Goal: Information Seeking & Learning: Learn about a topic

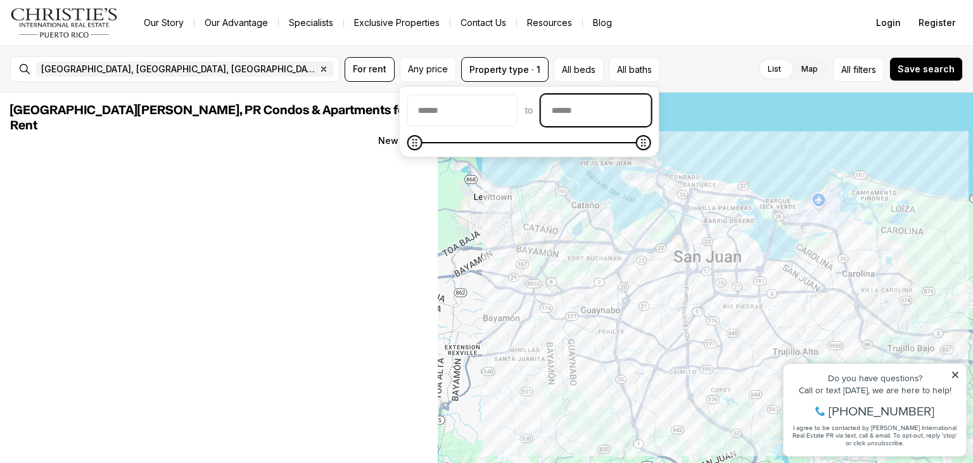
click at [575, 117] on input "priceMax" at bounding box center [595, 110] width 109 height 30
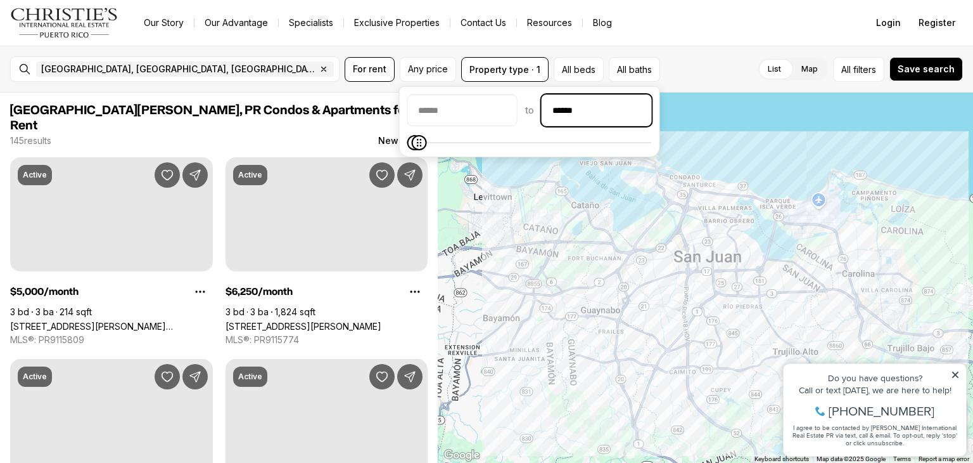
type input "******"
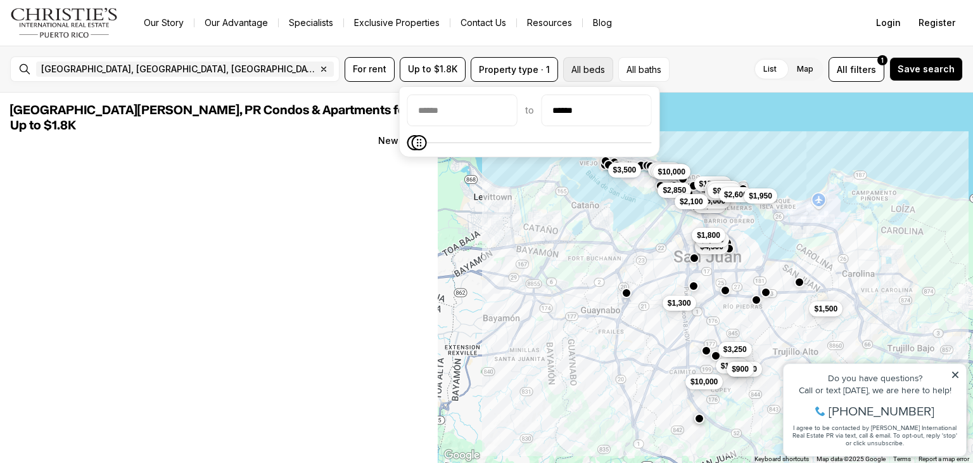
click at [584, 76] on button "All beds" at bounding box center [588, 69] width 50 height 25
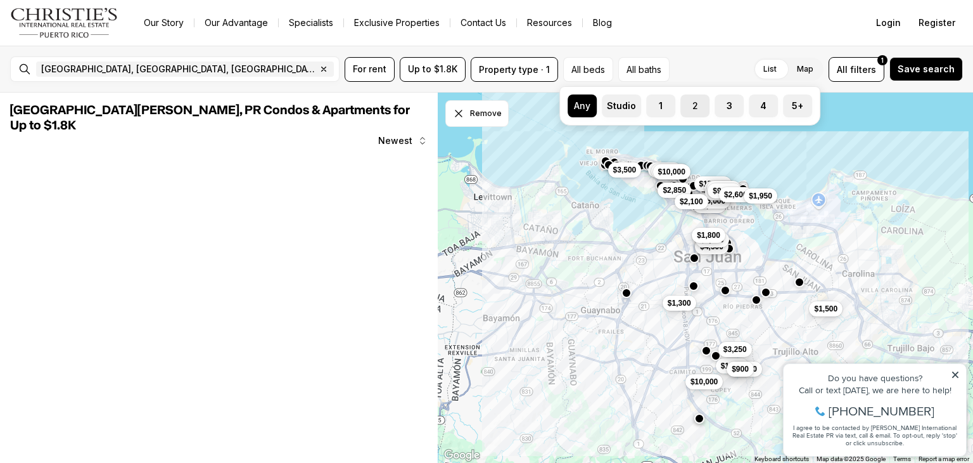
click at [699, 105] on label "2" at bounding box center [694, 105] width 29 height 23
click at [693, 105] on button "2" at bounding box center [686, 100] width 13 height 13
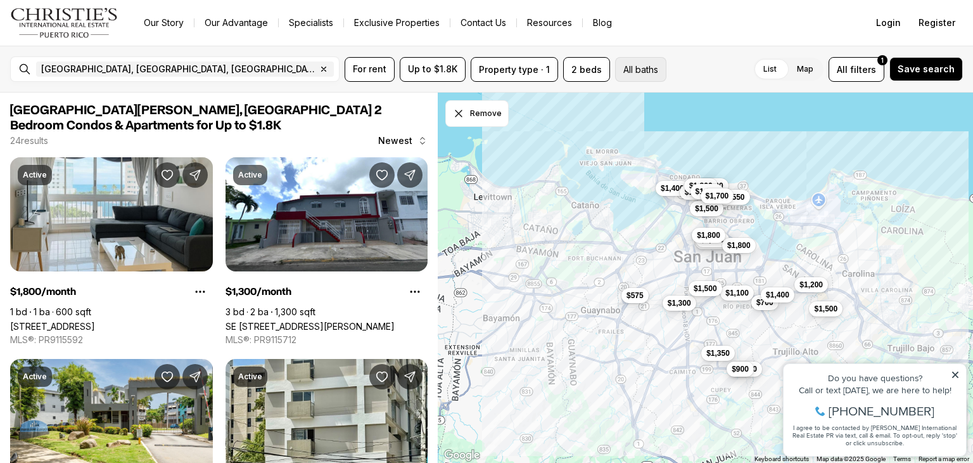
click at [647, 79] on button "All baths" at bounding box center [640, 69] width 51 height 25
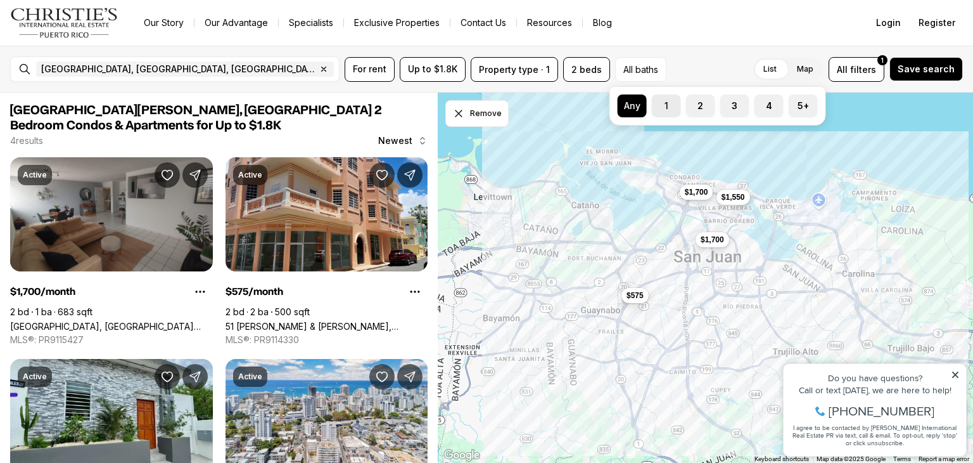
click at [668, 105] on label "1" at bounding box center [666, 105] width 29 height 23
click at [665, 105] on button "1" at bounding box center [658, 100] width 13 height 13
click at [715, 58] on div "List Map List Map All filters 1 Save search" at bounding box center [813, 69] width 300 height 25
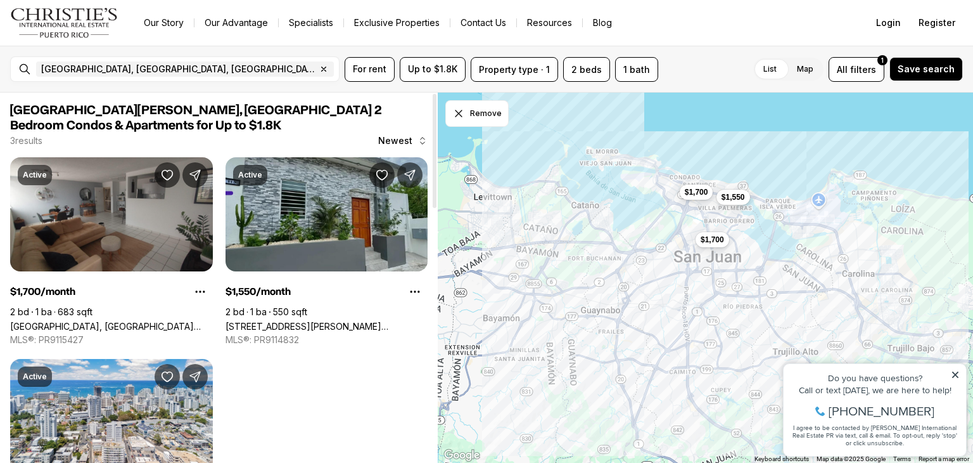
click at [326, 321] on link "119 SANTA CECILIA, SAN JUAN PR, 00911" at bounding box center [327, 326] width 203 height 11
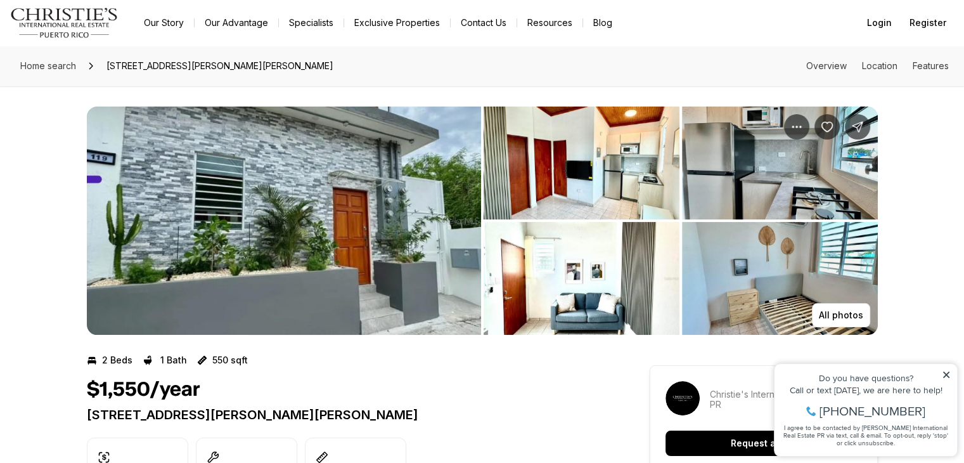
click at [355, 229] on img "View image gallery" at bounding box center [284, 220] width 394 height 228
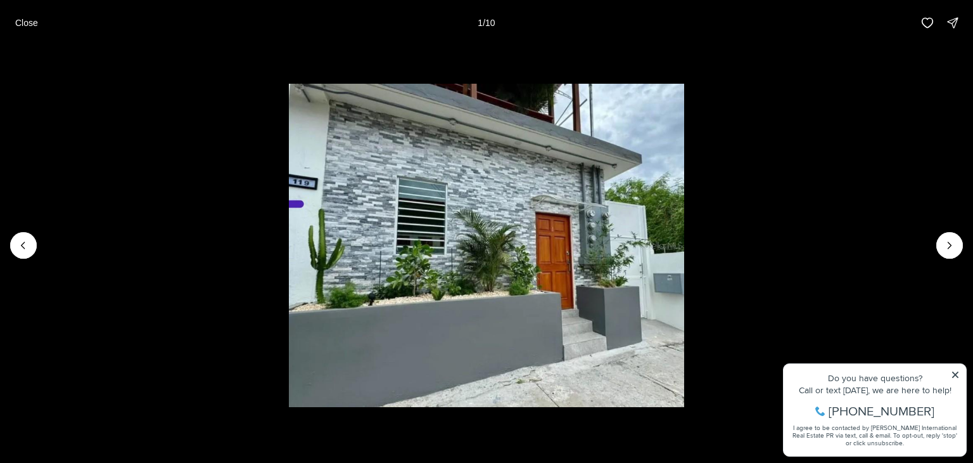
click at [928, 246] on li "1 of 10" at bounding box center [486, 245] width 973 height 399
click at [939, 246] on button "Next slide" at bounding box center [949, 245] width 27 height 27
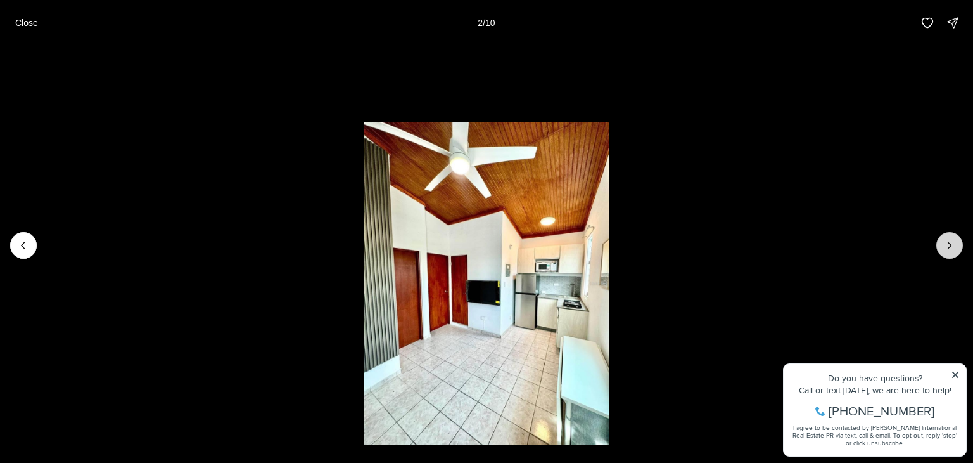
click at [940, 246] on button "Next slide" at bounding box center [949, 245] width 27 height 27
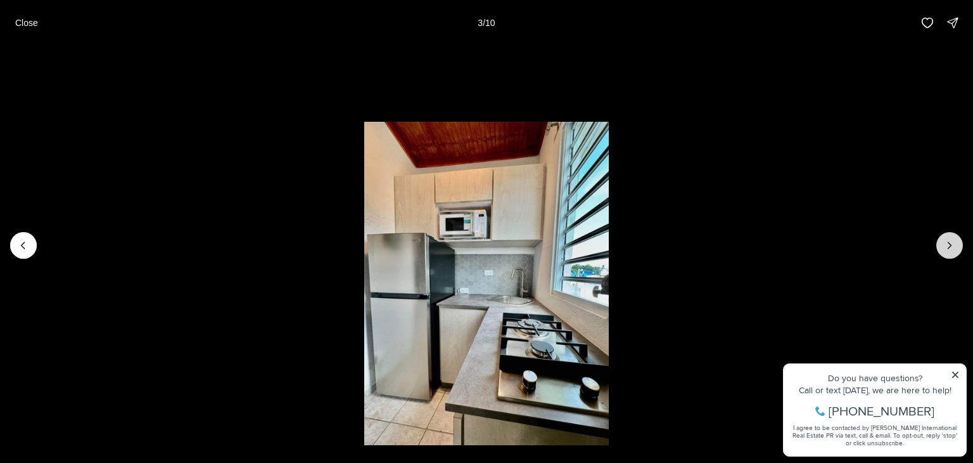
click at [940, 246] on button "Next slide" at bounding box center [949, 245] width 27 height 27
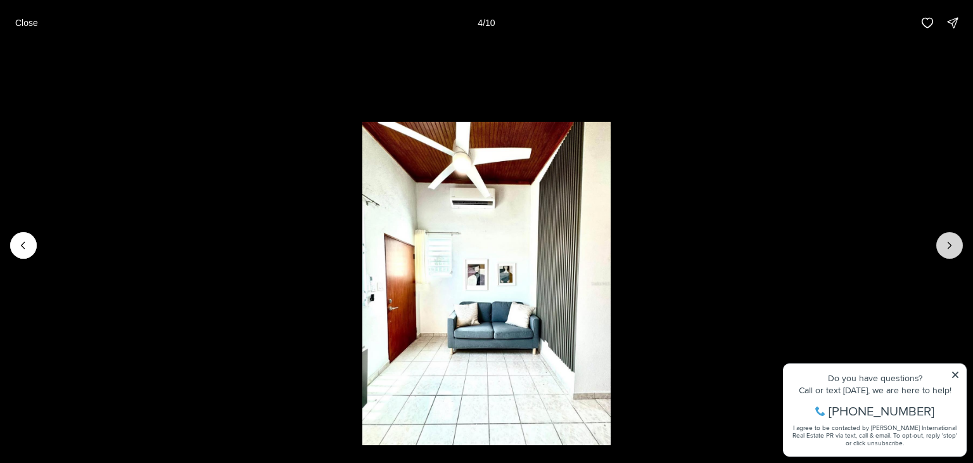
click at [940, 246] on button "Next slide" at bounding box center [949, 245] width 27 height 27
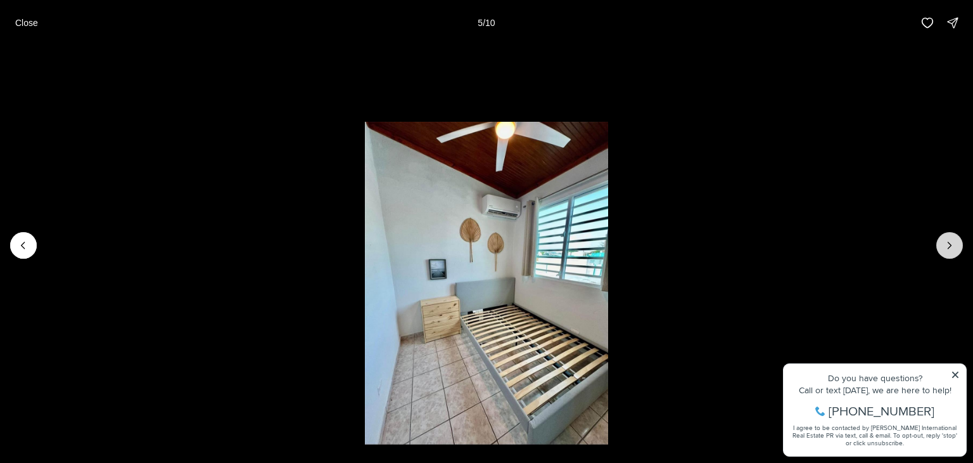
click at [940, 246] on button "Next slide" at bounding box center [949, 245] width 27 height 27
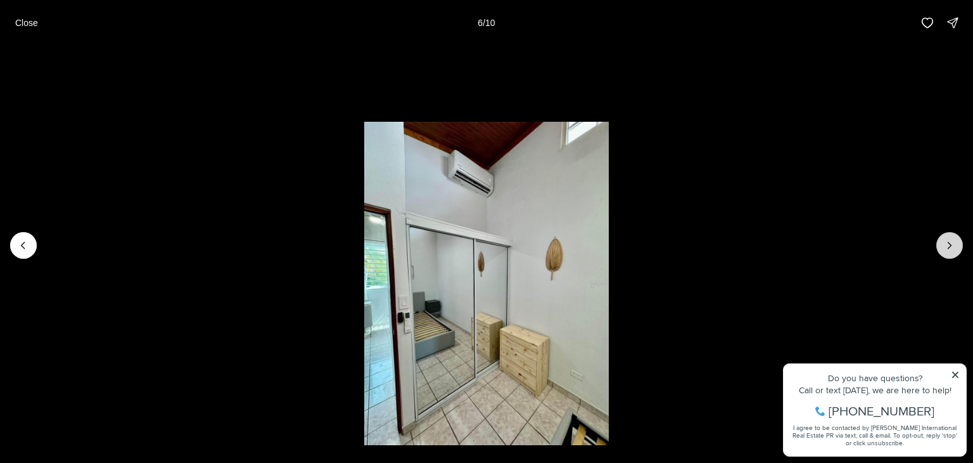
click at [940, 246] on button "Next slide" at bounding box center [949, 245] width 27 height 27
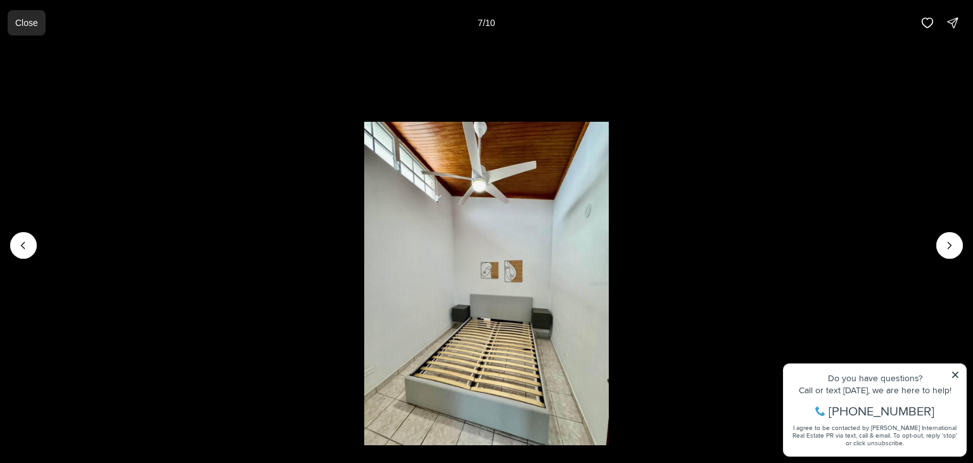
click at [25, 19] on p "Close" at bounding box center [26, 23] width 23 height 10
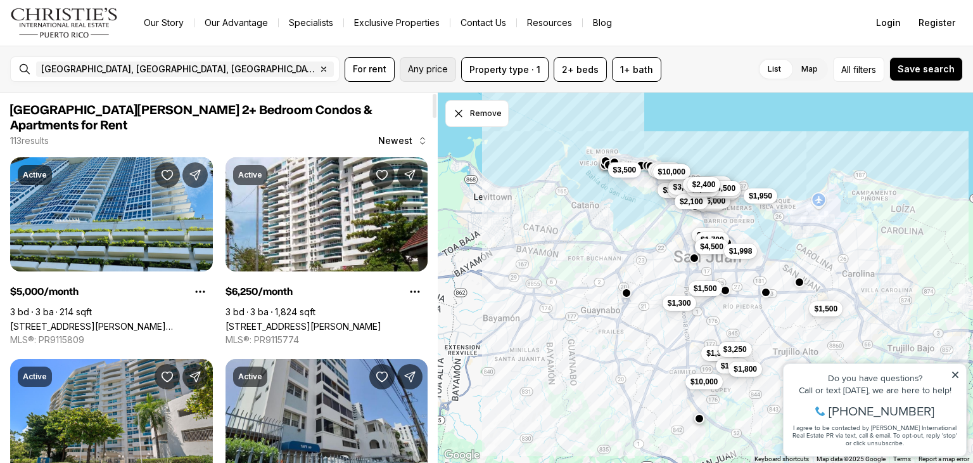
click at [421, 70] on span "Any price" at bounding box center [428, 69] width 40 height 10
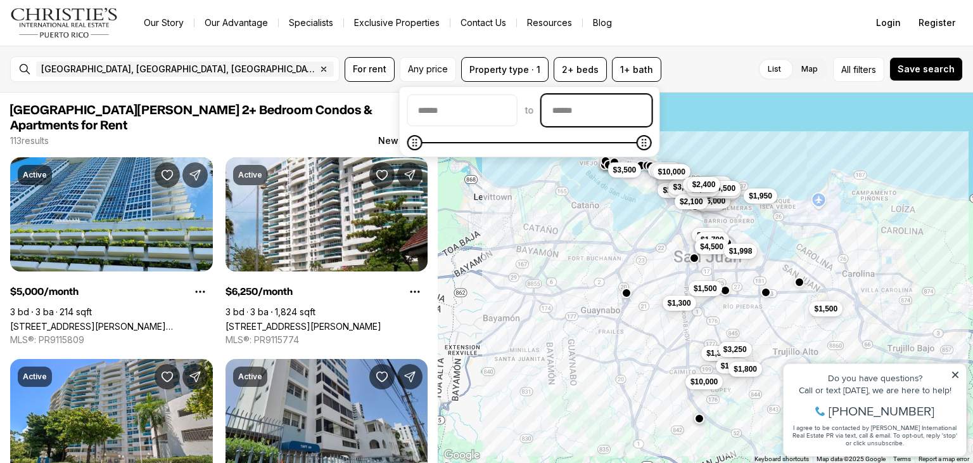
click at [574, 115] on input "priceMax" at bounding box center [596, 110] width 109 height 30
type input "******"
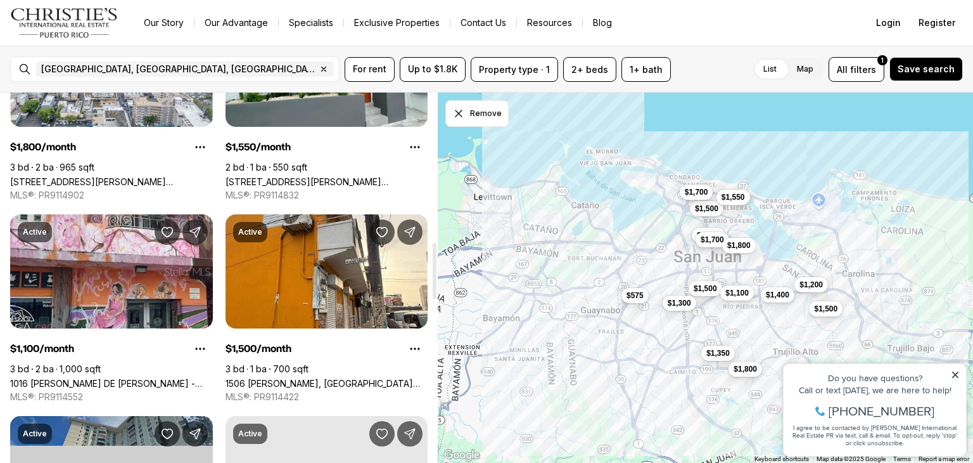
scroll to position [1077, 0]
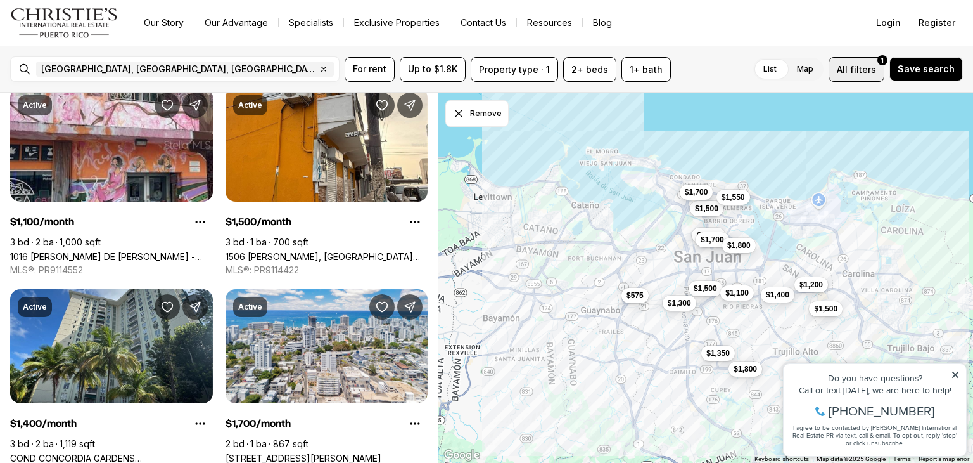
click at [846, 72] on span "All" at bounding box center [842, 69] width 11 height 13
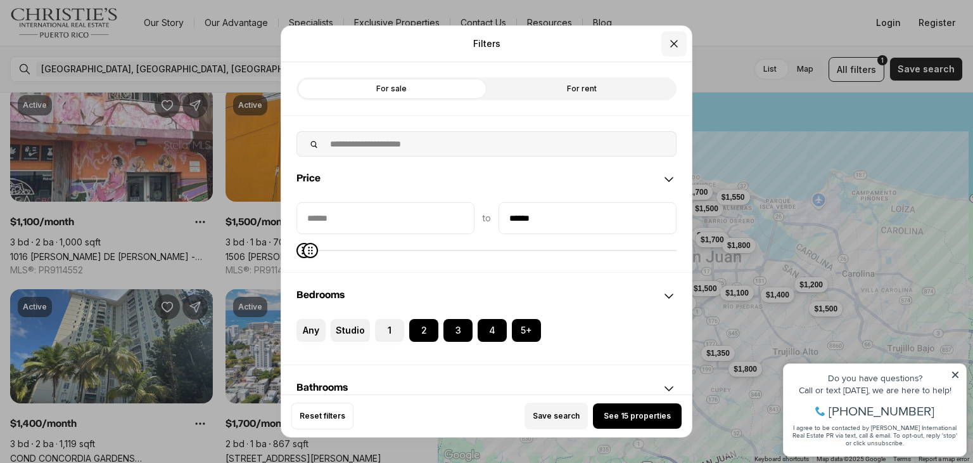
click at [677, 44] on icon "Close" at bounding box center [674, 43] width 13 height 13
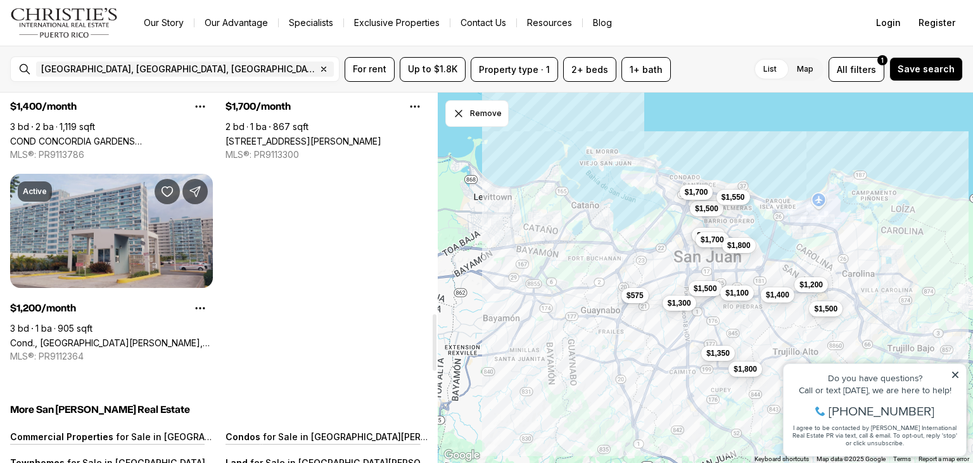
scroll to position [1521, 0]
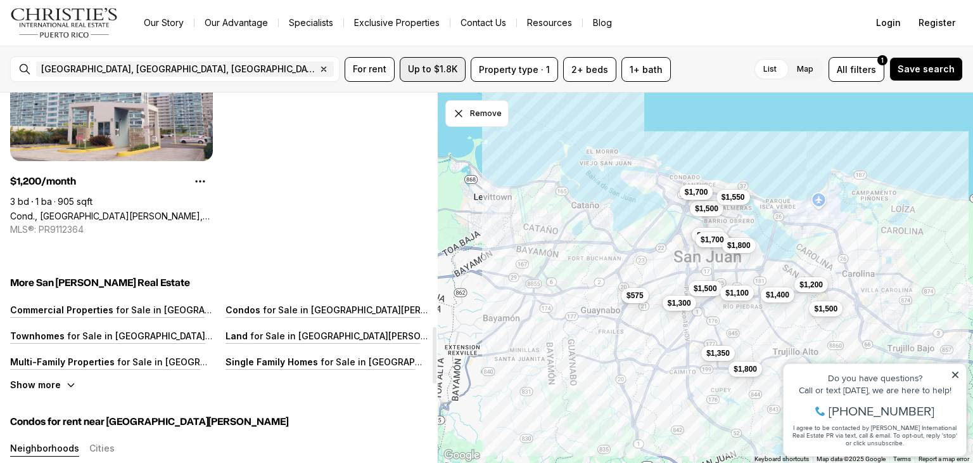
click at [454, 67] on span "Up to $1.8K" at bounding box center [432, 69] width 49 height 10
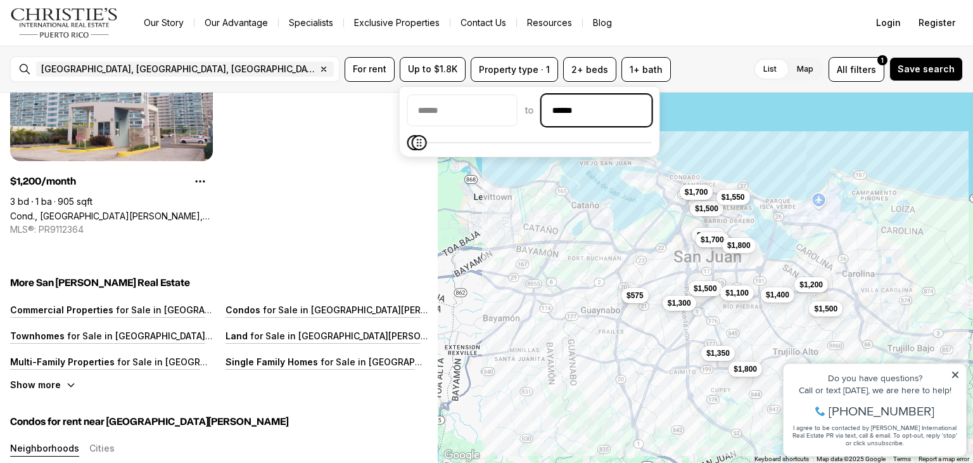
click at [582, 116] on input "******" at bounding box center [596, 110] width 109 height 30
click at [414, 137] on icon "Maximum" at bounding box center [419, 142] width 10 height 10
click at [566, 110] on input "******" at bounding box center [596, 110] width 109 height 30
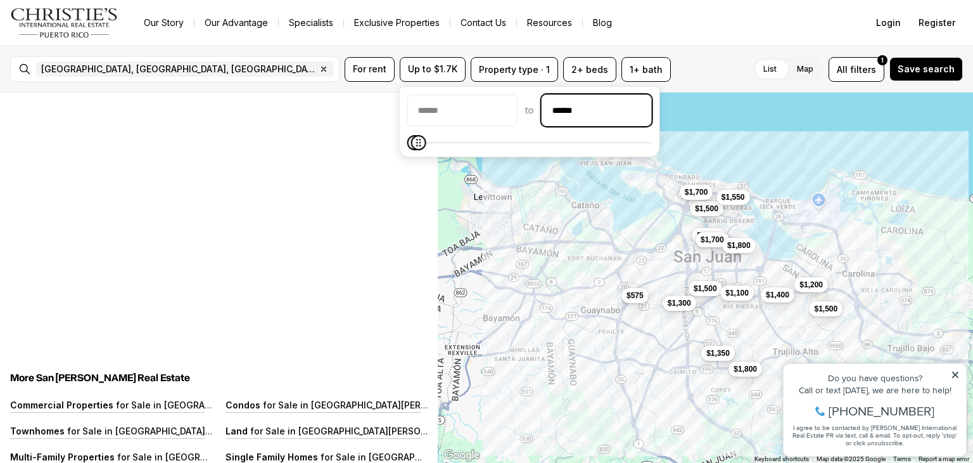
click at [568, 110] on input "******" at bounding box center [596, 110] width 109 height 30
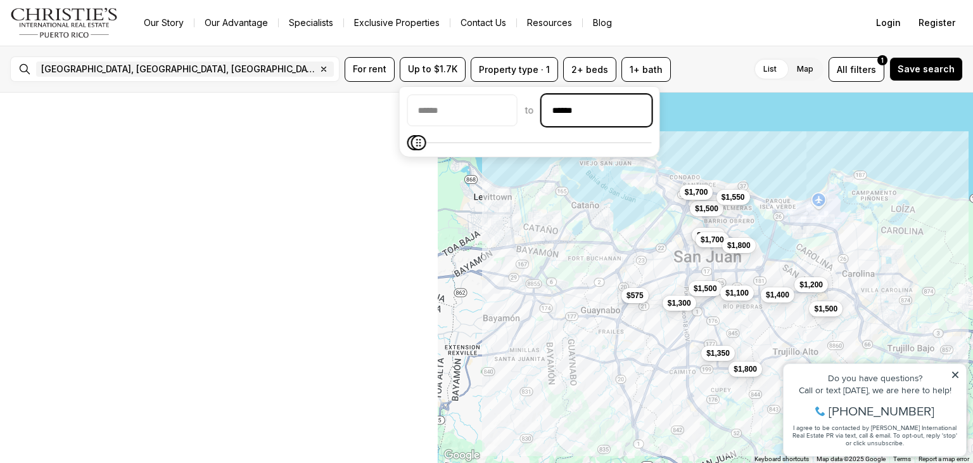
click at [568, 110] on input "******" at bounding box center [596, 110] width 109 height 30
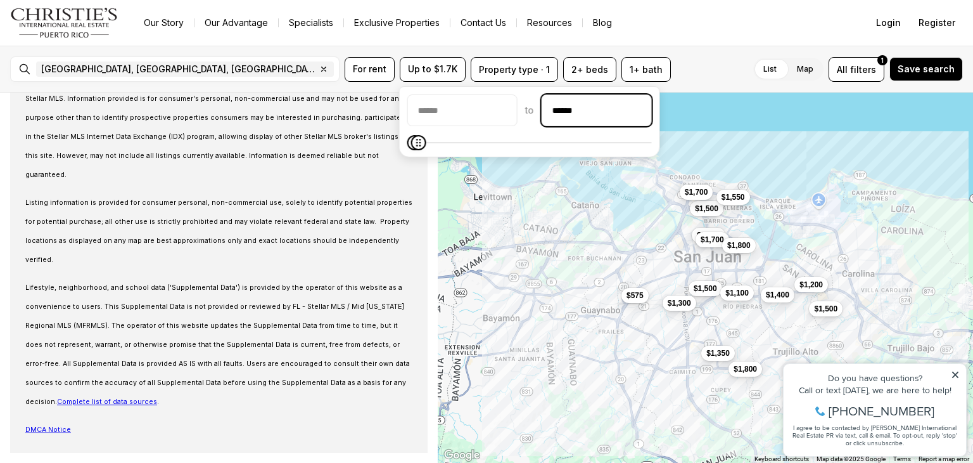
click at [570, 110] on input "******" at bounding box center [596, 110] width 109 height 30
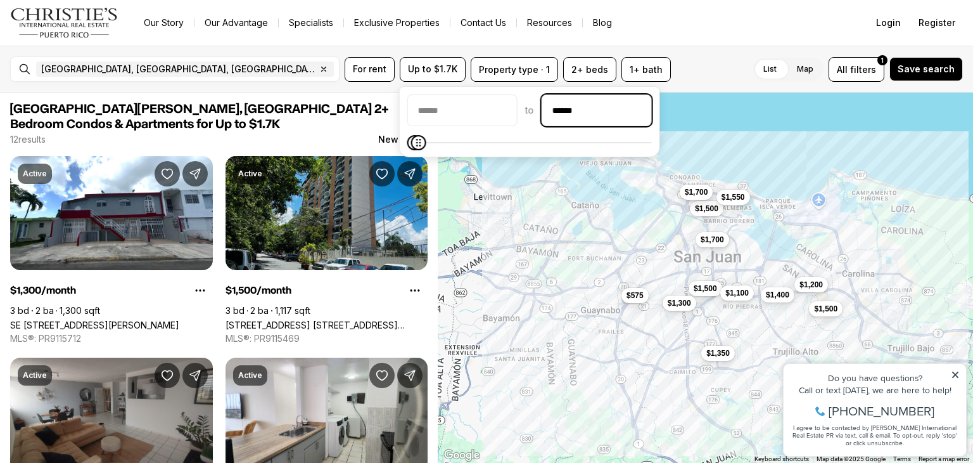
scroll to position [0, 0]
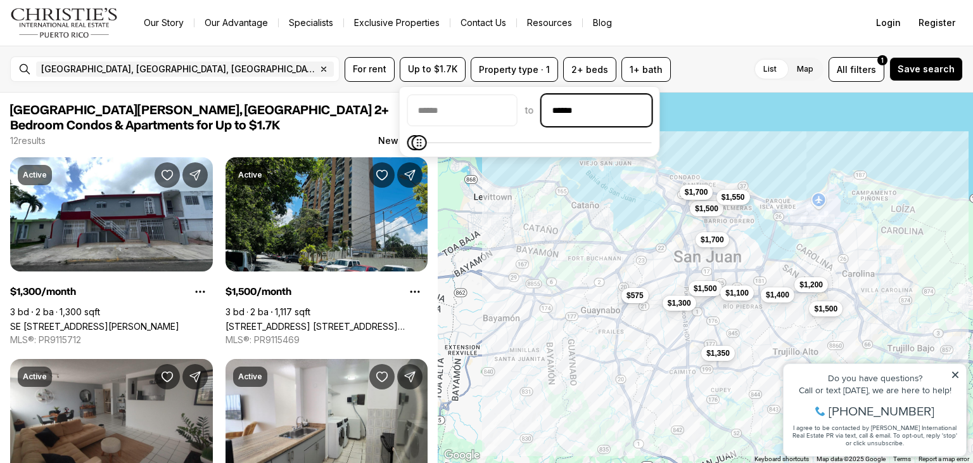
type input "******"
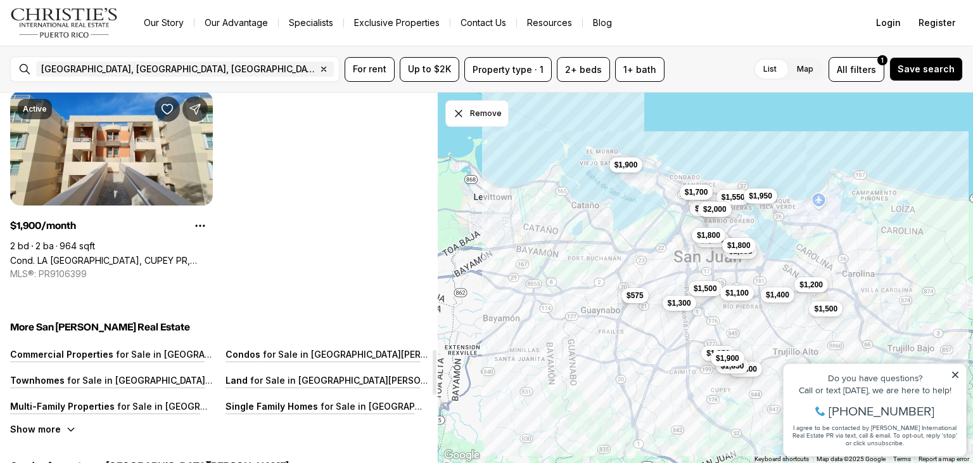
scroll to position [2091, 0]
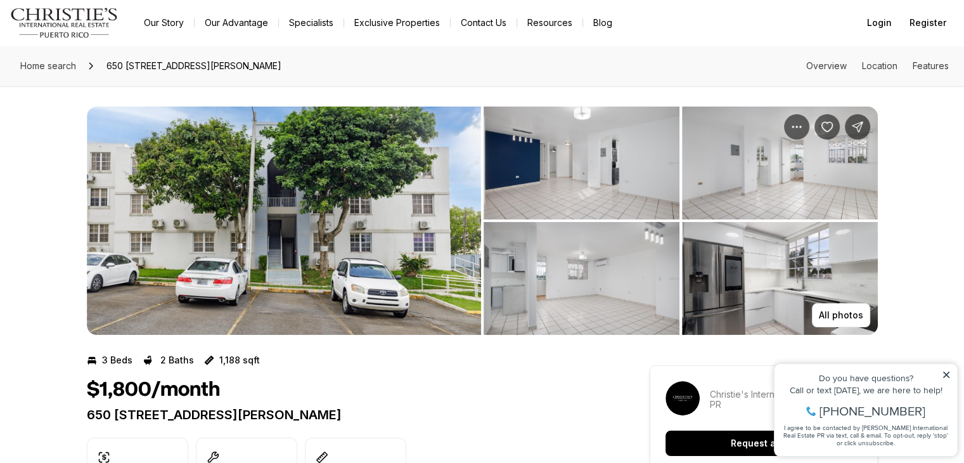
click at [398, 226] on img "View image gallery" at bounding box center [284, 220] width 394 height 228
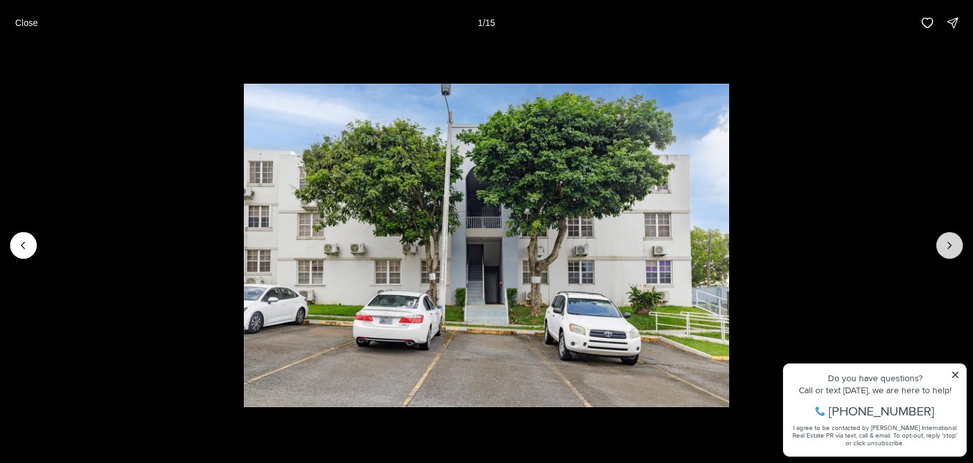
click at [952, 245] on icon "Next slide" at bounding box center [949, 245] width 13 height 13
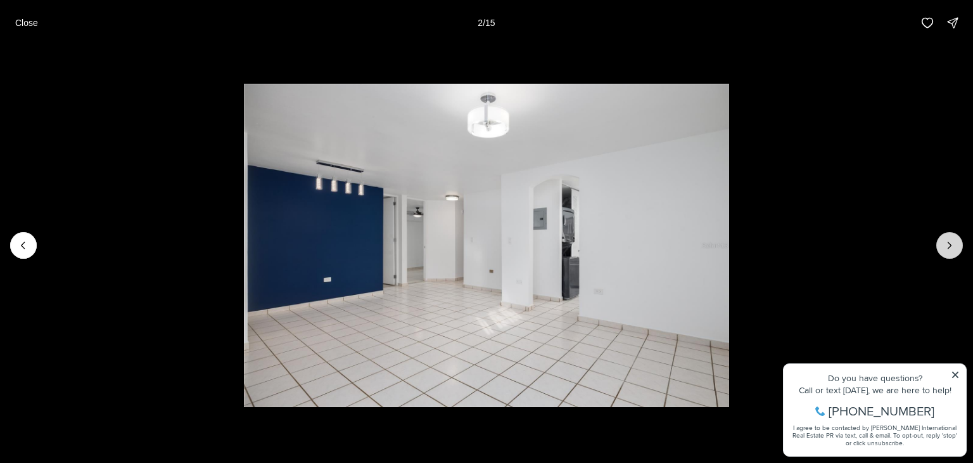
click at [952, 245] on icon "Next slide" at bounding box center [949, 245] width 13 height 13
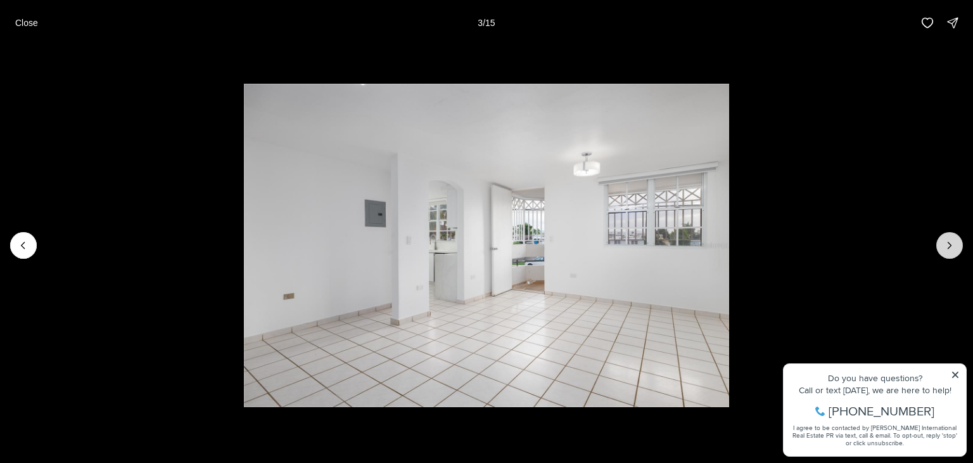
click at [952, 245] on icon "Next slide" at bounding box center [949, 245] width 13 height 13
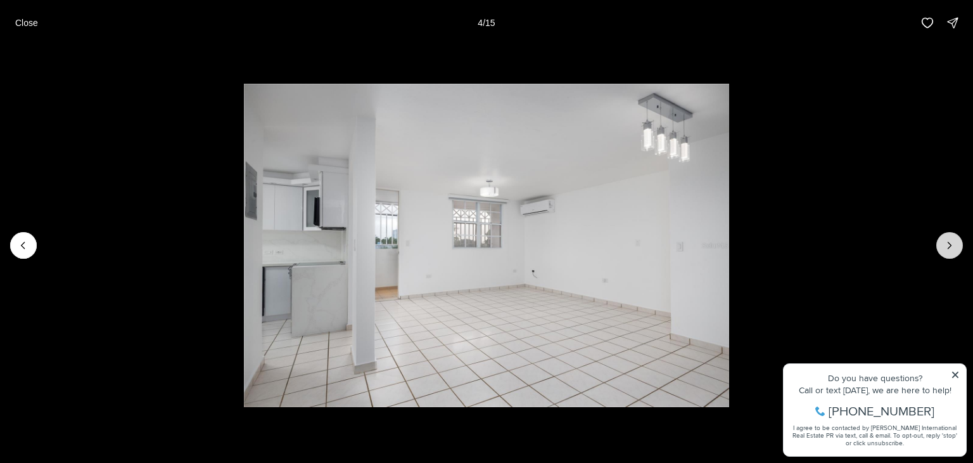
click at [952, 245] on icon "Next slide" at bounding box center [949, 245] width 13 height 13
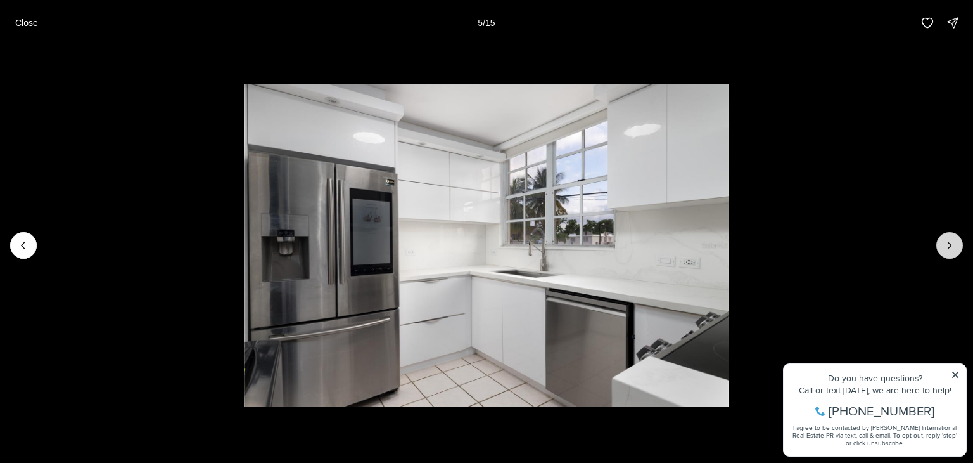
click at [952, 245] on icon "Next slide" at bounding box center [949, 245] width 13 height 13
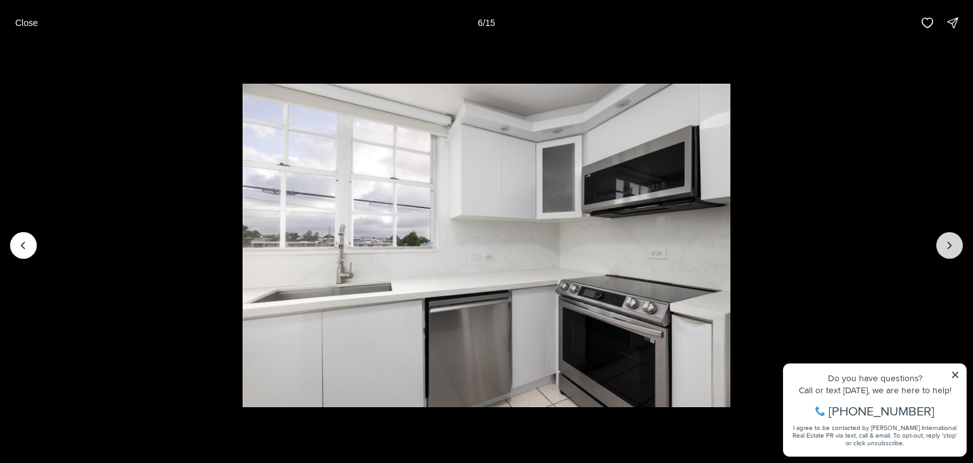
click at [952, 245] on icon "Next slide" at bounding box center [949, 245] width 13 height 13
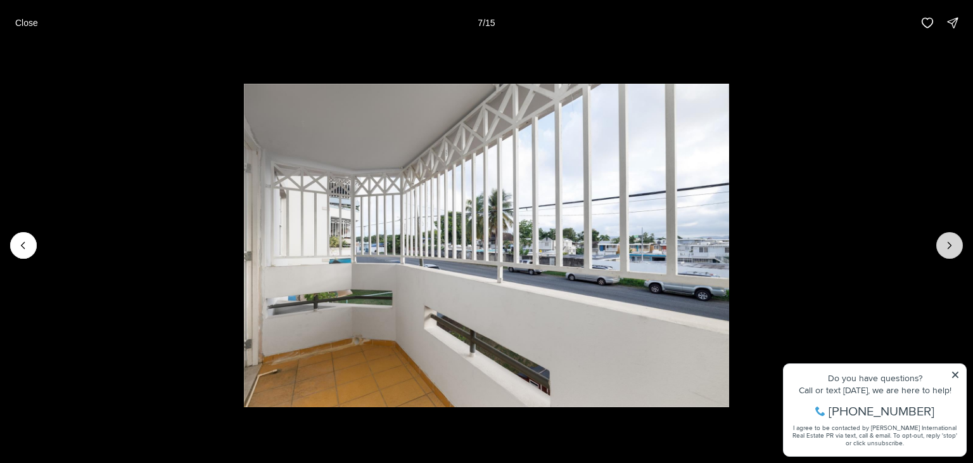
click at [952, 245] on icon "Next slide" at bounding box center [949, 245] width 13 height 13
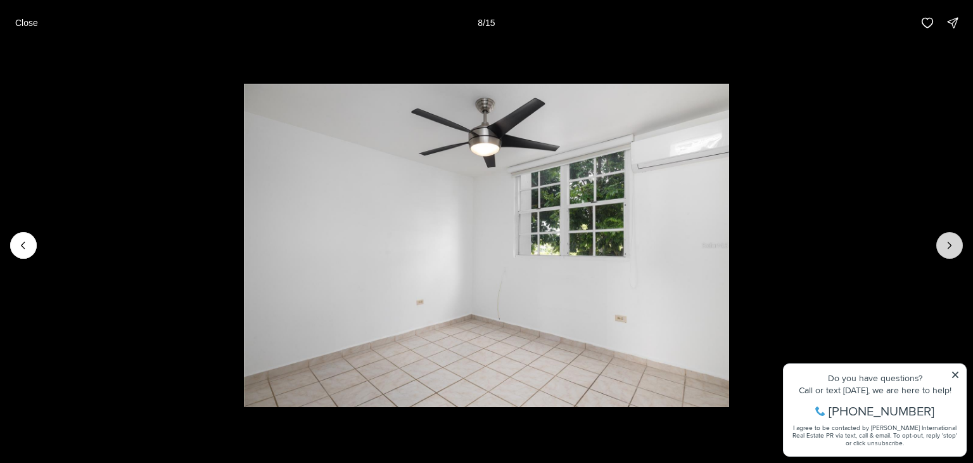
click at [952, 245] on icon "Next slide" at bounding box center [949, 245] width 13 height 13
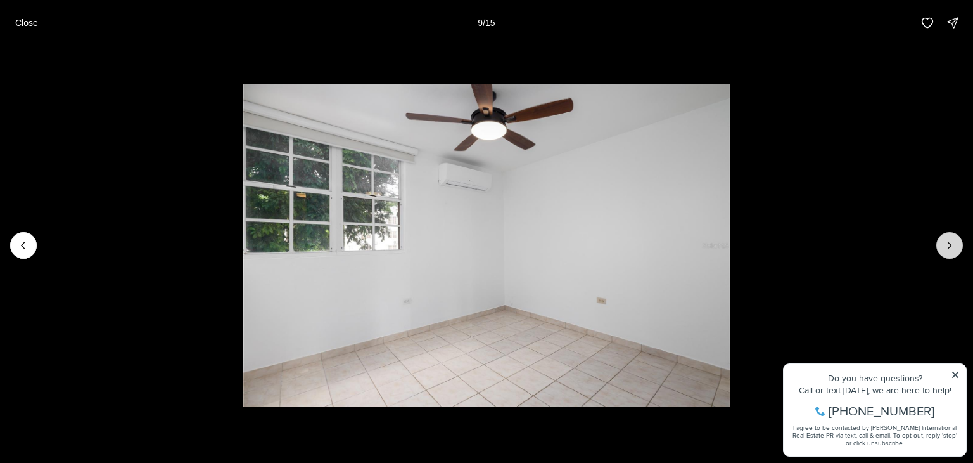
click at [952, 245] on icon "Next slide" at bounding box center [949, 245] width 13 height 13
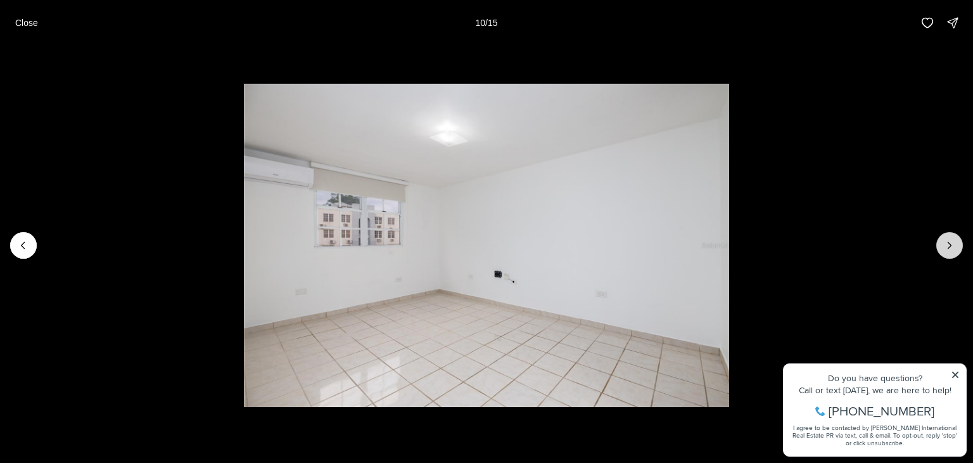
click at [952, 245] on icon "Next slide" at bounding box center [949, 245] width 13 height 13
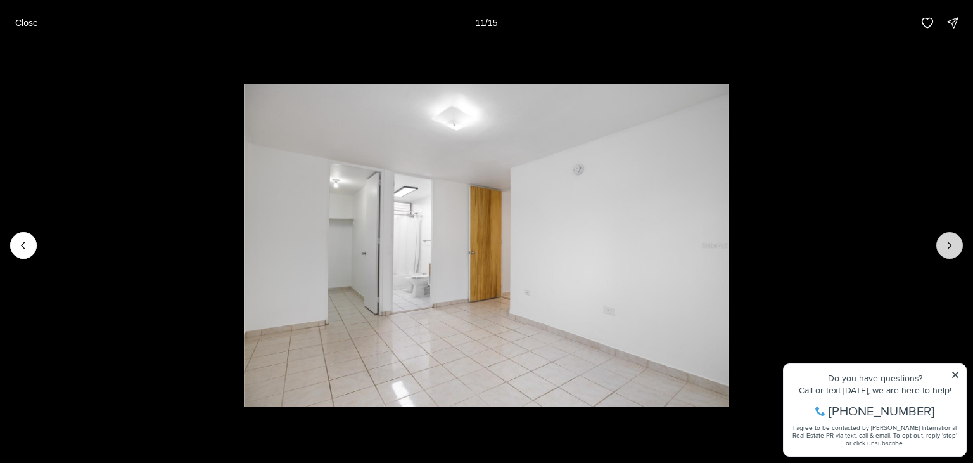
click at [952, 245] on icon "Next slide" at bounding box center [949, 245] width 13 height 13
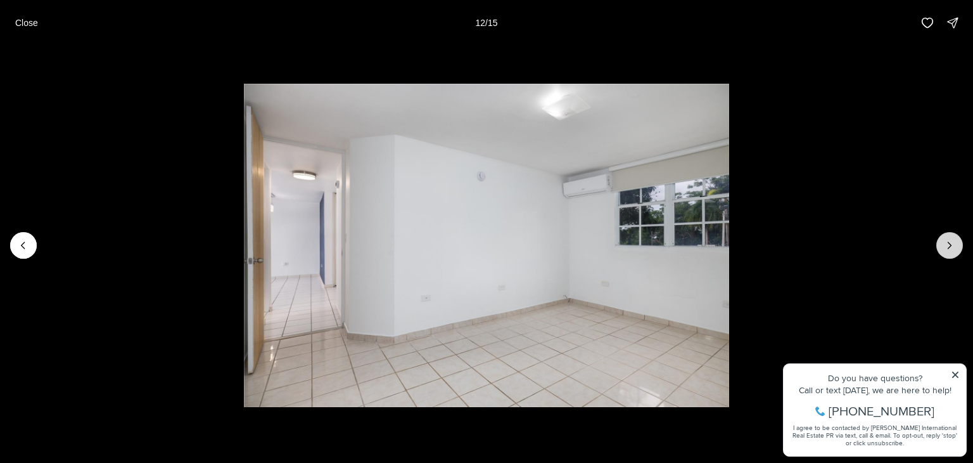
click at [952, 245] on icon "Next slide" at bounding box center [949, 245] width 13 height 13
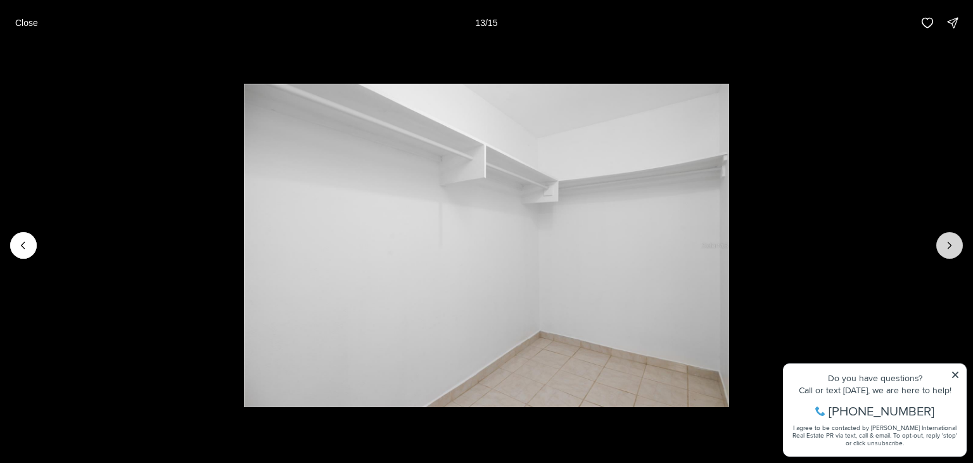
click at [952, 245] on icon "Next slide" at bounding box center [949, 245] width 13 height 13
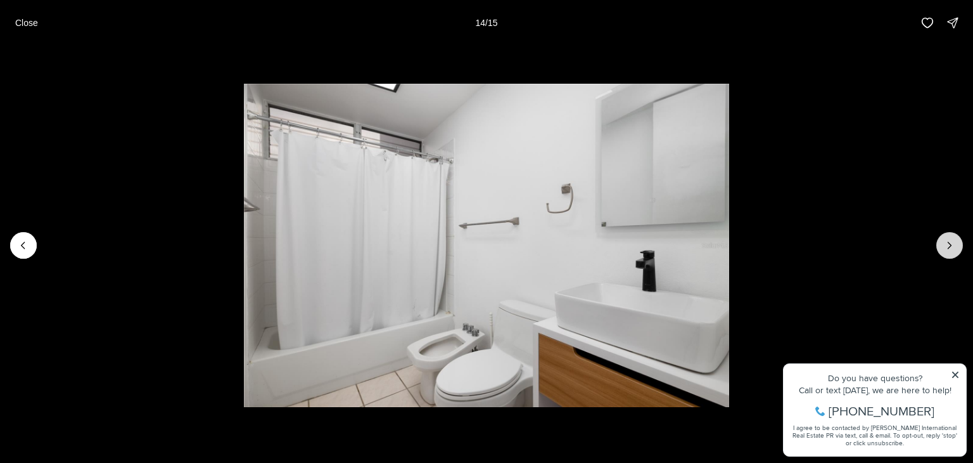
click at [952, 245] on icon "Next slide" at bounding box center [949, 245] width 13 height 13
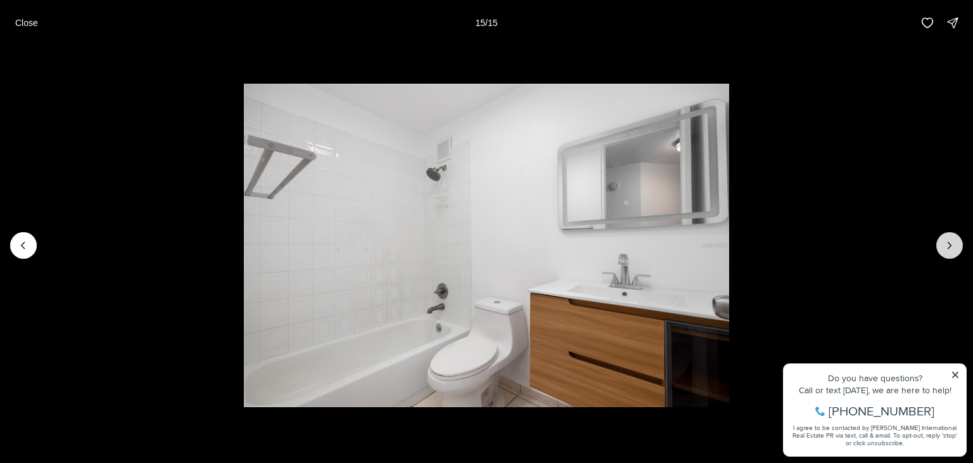
click at [952, 245] on div at bounding box center [949, 245] width 27 height 27
click at [32, 24] on p "Close" at bounding box center [26, 23] width 23 height 10
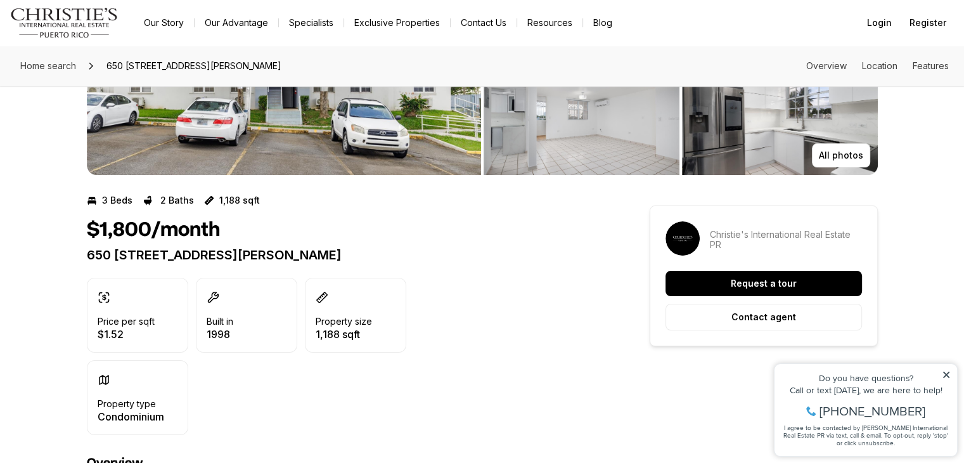
scroll to position [190, 0]
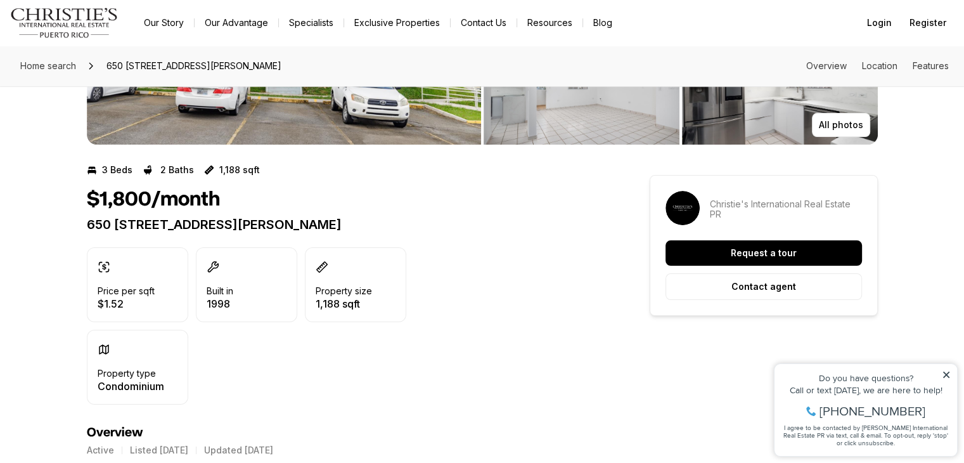
click at [256, 216] on div "$1,800/month 650 CALLE CECILIANA #704 SAN JUAN PR, 00926" at bounding box center [345, 210] width 517 height 44
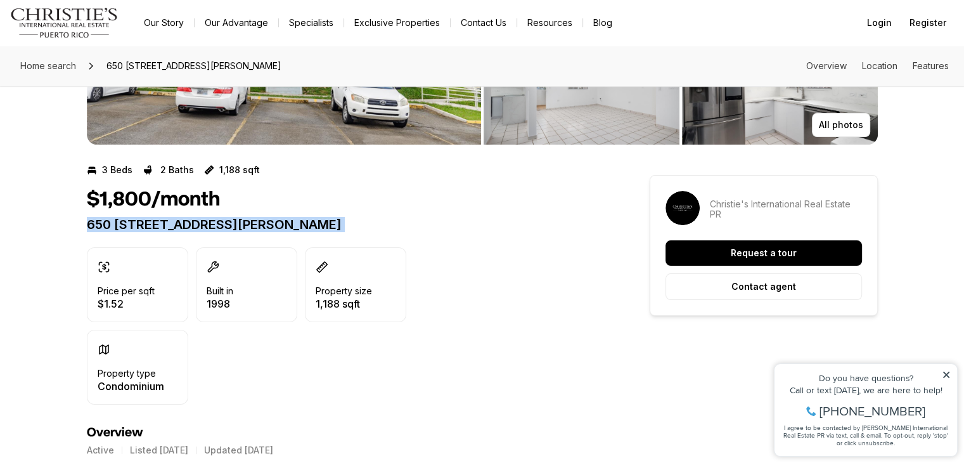
click at [256, 216] on div "$1,800/month 650 CALLE CECILIANA #704 SAN JUAN PR, 00926" at bounding box center [345, 210] width 517 height 44
copy div "650 CALLE CECILIANA #704 SAN JUAN PR, 00926"
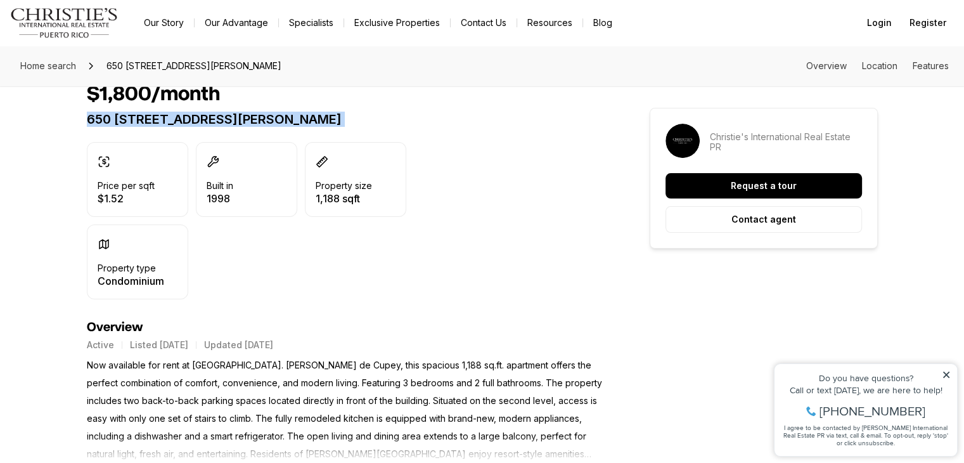
scroll to position [380, 0]
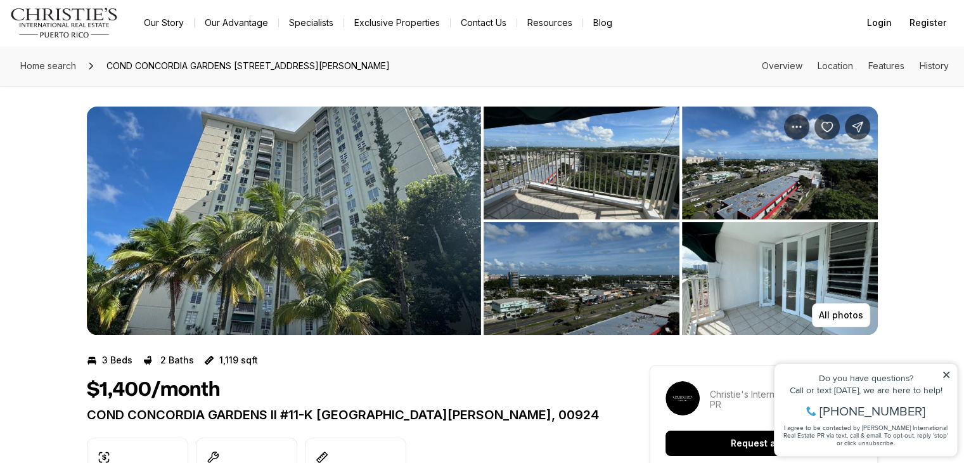
click at [355, 198] on img "View image gallery" at bounding box center [284, 220] width 394 height 228
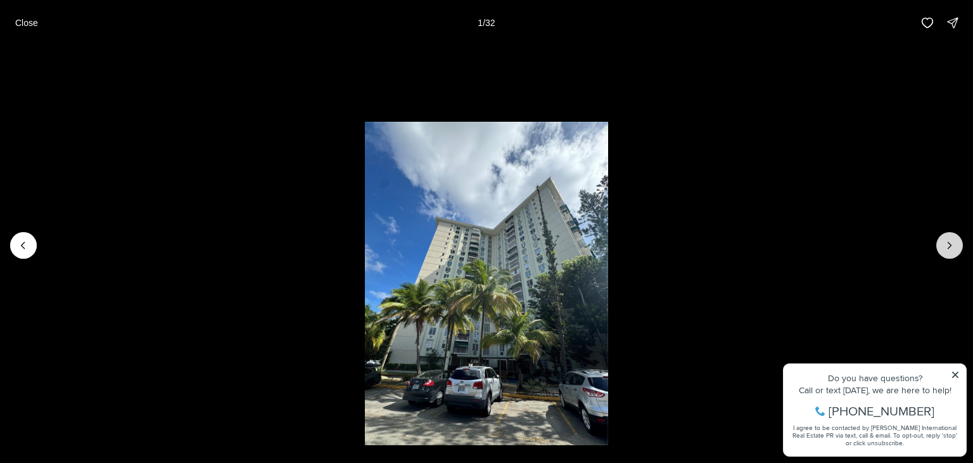
click at [946, 243] on icon "Next slide" at bounding box center [949, 245] width 13 height 13
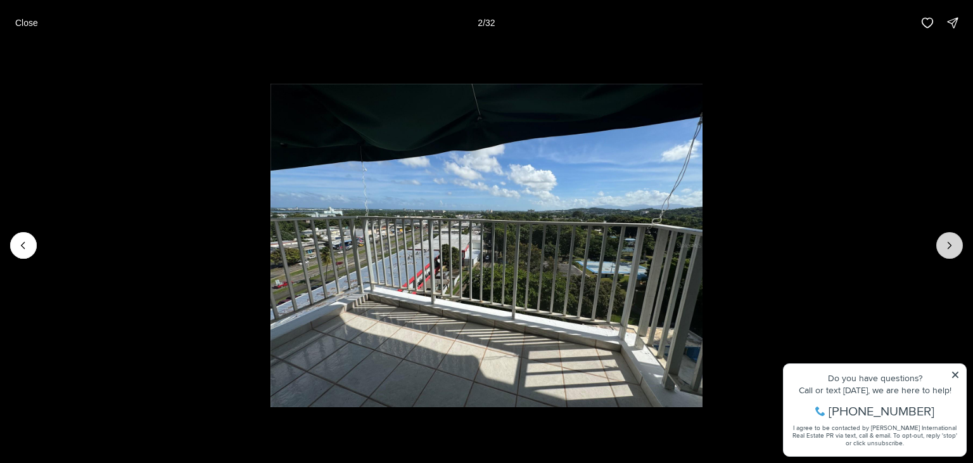
click at [946, 243] on icon "Next slide" at bounding box center [949, 245] width 13 height 13
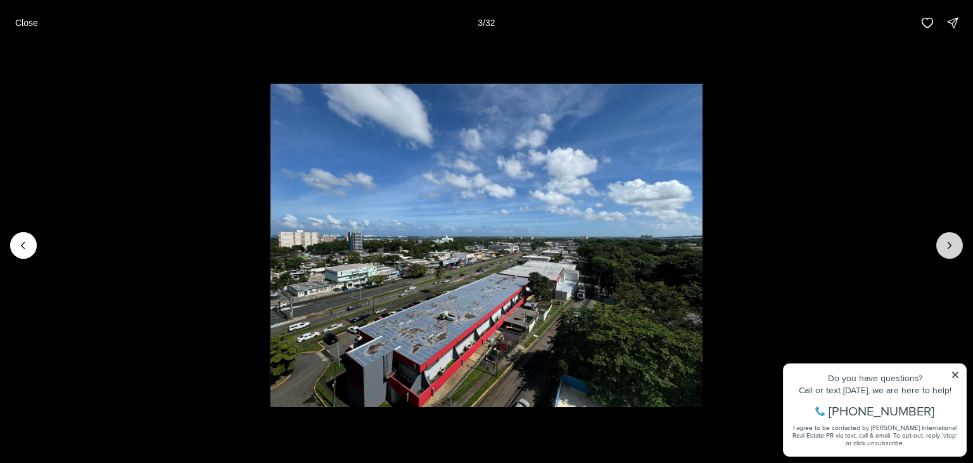
click at [946, 243] on icon "Next slide" at bounding box center [949, 245] width 13 height 13
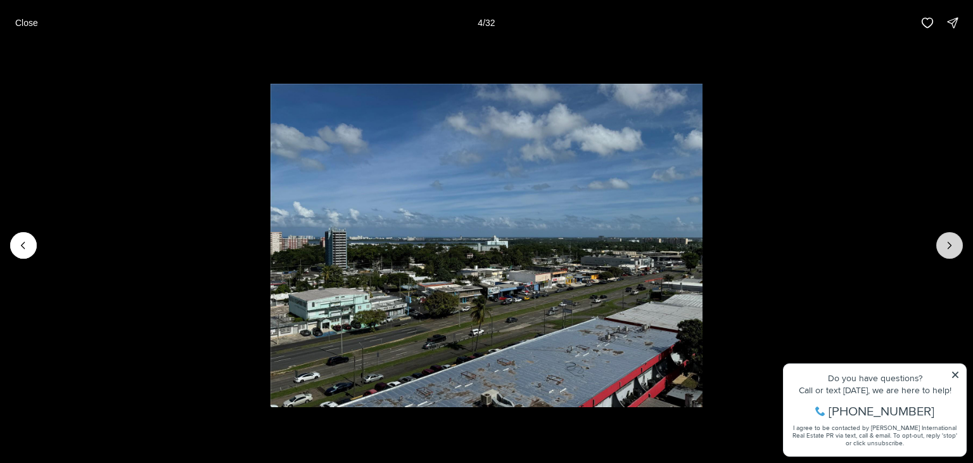
click at [946, 243] on icon "Next slide" at bounding box center [949, 245] width 13 height 13
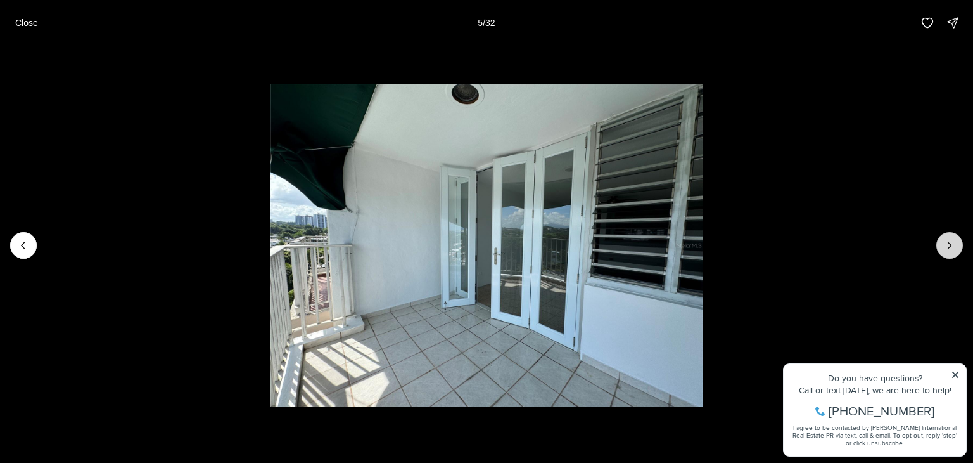
click at [946, 243] on icon "Next slide" at bounding box center [949, 245] width 13 height 13
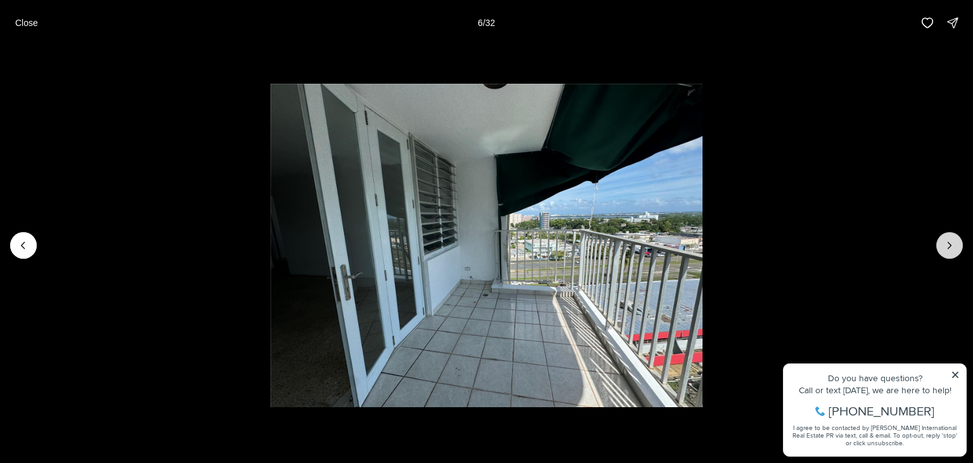
click at [946, 243] on icon "Next slide" at bounding box center [949, 245] width 13 height 13
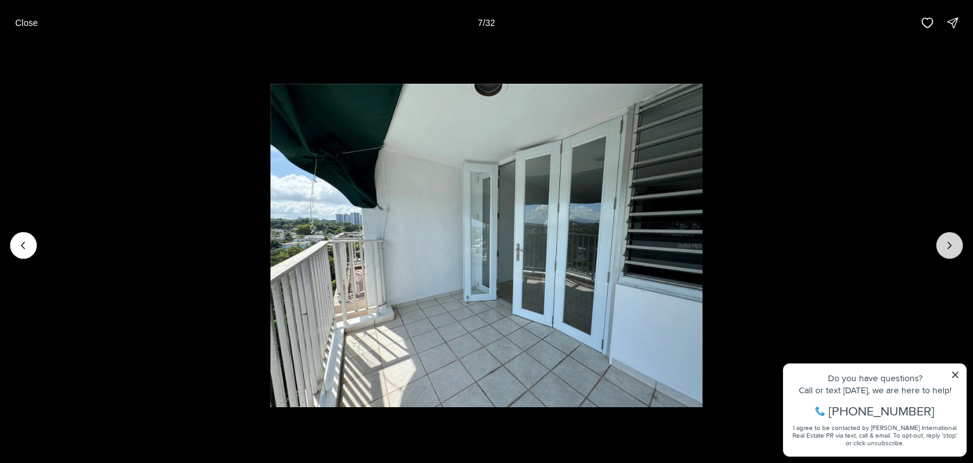
click at [946, 243] on icon "Next slide" at bounding box center [949, 245] width 13 height 13
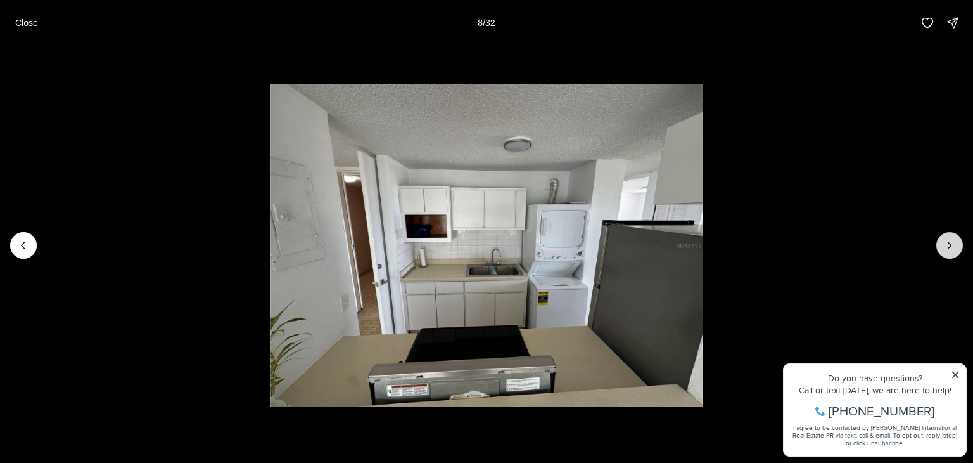
click at [946, 243] on icon "Next slide" at bounding box center [949, 245] width 13 height 13
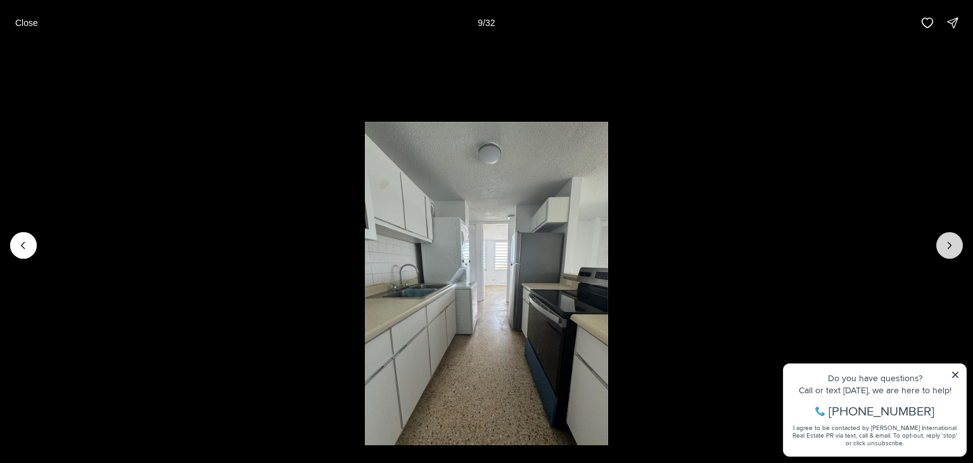
click at [946, 243] on icon "Next slide" at bounding box center [949, 245] width 13 height 13
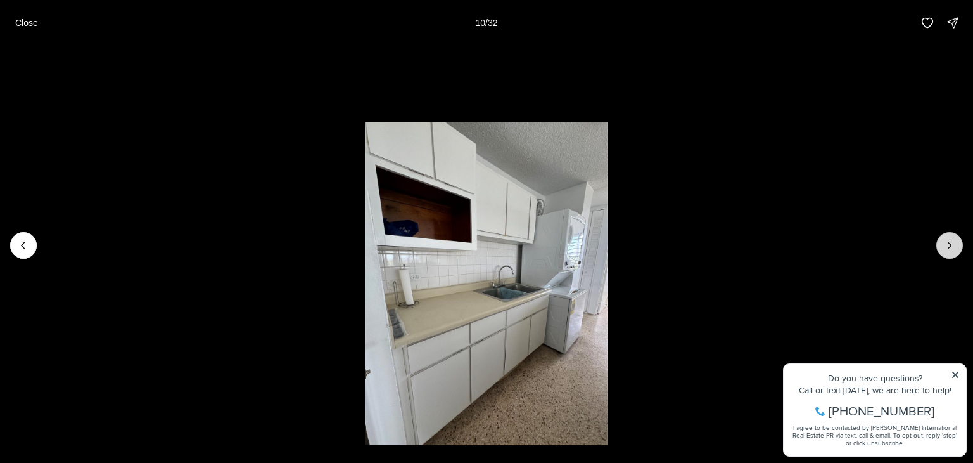
click at [946, 243] on icon "Next slide" at bounding box center [949, 245] width 13 height 13
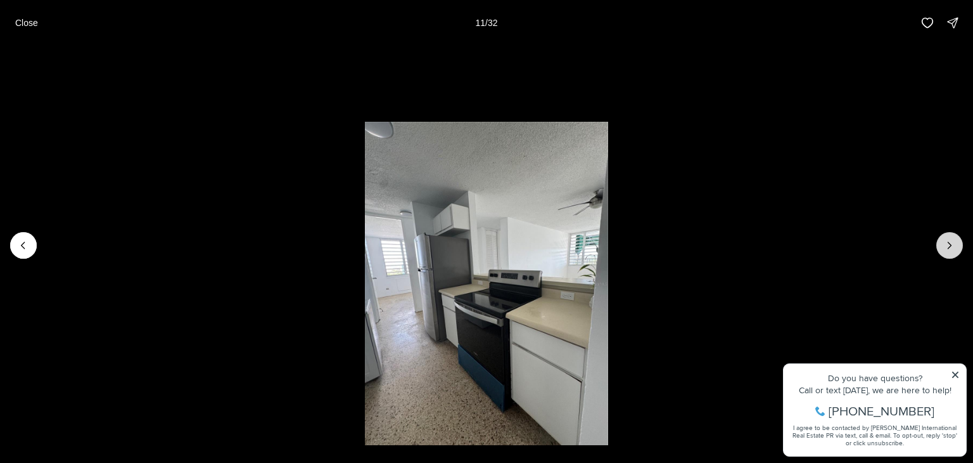
click at [946, 243] on icon "Next slide" at bounding box center [949, 245] width 13 height 13
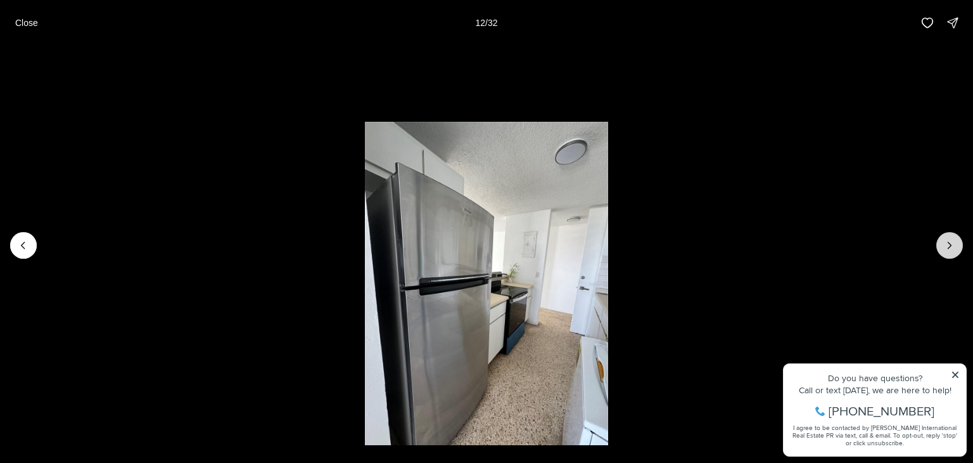
click at [946, 243] on icon "Next slide" at bounding box center [949, 245] width 13 height 13
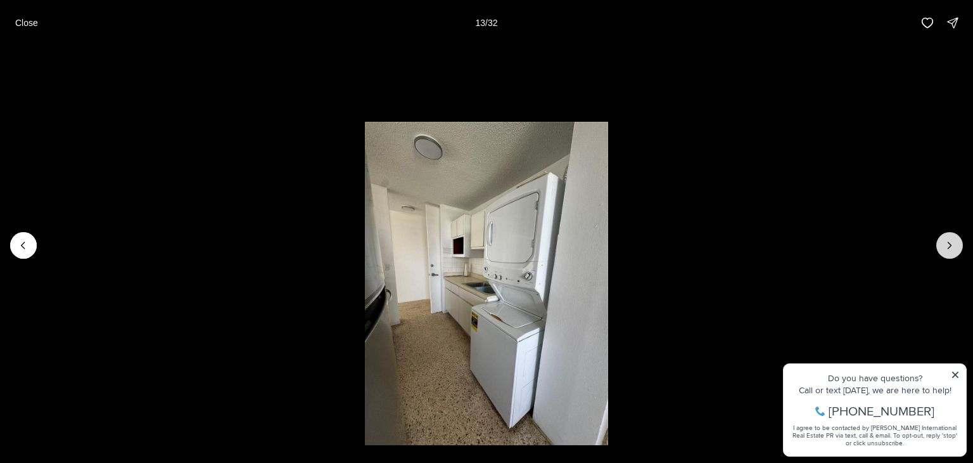
click at [946, 243] on icon "Next slide" at bounding box center [949, 245] width 13 height 13
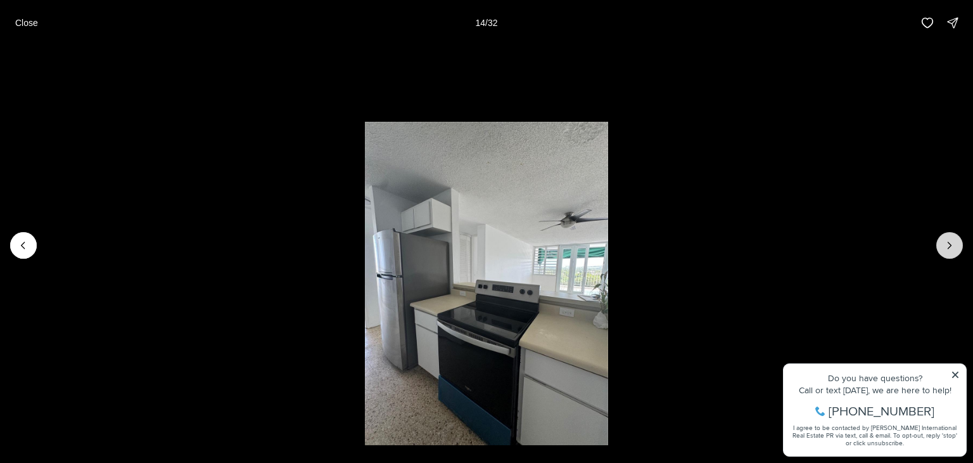
click at [946, 243] on icon "Next slide" at bounding box center [949, 245] width 13 height 13
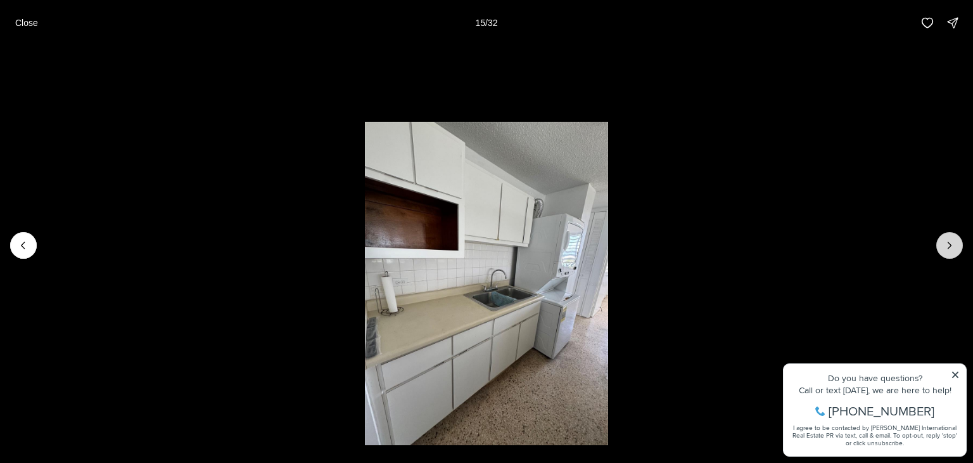
click at [946, 243] on icon "Next slide" at bounding box center [949, 245] width 13 height 13
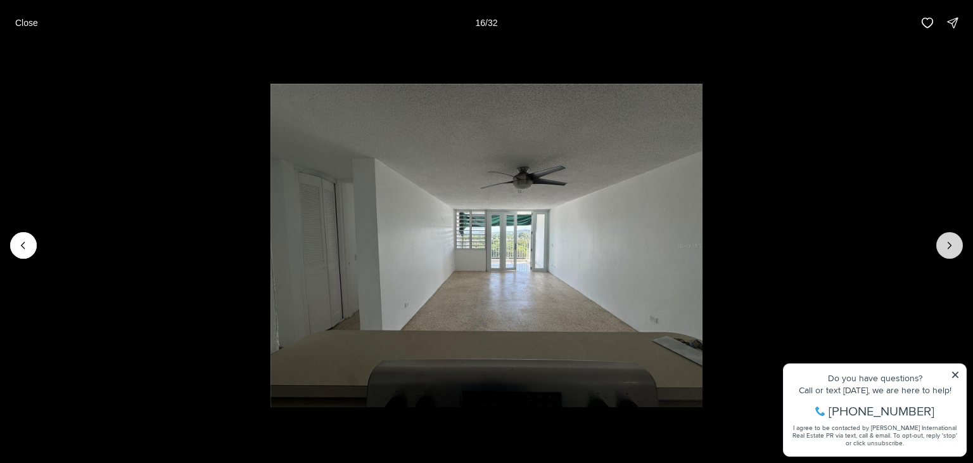
click at [946, 243] on icon "Next slide" at bounding box center [949, 245] width 13 height 13
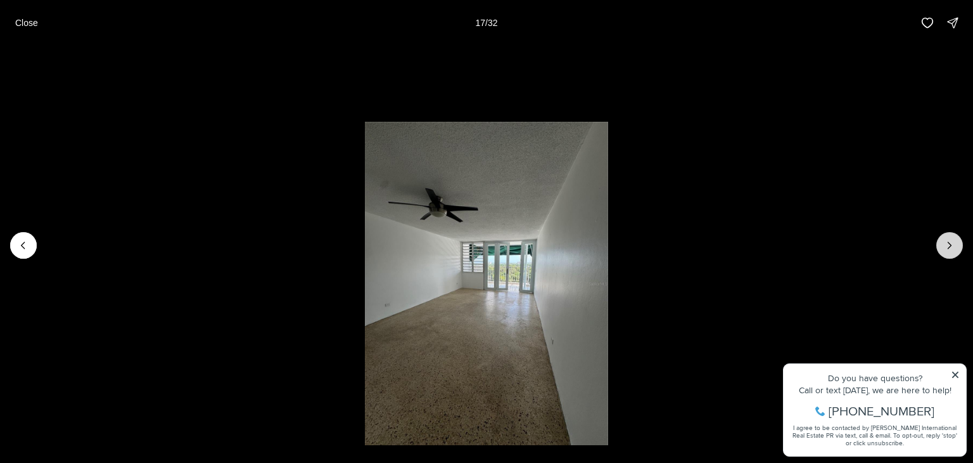
click at [946, 243] on icon "Next slide" at bounding box center [949, 245] width 13 height 13
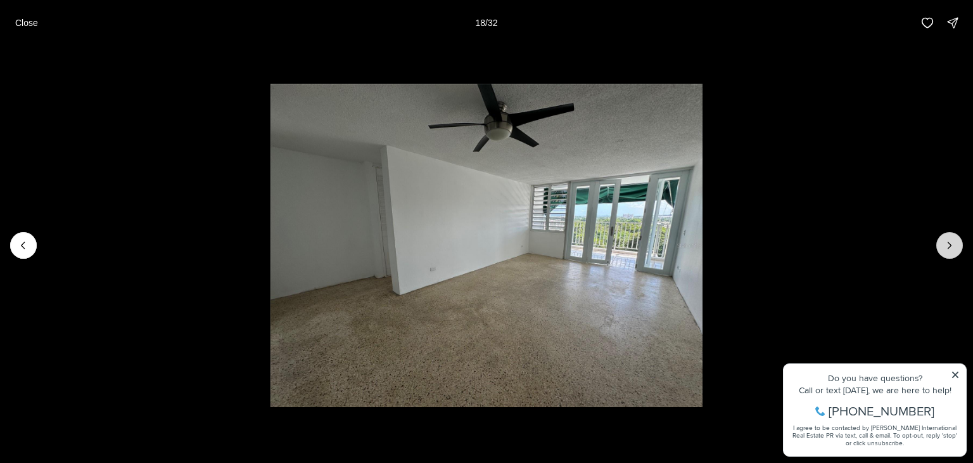
click at [946, 243] on icon "Next slide" at bounding box center [949, 245] width 13 height 13
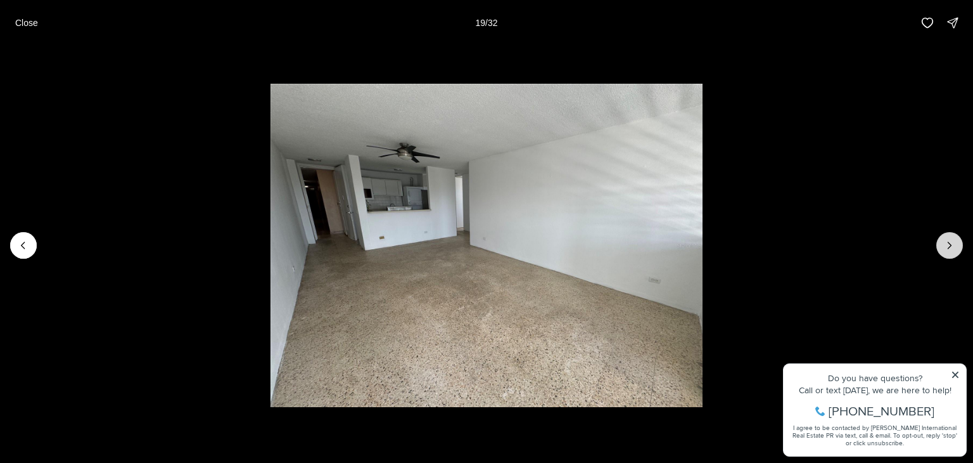
click at [946, 243] on icon "Next slide" at bounding box center [949, 245] width 13 height 13
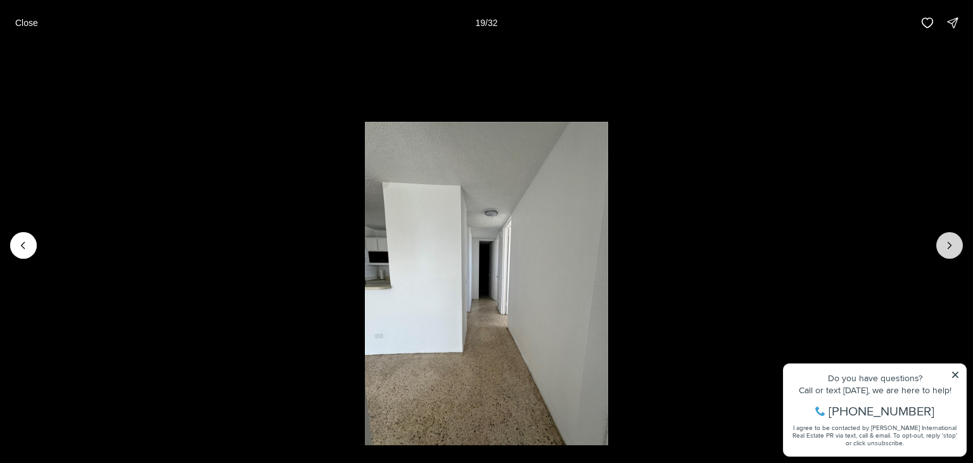
click at [946, 243] on icon "Next slide" at bounding box center [949, 245] width 13 height 13
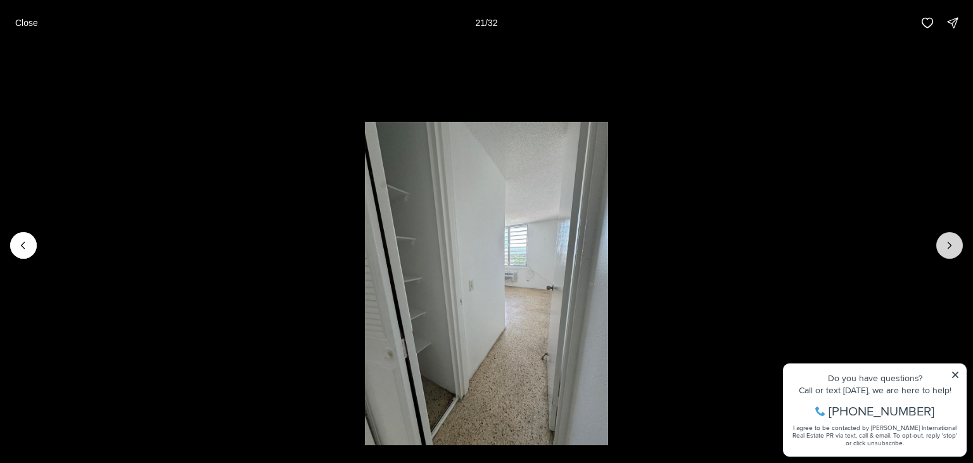
click at [946, 243] on icon "Next slide" at bounding box center [949, 245] width 13 height 13
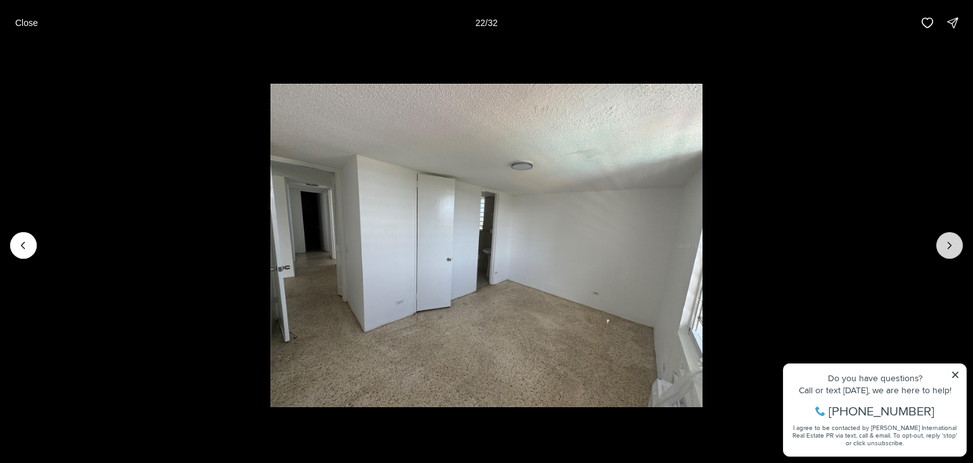
click at [946, 243] on icon "Next slide" at bounding box center [949, 245] width 13 height 13
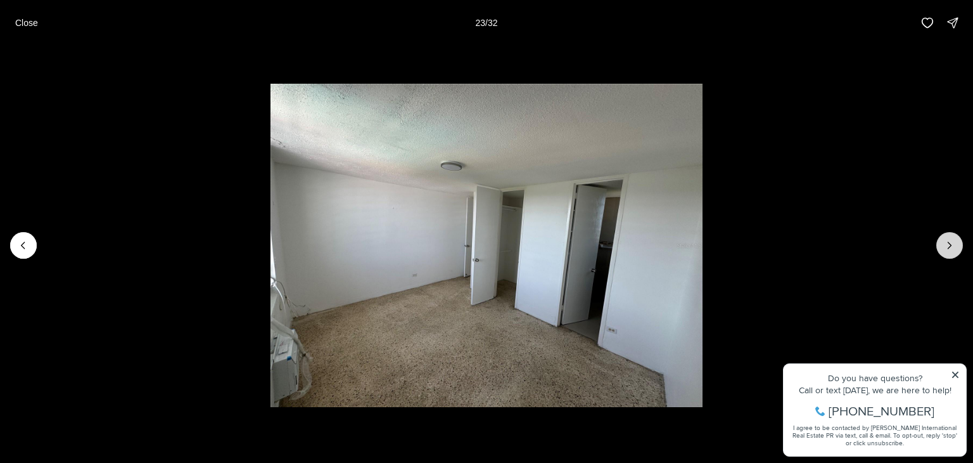
click at [946, 243] on icon "Next slide" at bounding box center [949, 245] width 13 height 13
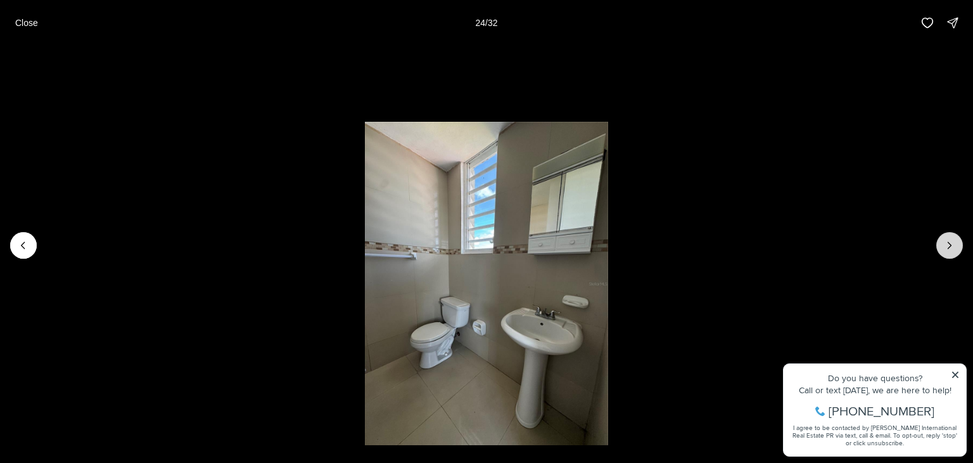
click at [946, 243] on icon "Next slide" at bounding box center [949, 245] width 13 height 13
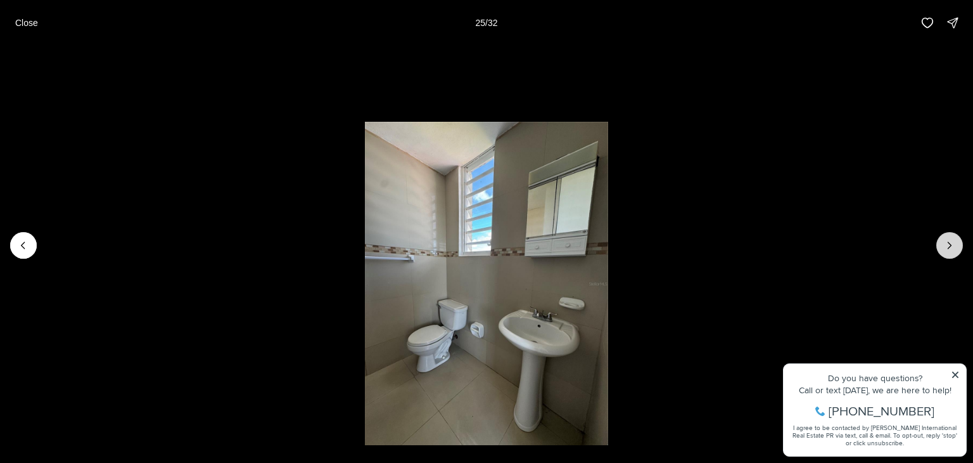
click at [946, 243] on icon "Next slide" at bounding box center [949, 245] width 13 height 13
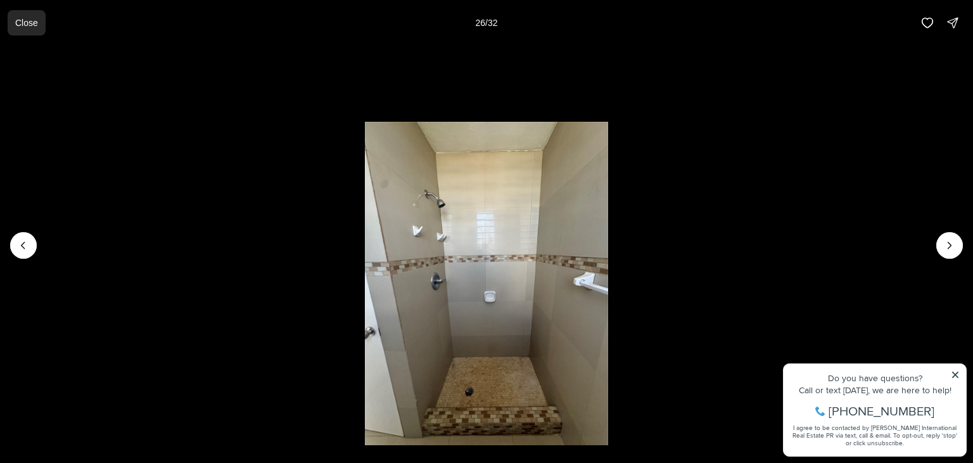
click at [33, 22] on p "Close" at bounding box center [26, 23] width 23 height 10
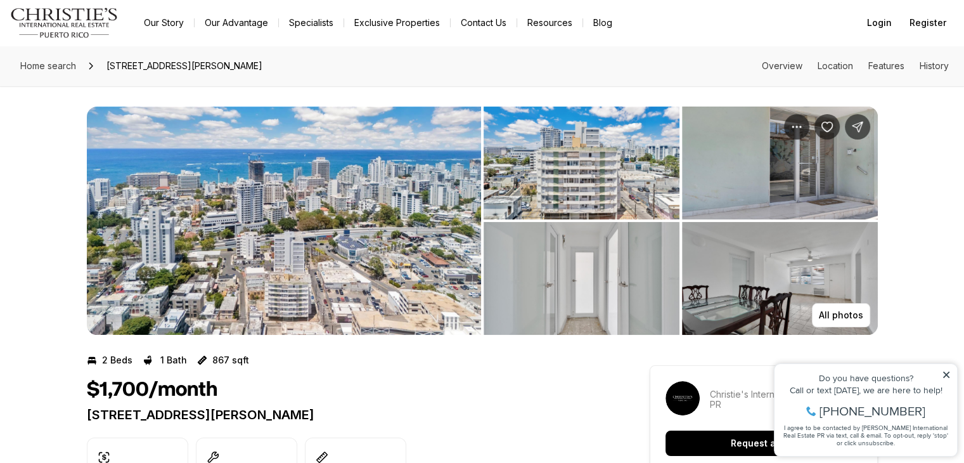
click at [375, 219] on img "View image gallery" at bounding box center [284, 220] width 394 height 228
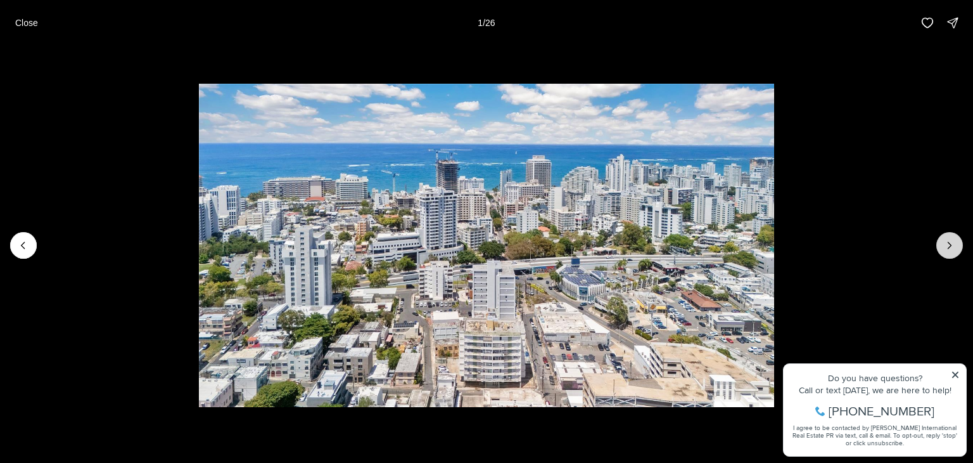
click at [958, 240] on button "Next slide" at bounding box center [949, 245] width 27 height 27
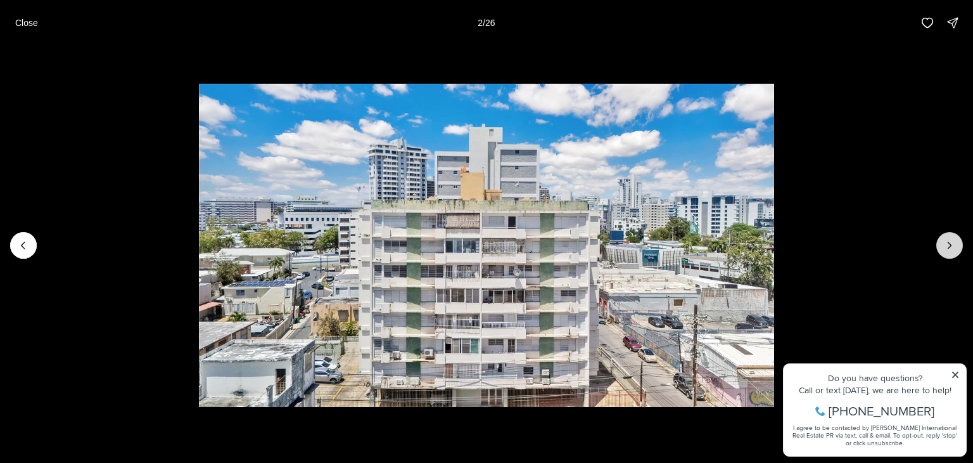
click at [958, 240] on button "Next slide" at bounding box center [949, 245] width 27 height 27
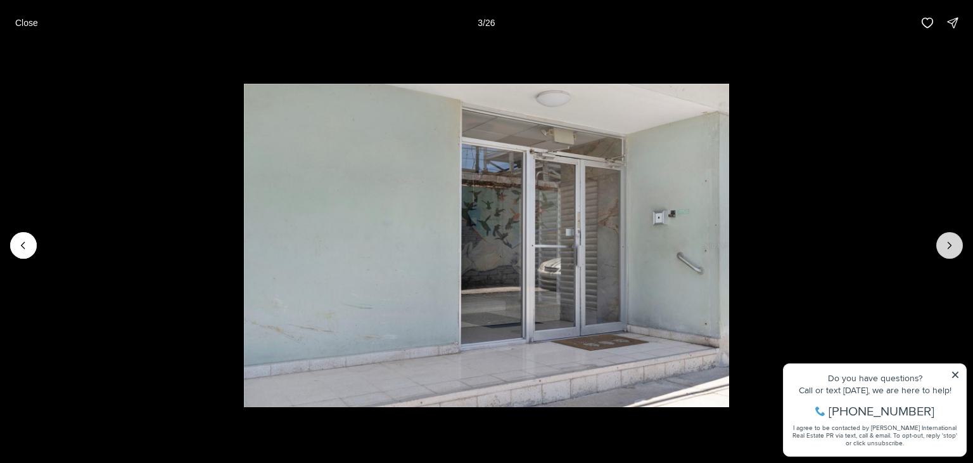
click at [957, 240] on button "Next slide" at bounding box center [949, 245] width 27 height 27
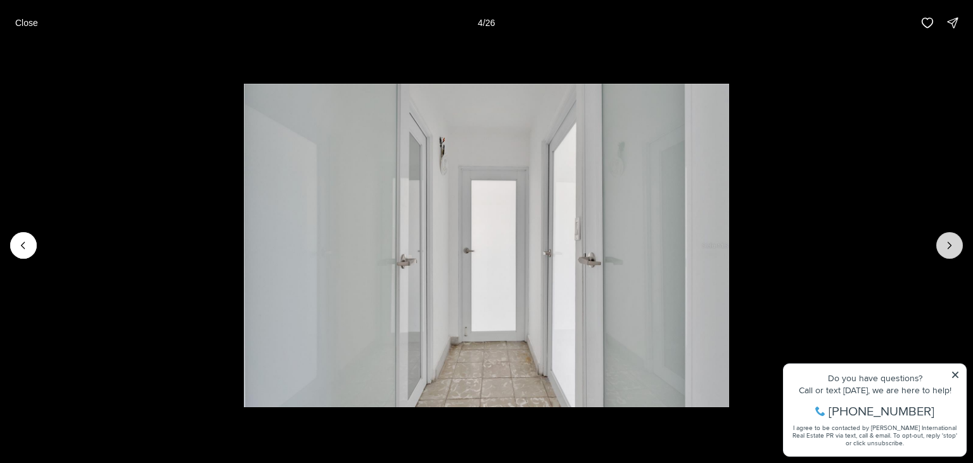
click at [957, 240] on button "Next slide" at bounding box center [949, 245] width 27 height 27
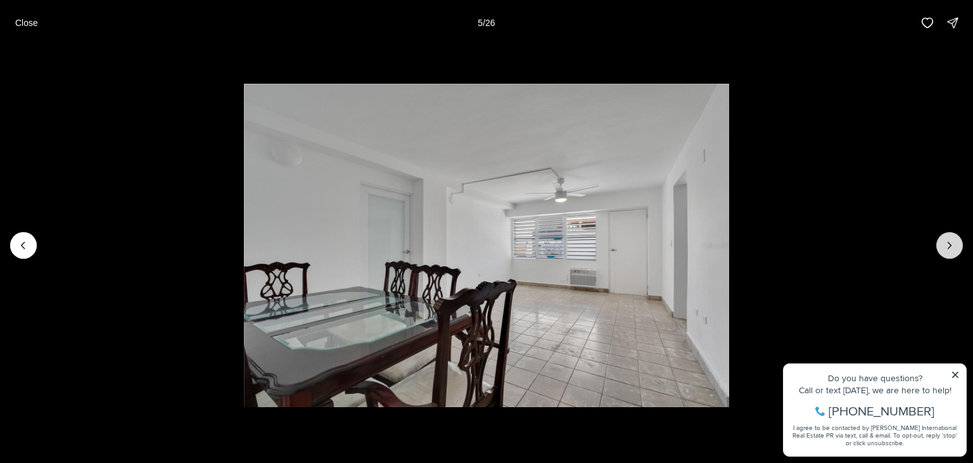
click at [957, 240] on button "Next slide" at bounding box center [949, 245] width 27 height 27
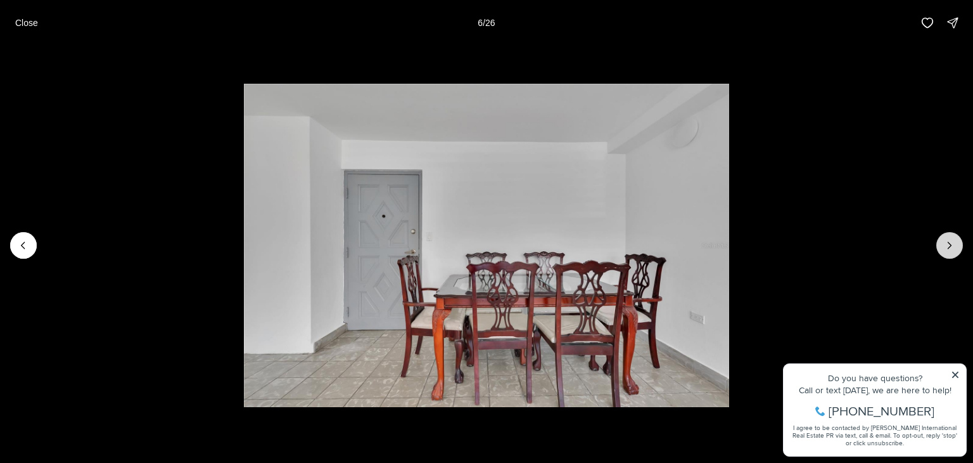
click at [957, 240] on button "Next slide" at bounding box center [949, 245] width 27 height 27
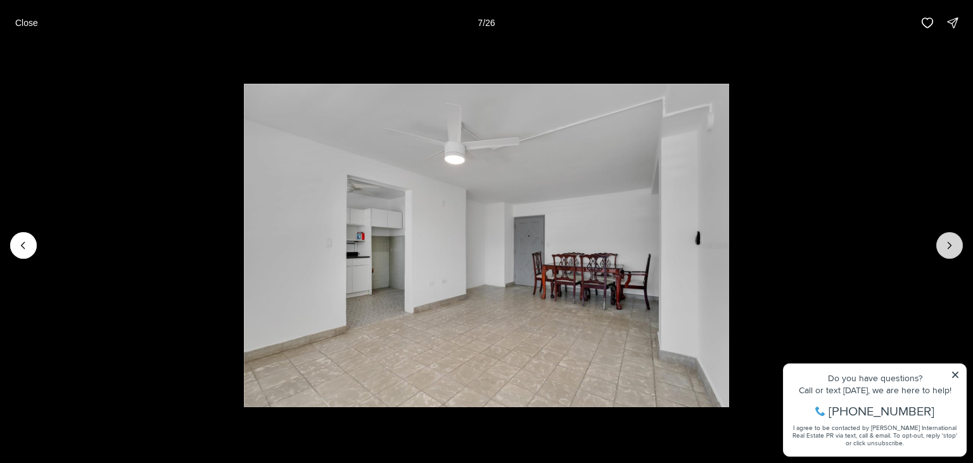
click at [957, 240] on button "Next slide" at bounding box center [949, 245] width 27 height 27
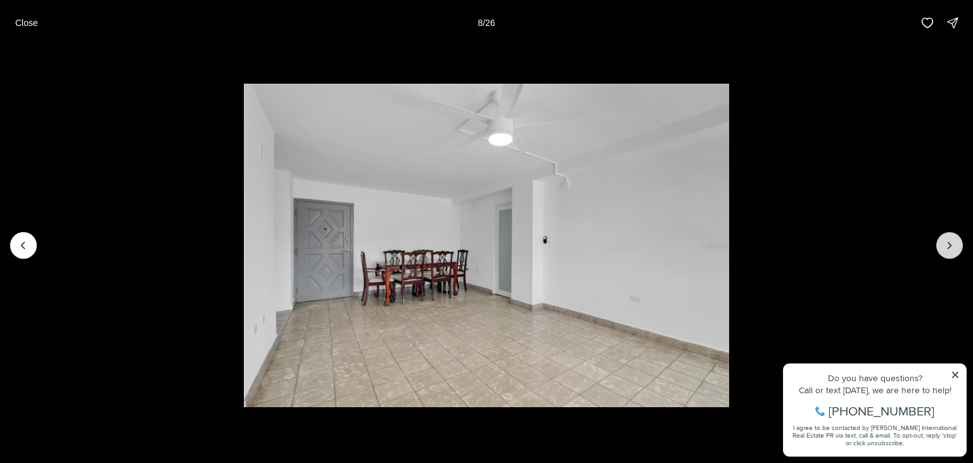
click at [957, 240] on button "Next slide" at bounding box center [949, 245] width 27 height 27
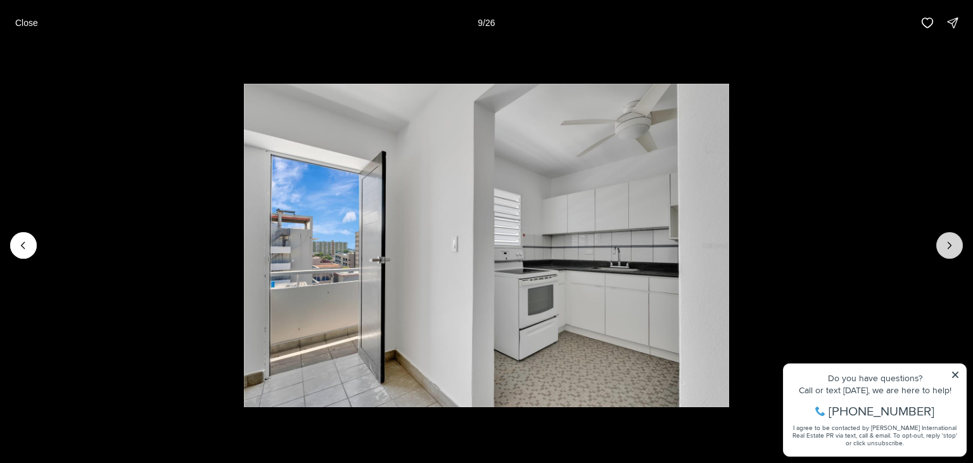
click at [957, 240] on button "Next slide" at bounding box center [949, 245] width 27 height 27
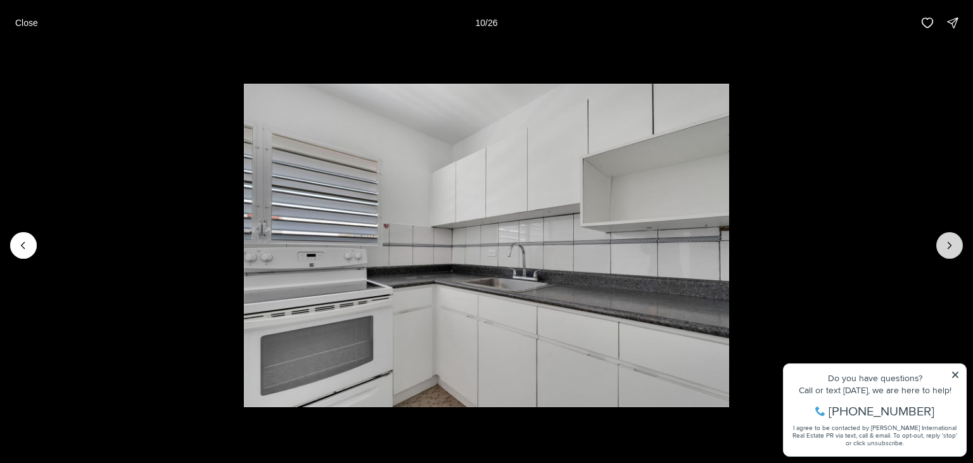
click at [957, 240] on button "Next slide" at bounding box center [949, 245] width 27 height 27
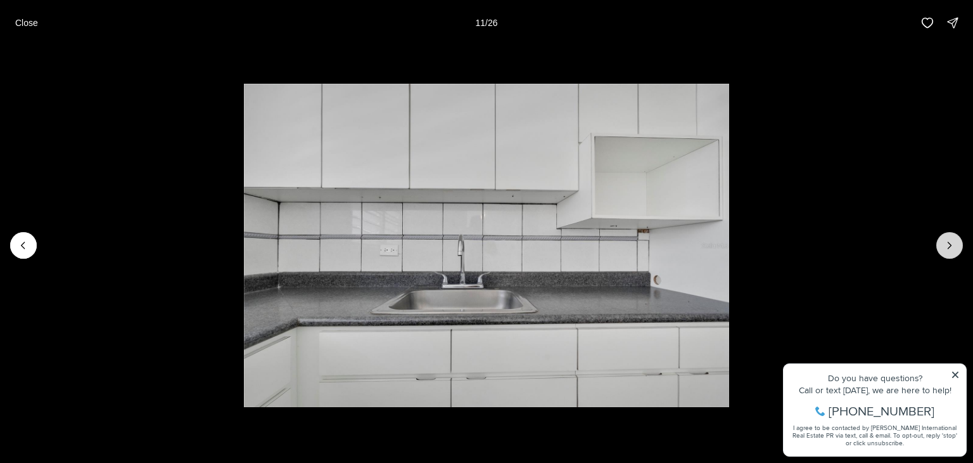
click at [957, 240] on button "Next slide" at bounding box center [949, 245] width 27 height 27
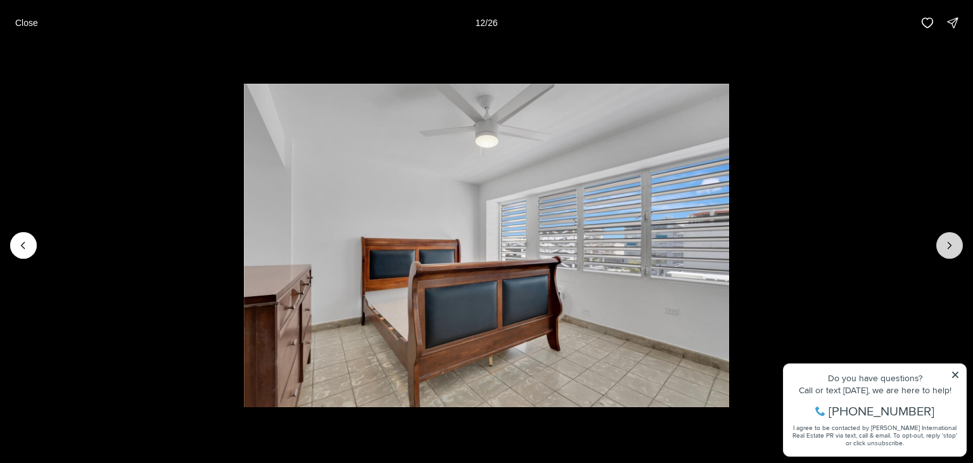
click at [957, 240] on button "Next slide" at bounding box center [949, 245] width 27 height 27
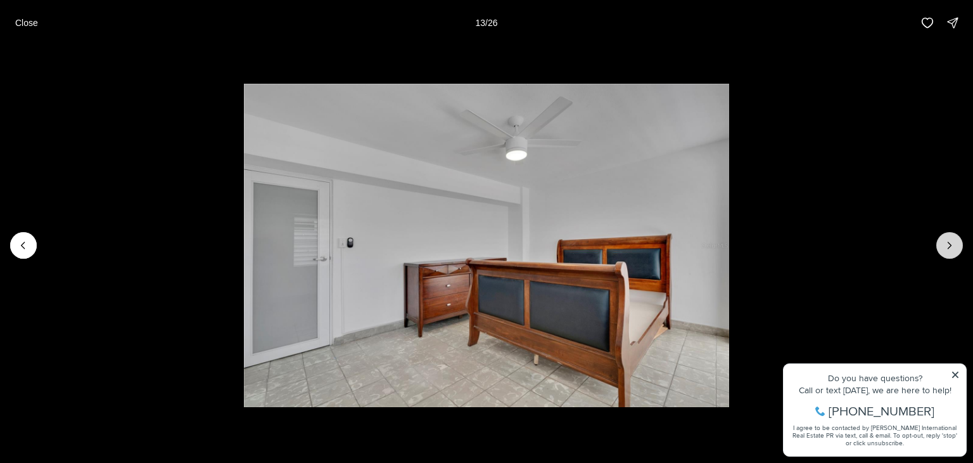
click at [957, 240] on button "Next slide" at bounding box center [949, 245] width 27 height 27
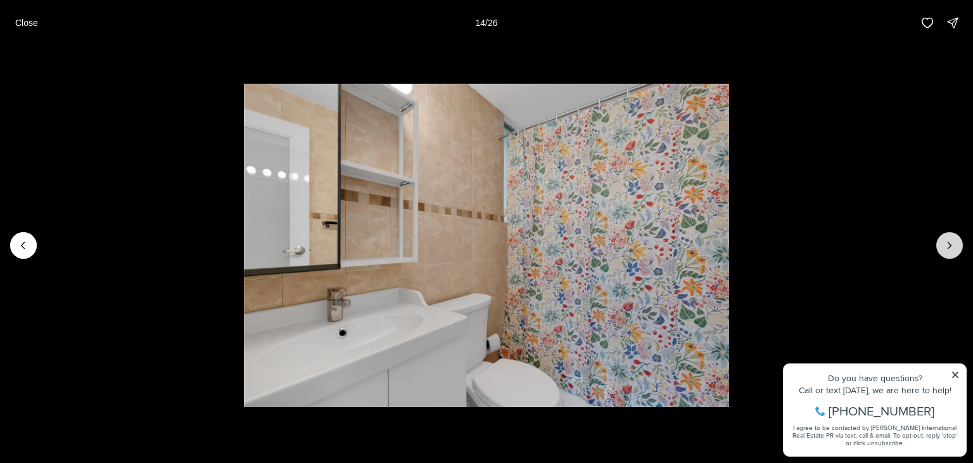
click at [957, 240] on button "Next slide" at bounding box center [949, 245] width 27 height 27
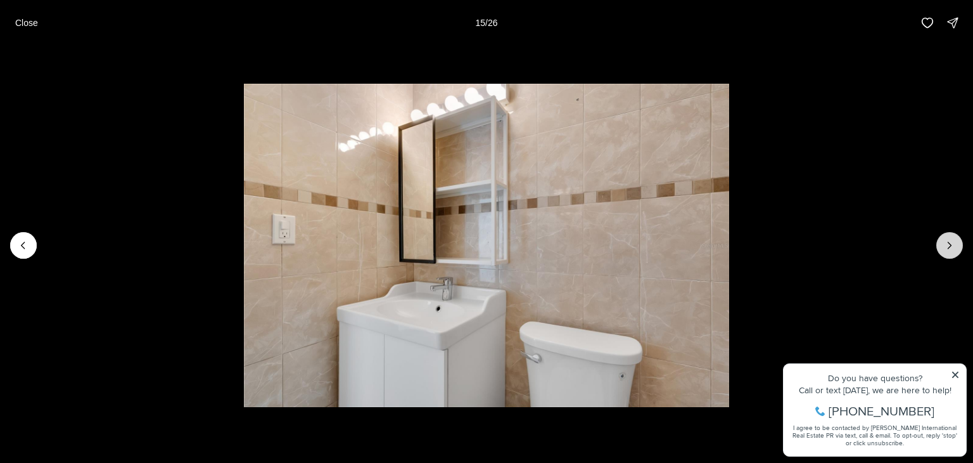
click at [957, 240] on button "Next slide" at bounding box center [949, 245] width 27 height 27
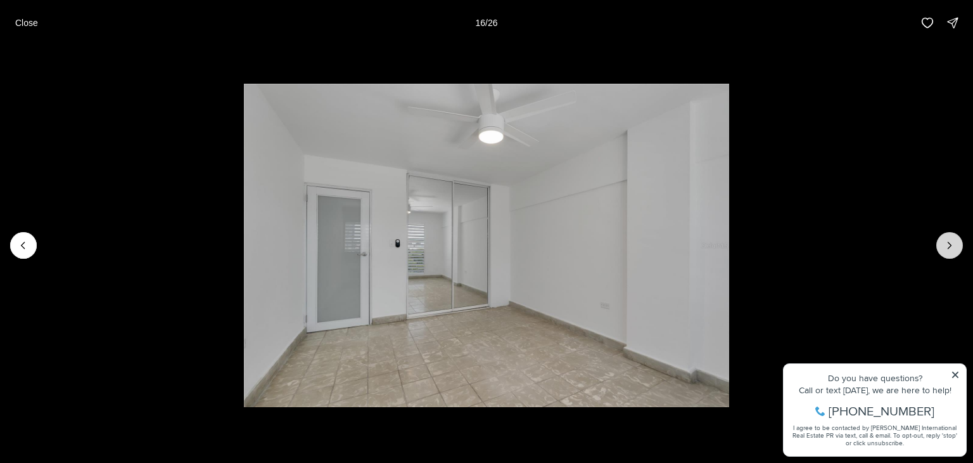
click at [957, 240] on button "Next slide" at bounding box center [949, 245] width 27 height 27
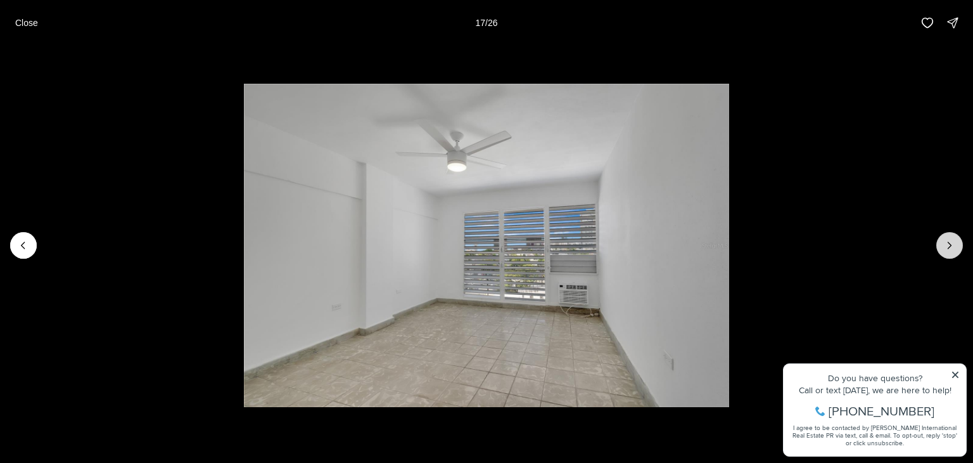
click at [957, 240] on button "Next slide" at bounding box center [949, 245] width 27 height 27
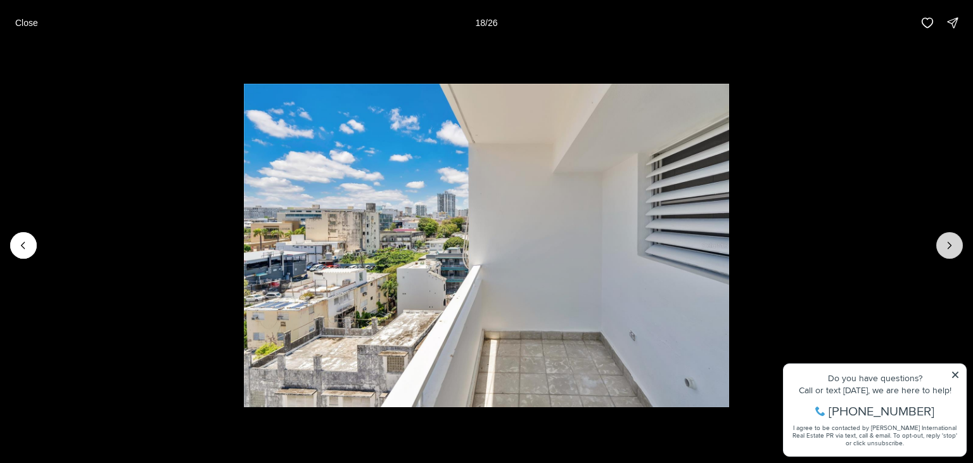
click at [957, 240] on button "Next slide" at bounding box center [949, 245] width 27 height 27
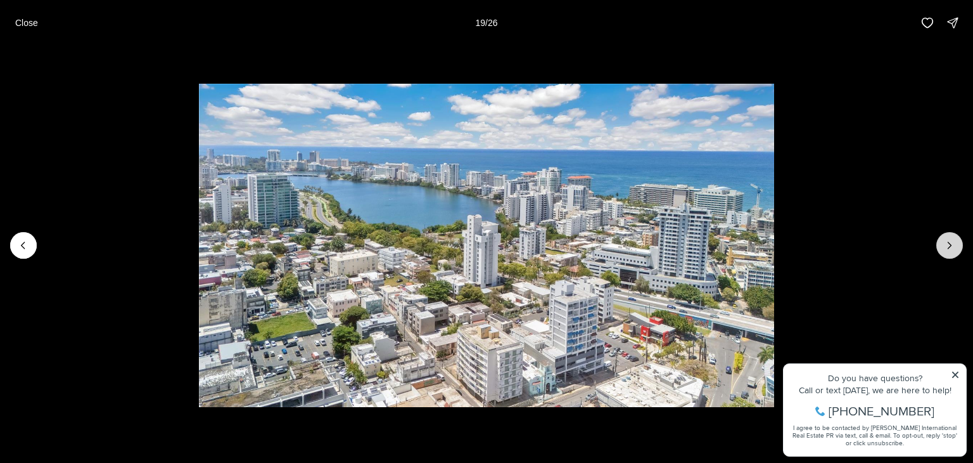
click at [957, 240] on button "Next slide" at bounding box center [949, 245] width 27 height 27
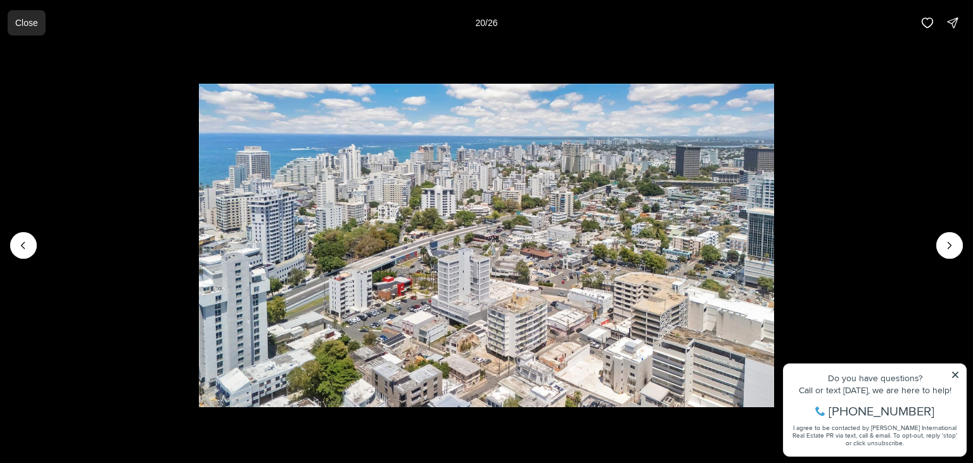
click at [30, 22] on p "Close" at bounding box center [26, 23] width 23 height 10
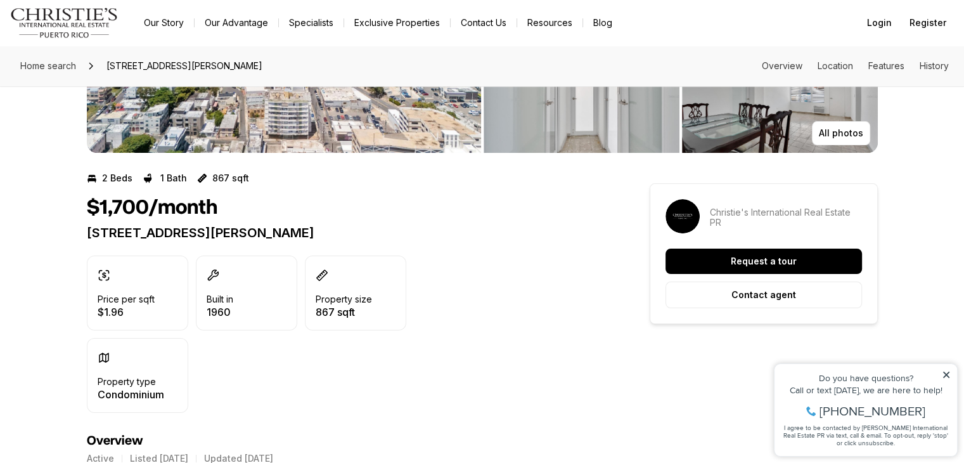
scroll to position [127, 0]
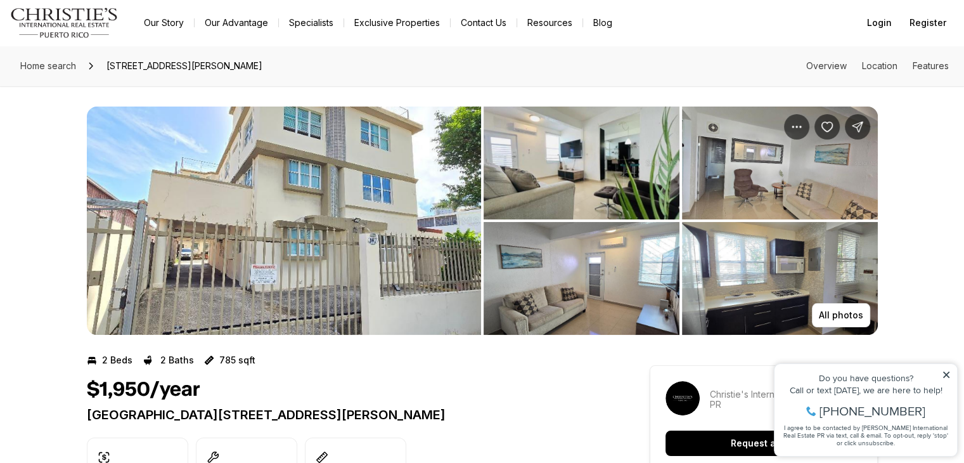
click at [533, 162] on img "View image gallery" at bounding box center [581, 162] width 196 height 113
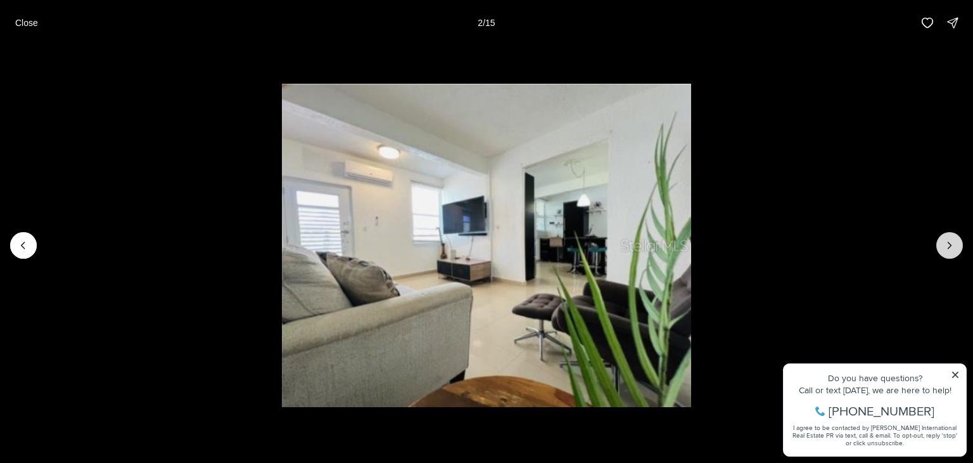
click at [941, 239] on button "Next slide" at bounding box center [949, 245] width 27 height 27
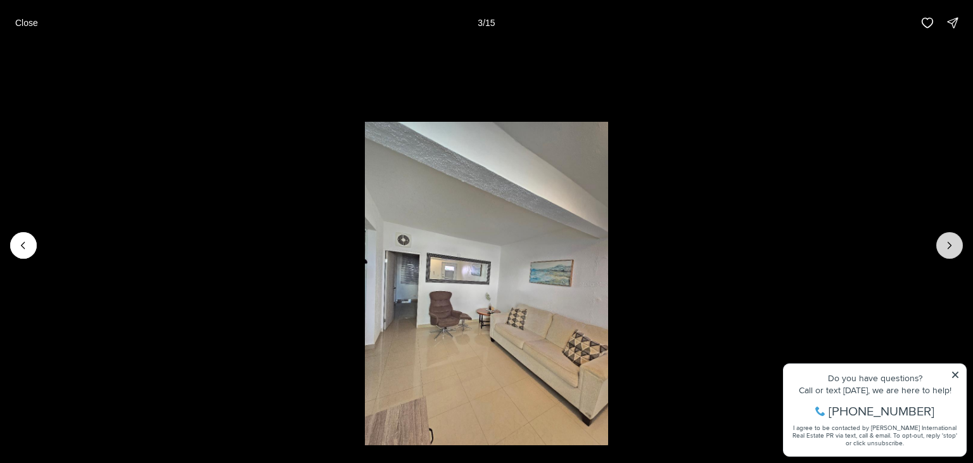
click at [941, 239] on button "Next slide" at bounding box center [949, 245] width 27 height 27
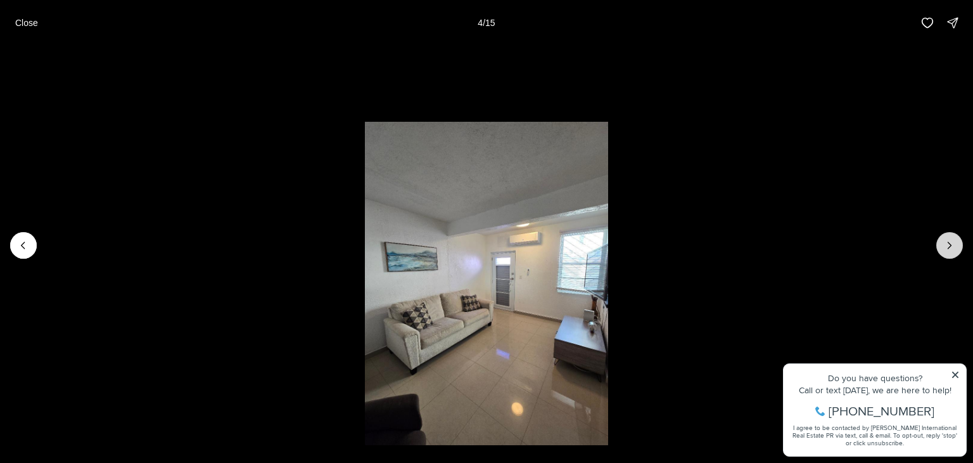
click at [941, 239] on button "Next slide" at bounding box center [949, 245] width 27 height 27
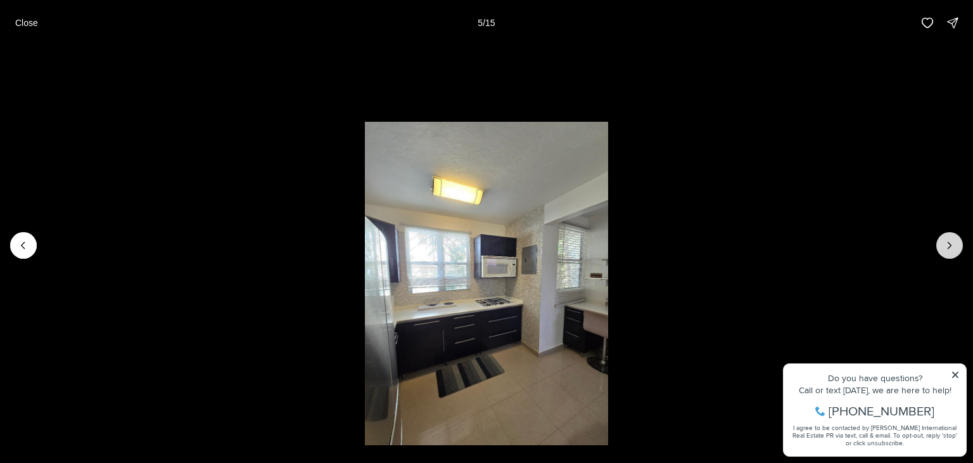
click at [941, 239] on button "Next slide" at bounding box center [949, 245] width 27 height 27
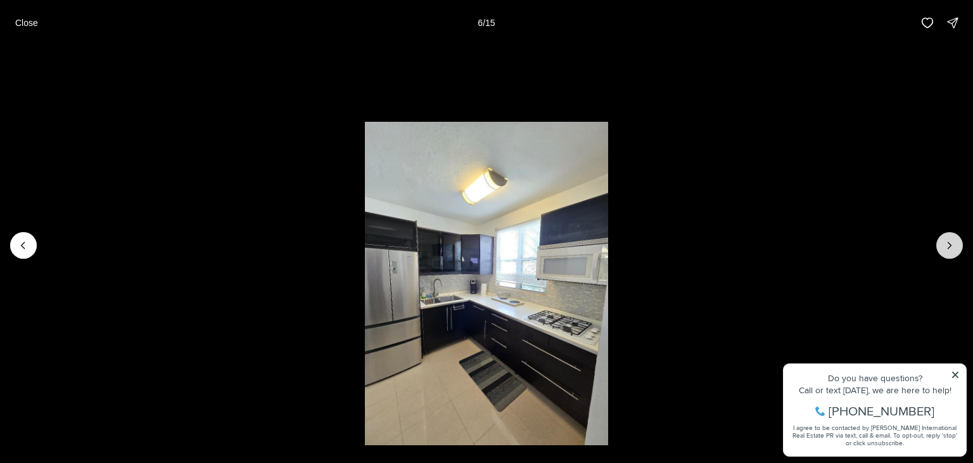
click at [941, 239] on button "Next slide" at bounding box center [949, 245] width 27 height 27
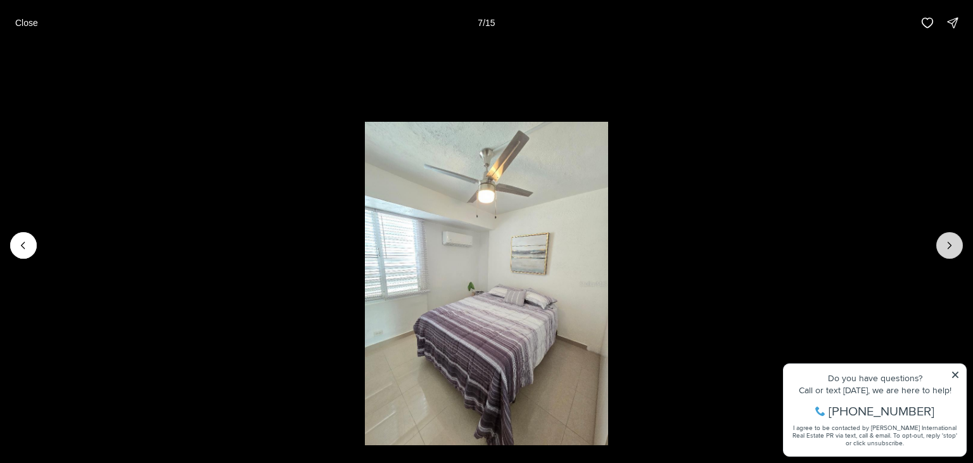
click at [941, 239] on button "Next slide" at bounding box center [949, 245] width 27 height 27
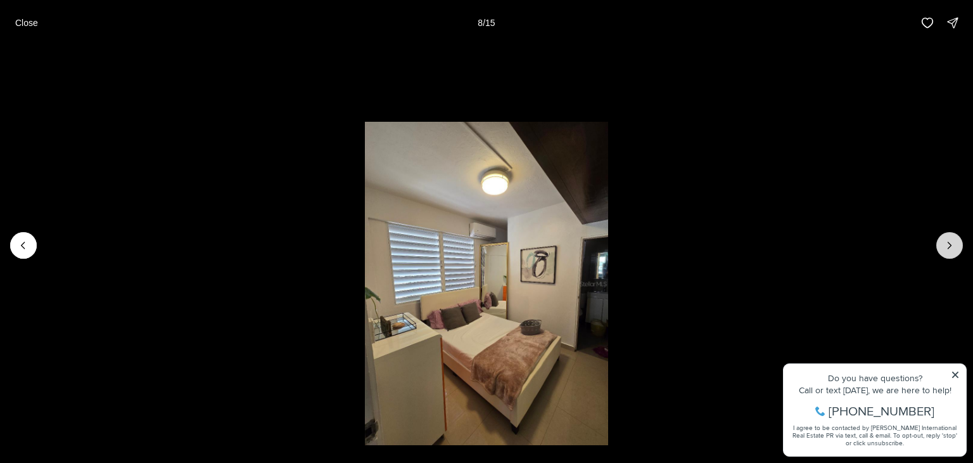
click at [941, 239] on button "Next slide" at bounding box center [949, 245] width 27 height 27
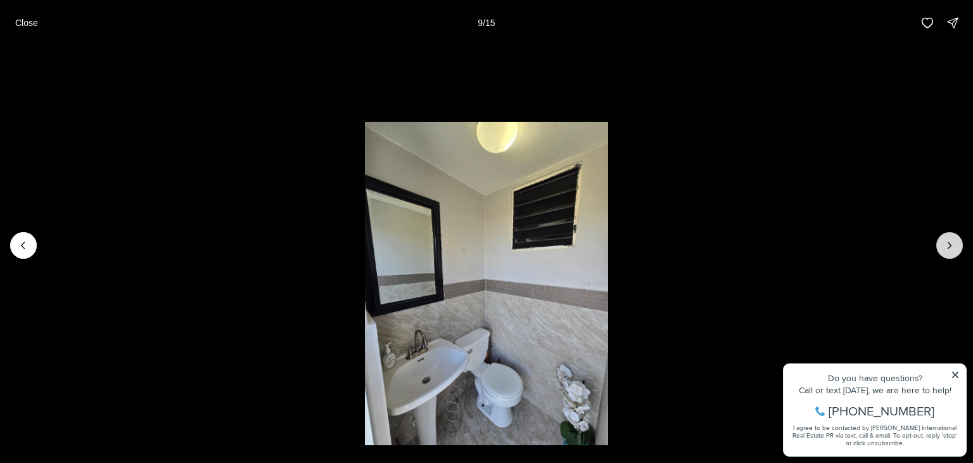
click at [941, 239] on button "Next slide" at bounding box center [949, 245] width 27 height 27
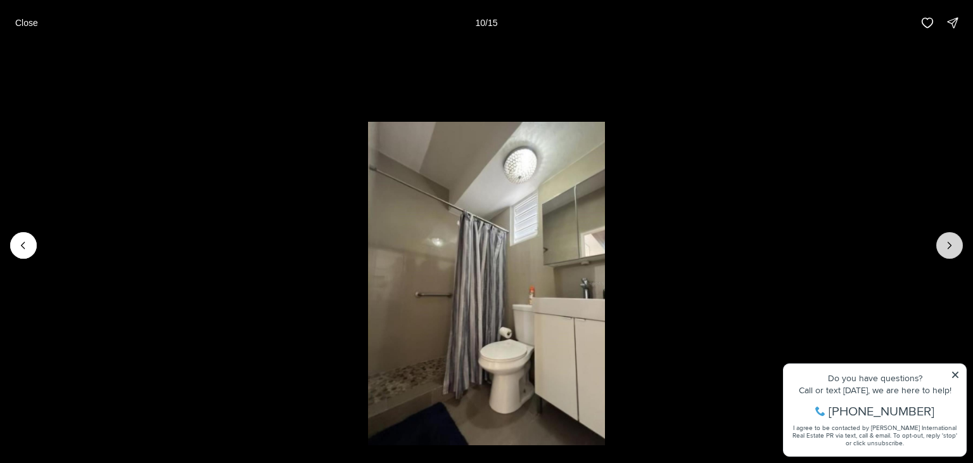
click at [941, 239] on button "Next slide" at bounding box center [949, 245] width 27 height 27
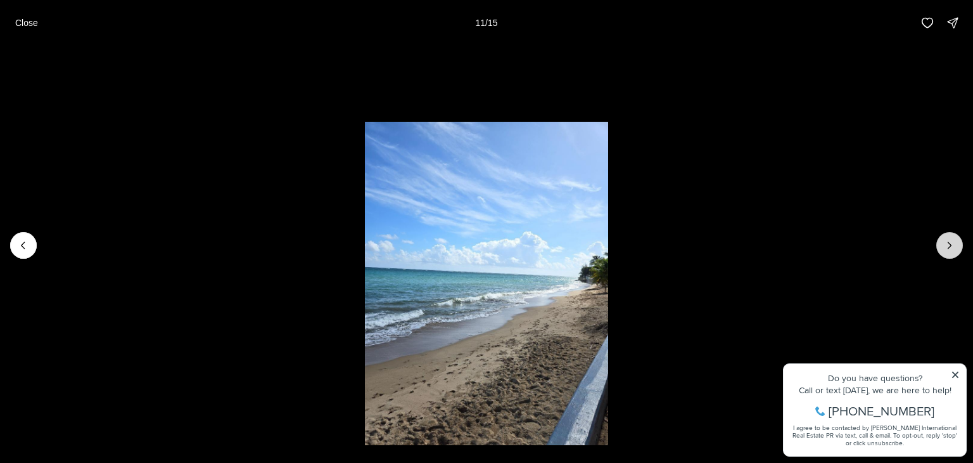
click at [941, 239] on button "Next slide" at bounding box center [949, 245] width 27 height 27
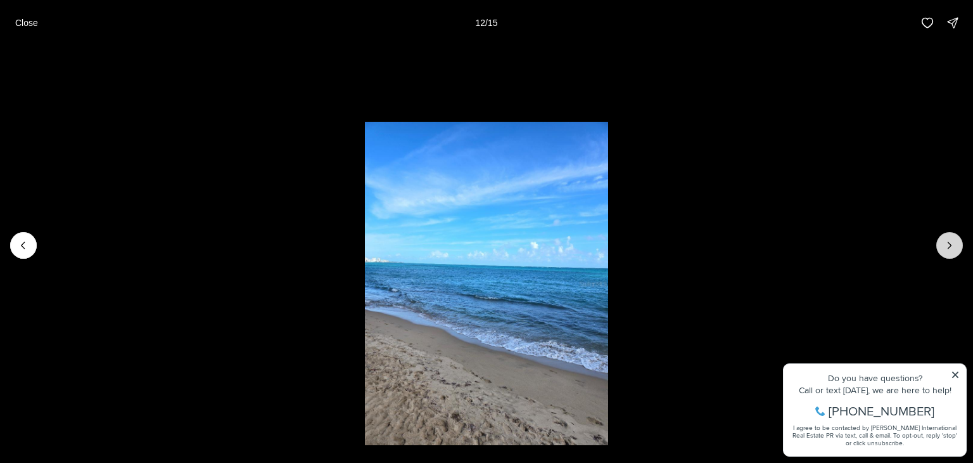
click at [941, 239] on button "Next slide" at bounding box center [949, 245] width 27 height 27
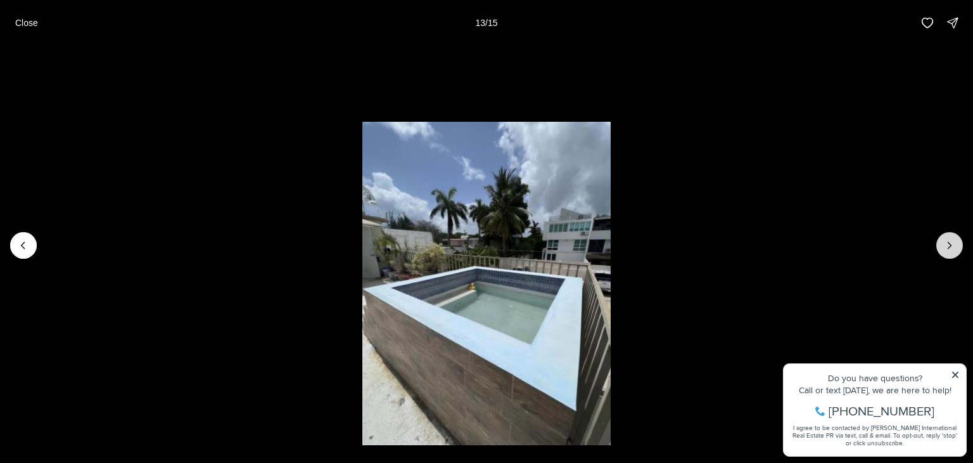
click at [941, 239] on button "Next slide" at bounding box center [949, 245] width 27 height 27
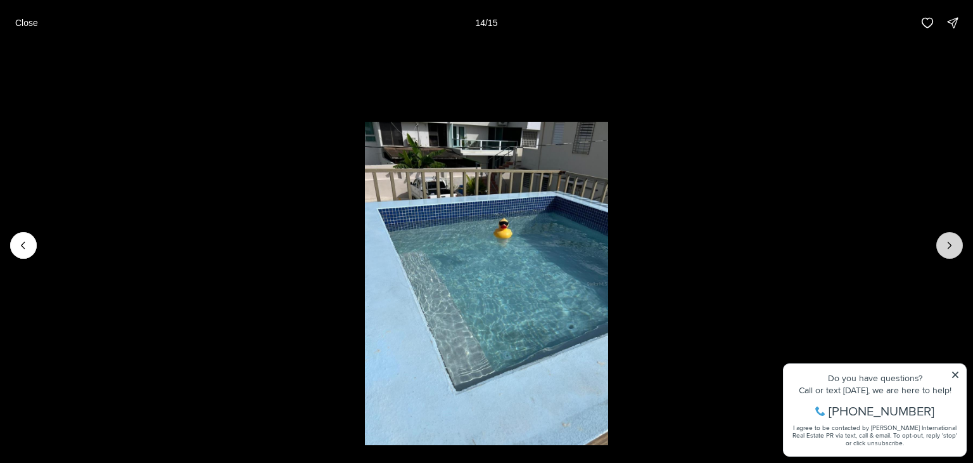
click at [941, 239] on button "Next slide" at bounding box center [949, 245] width 27 height 27
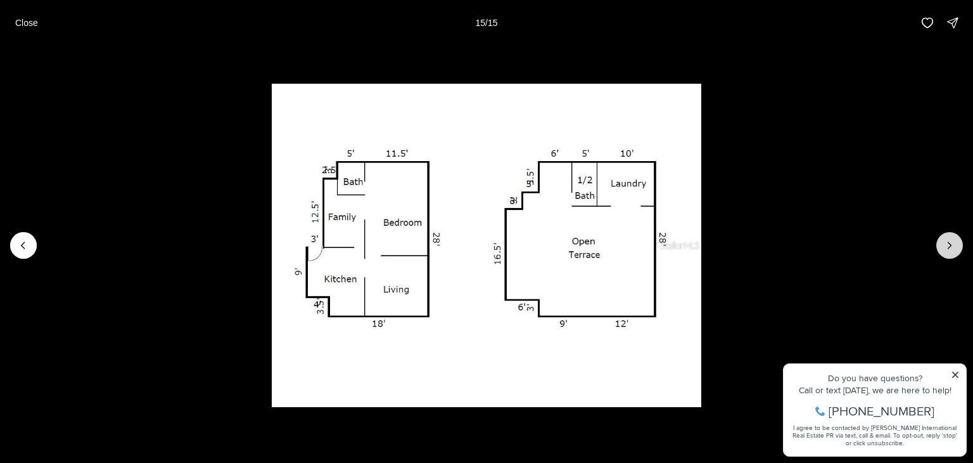
click at [941, 239] on div at bounding box center [949, 245] width 27 height 27
click at [943, 239] on div at bounding box center [949, 245] width 27 height 27
click at [947, 248] on div at bounding box center [949, 245] width 27 height 27
click at [19, 239] on icon "Previous slide" at bounding box center [23, 245] width 13 height 13
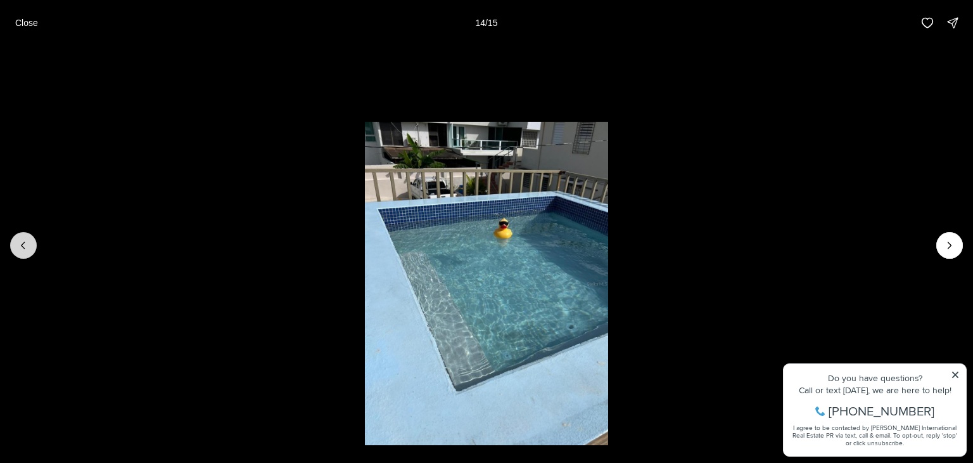
click at [19, 239] on icon "Previous slide" at bounding box center [23, 245] width 13 height 13
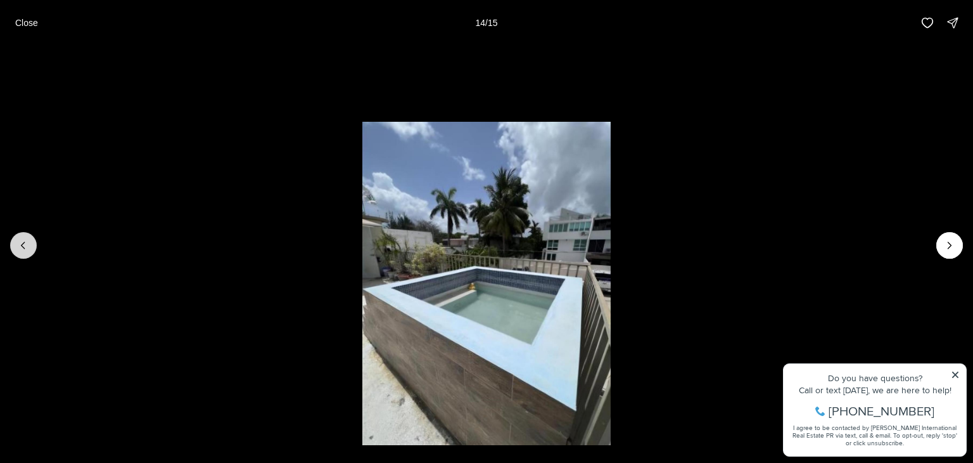
click at [19, 239] on icon "Previous slide" at bounding box center [23, 245] width 13 height 13
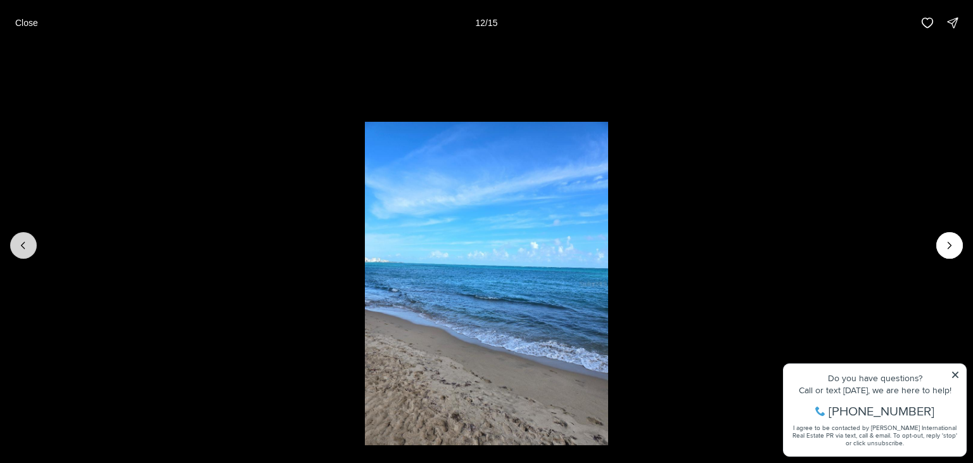
click at [19, 239] on icon "Previous slide" at bounding box center [23, 245] width 13 height 13
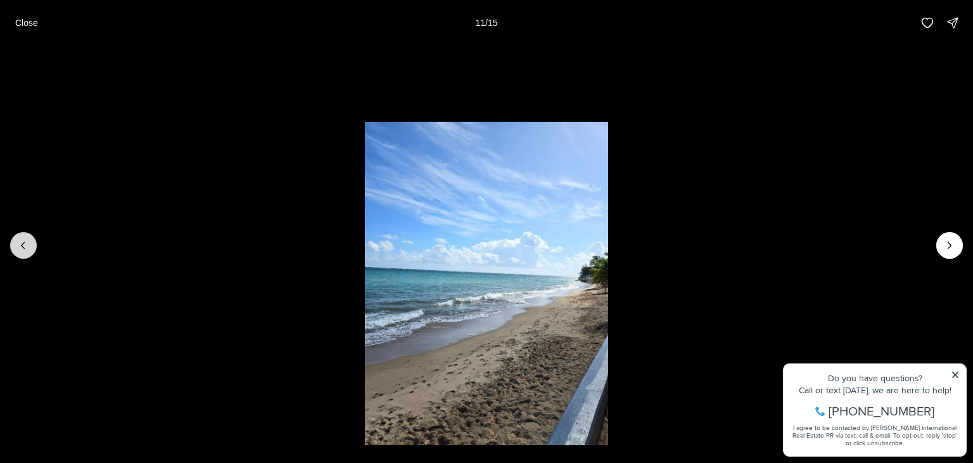
click at [19, 239] on icon "Previous slide" at bounding box center [23, 245] width 13 height 13
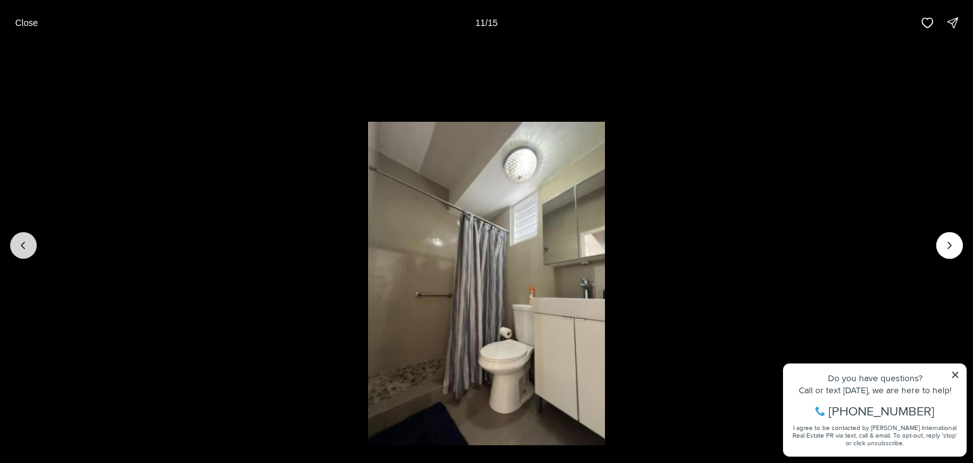
click at [19, 239] on icon "Previous slide" at bounding box center [23, 245] width 13 height 13
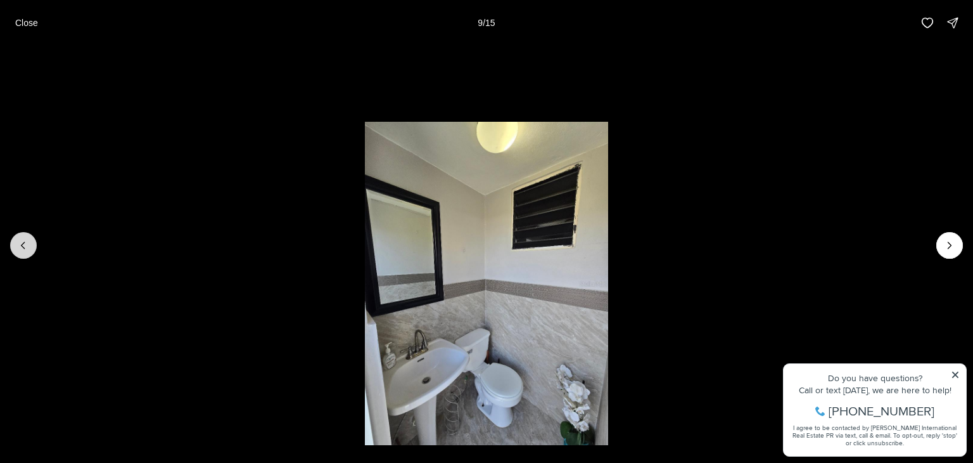
click at [19, 239] on icon "Previous slide" at bounding box center [23, 245] width 13 height 13
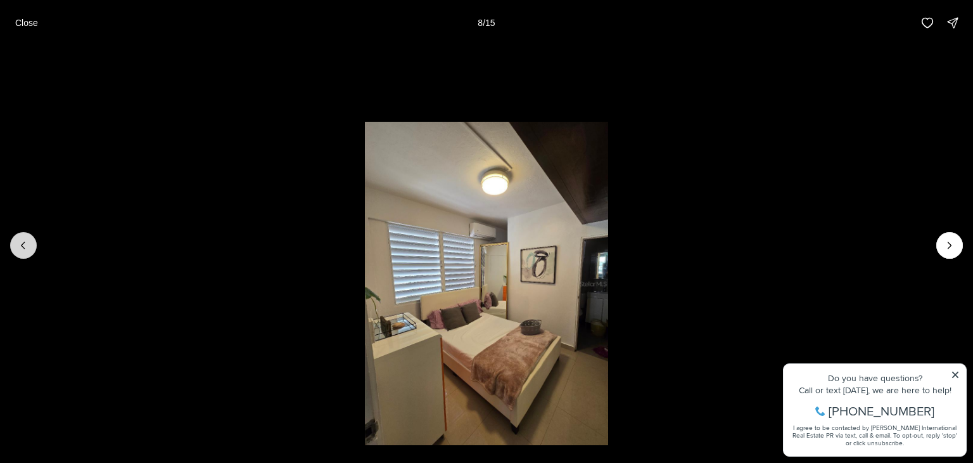
click at [19, 239] on icon "Previous slide" at bounding box center [23, 245] width 13 height 13
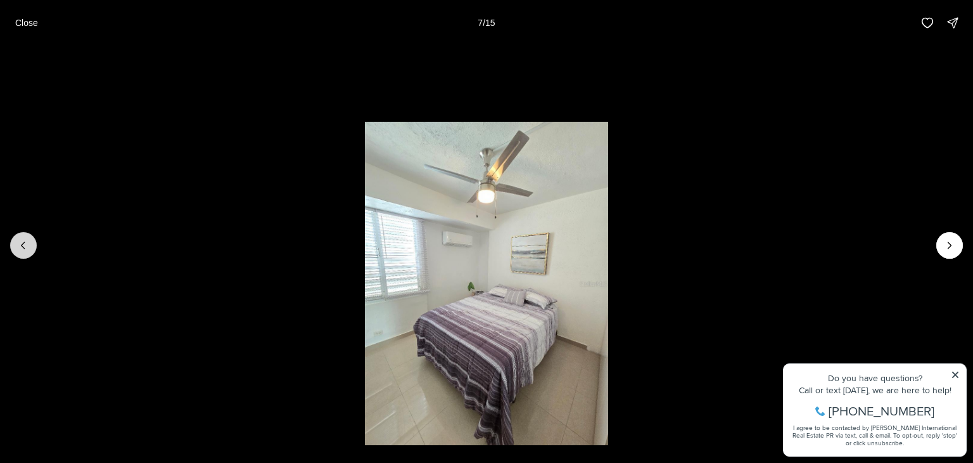
click at [19, 239] on icon "Previous slide" at bounding box center [23, 245] width 13 height 13
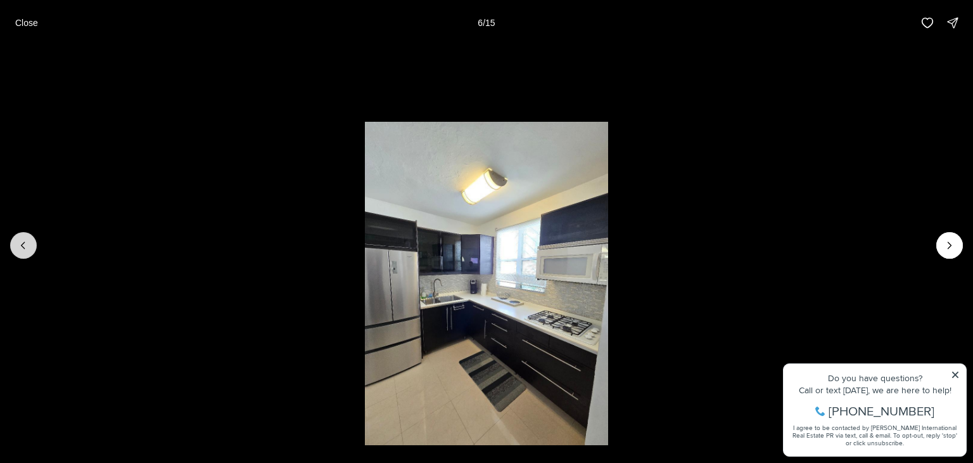
click at [19, 239] on icon "Previous slide" at bounding box center [23, 245] width 13 height 13
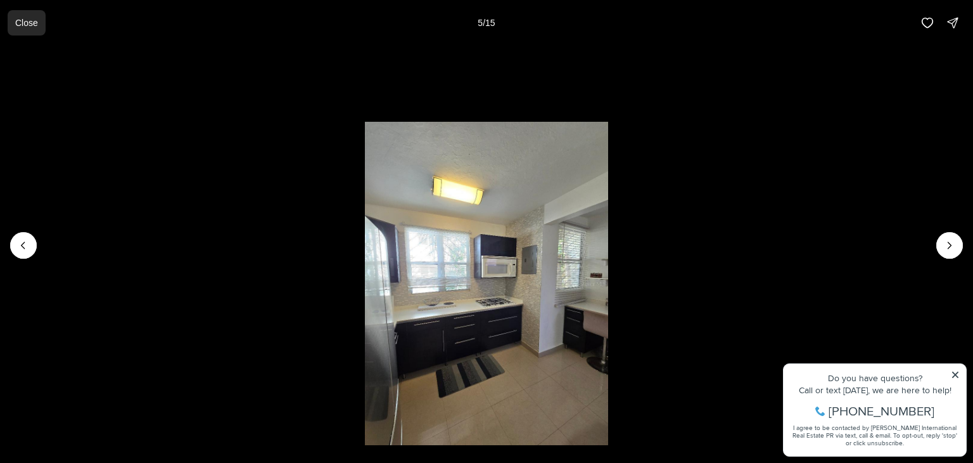
click at [24, 26] on p "Close" at bounding box center [26, 23] width 23 height 10
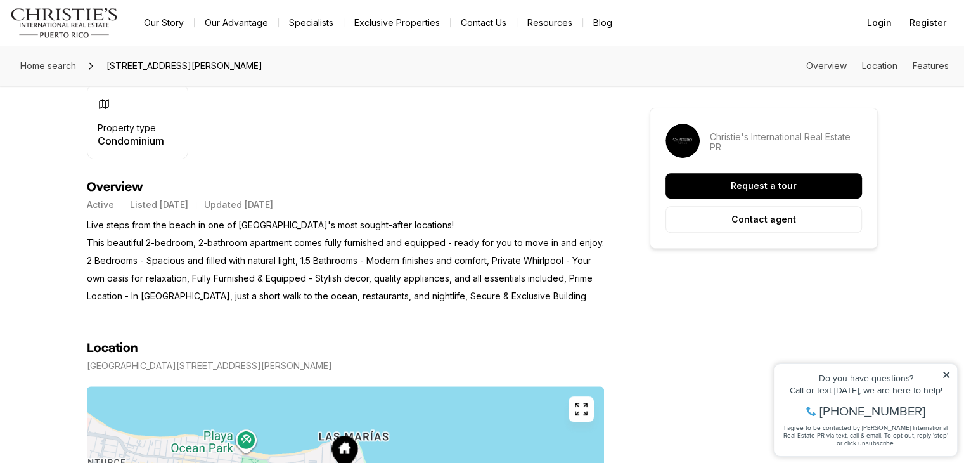
scroll to position [443, 0]
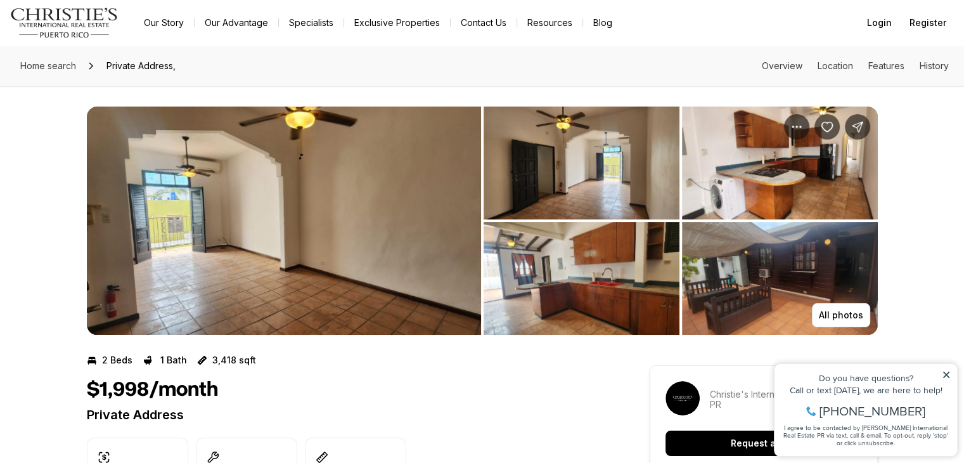
click at [297, 255] on img "View image gallery" at bounding box center [284, 220] width 394 height 228
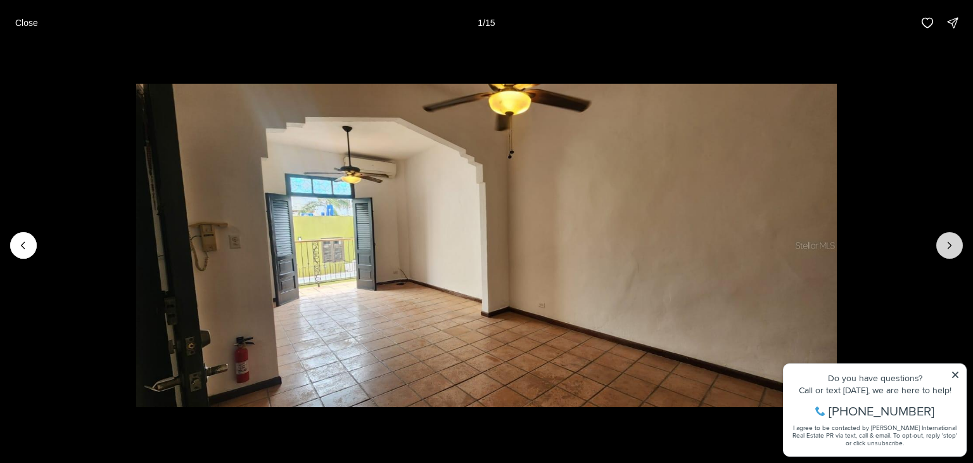
click at [952, 246] on icon "Next slide" at bounding box center [949, 245] width 13 height 13
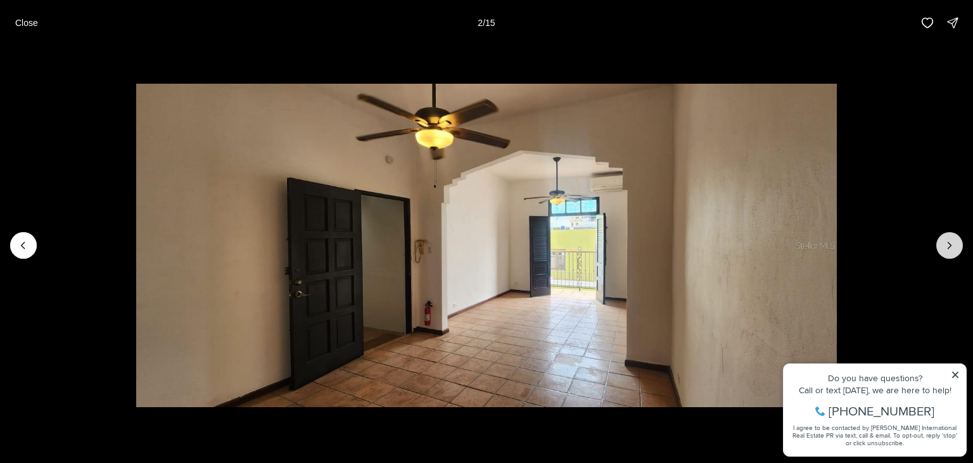
click at [948, 246] on icon "Next slide" at bounding box center [949, 245] width 13 height 13
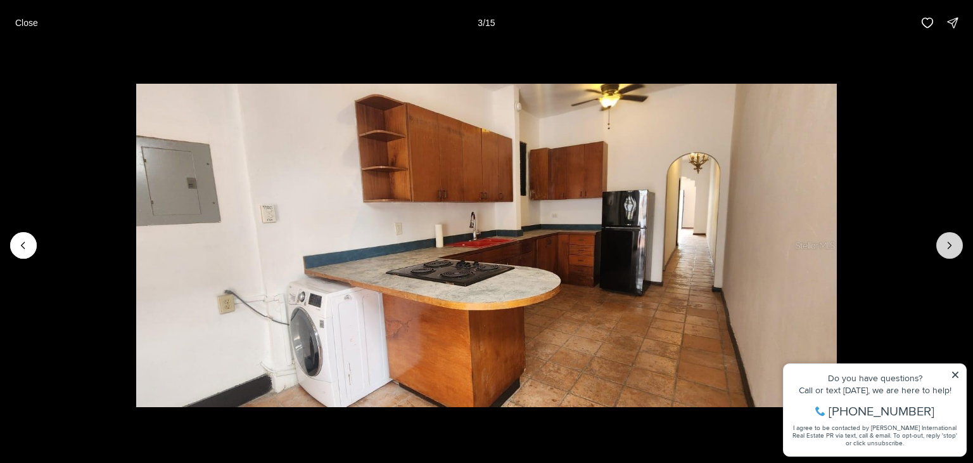
click at [948, 246] on icon "Next slide" at bounding box center [949, 245] width 13 height 13
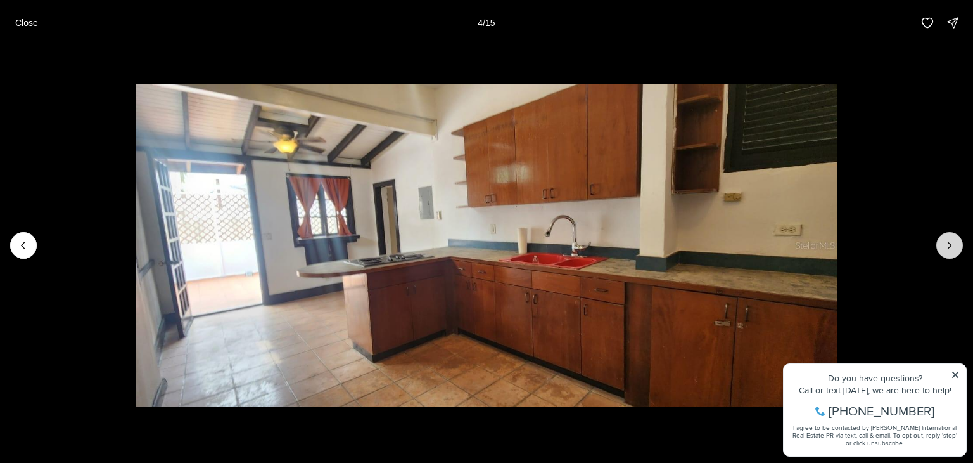
click at [948, 246] on icon "Next slide" at bounding box center [949, 245] width 13 height 13
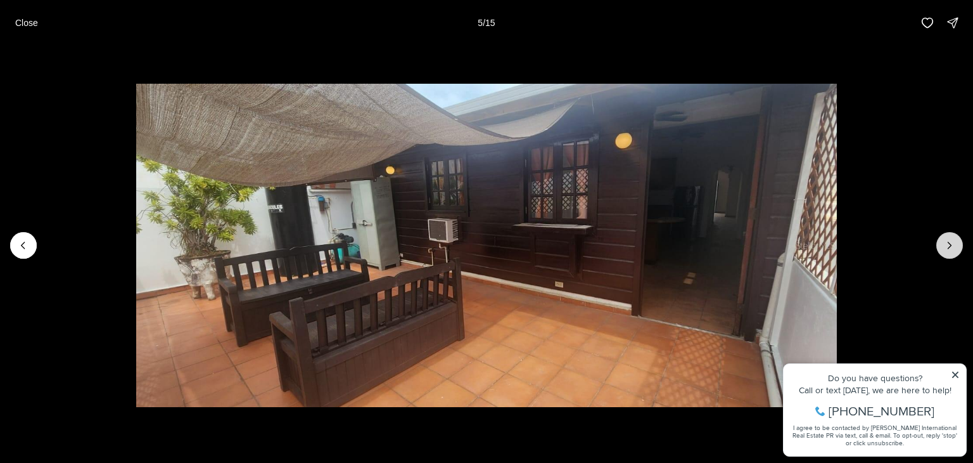
click at [948, 246] on icon "Next slide" at bounding box center [949, 245] width 13 height 13
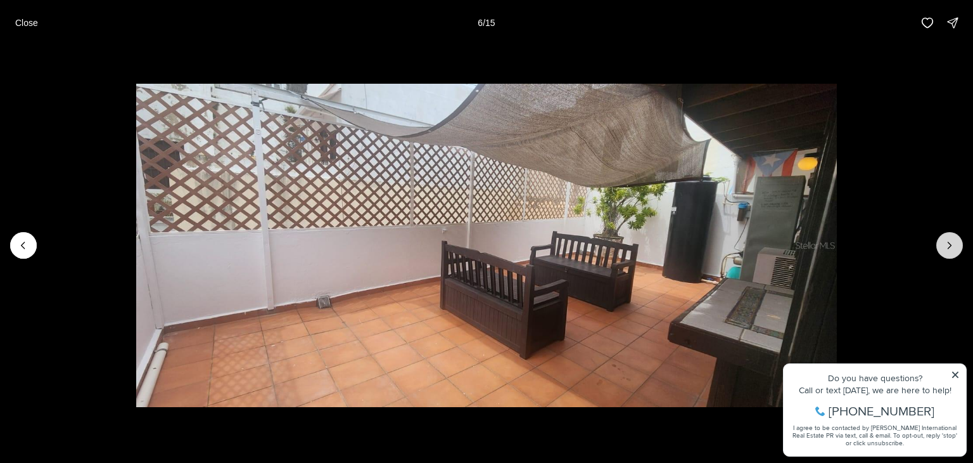
click at [948, 246] on icon "Next slide" at bounding box center [949, 245] width 13 height 13
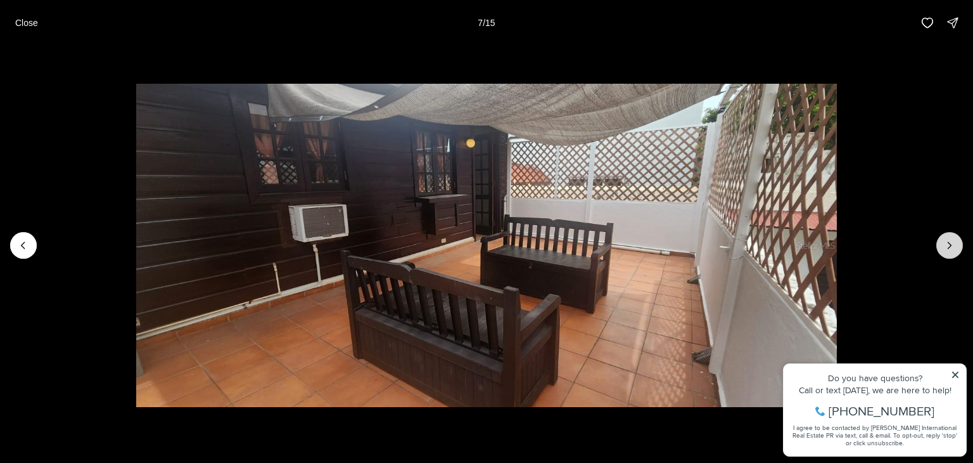
click at [948, 246] on icon "Next slide" at bounding box center [949, 245] width 13 height 13
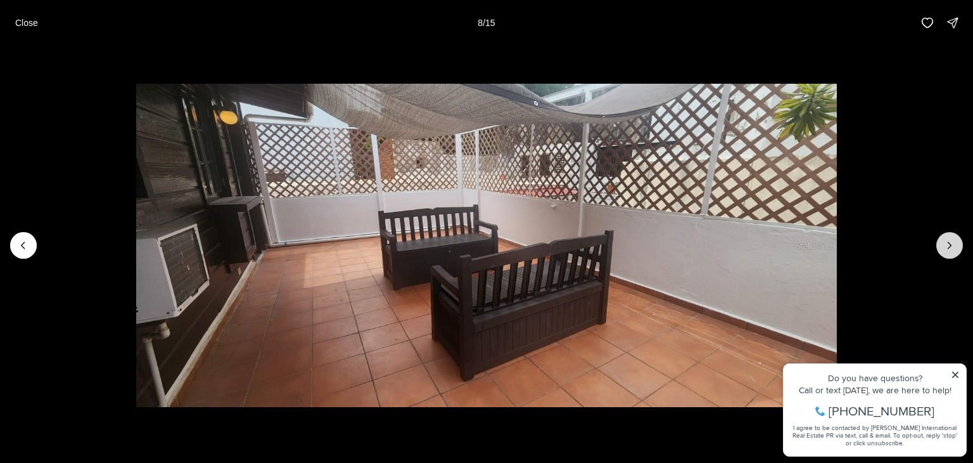
click at [948, 246] on icon "Next slide" at bounding box center [949, 245] width 13 height 13
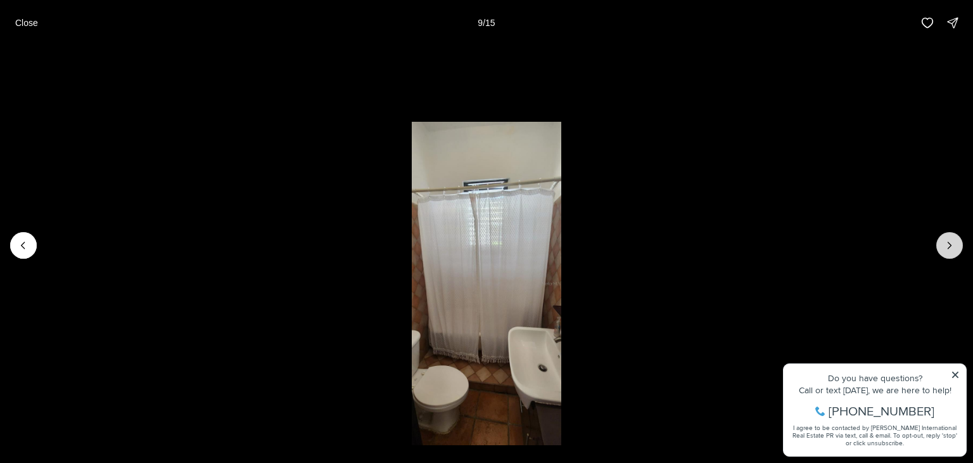
click at [948, 246] on icon "Next slide" at bounding box center [949, 245] width 13 height 13
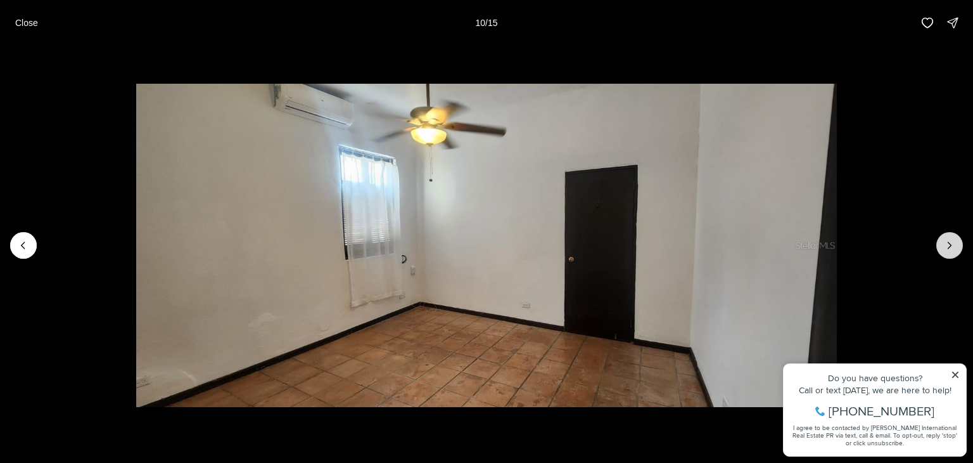
click at [948, 246] on icon "Next slide" at bounding box center [949, 245] width 13 height 13
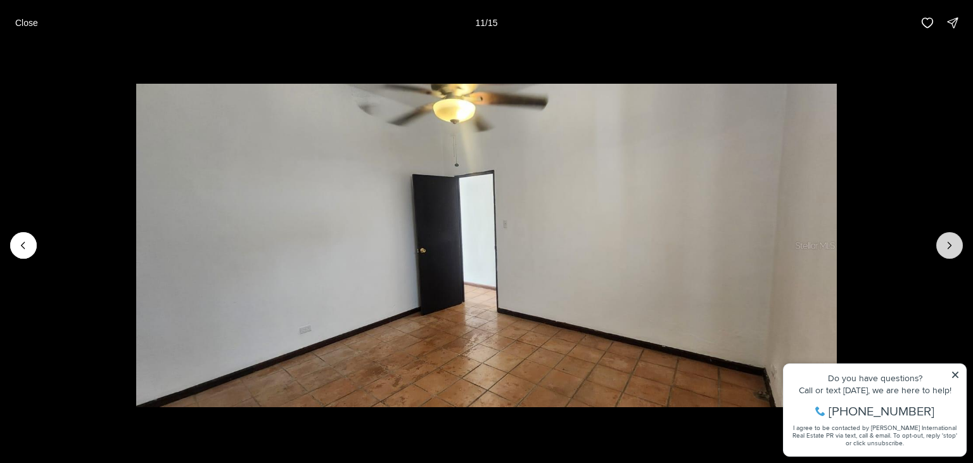
click at [948, 246] on icon "Next slide" at bounding box center [949, 245] width 13 height 13
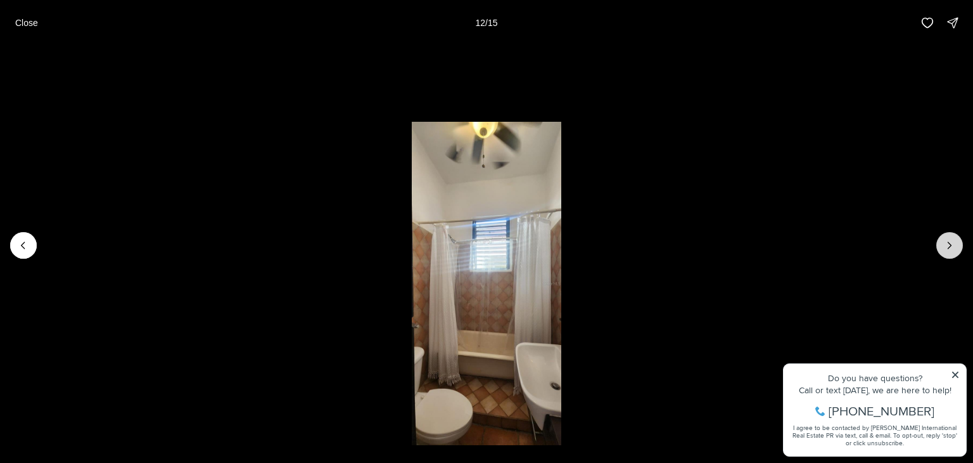
click at [948, 246] on icon "Next slide" at bounding box center [949, 245] width 13 height 13
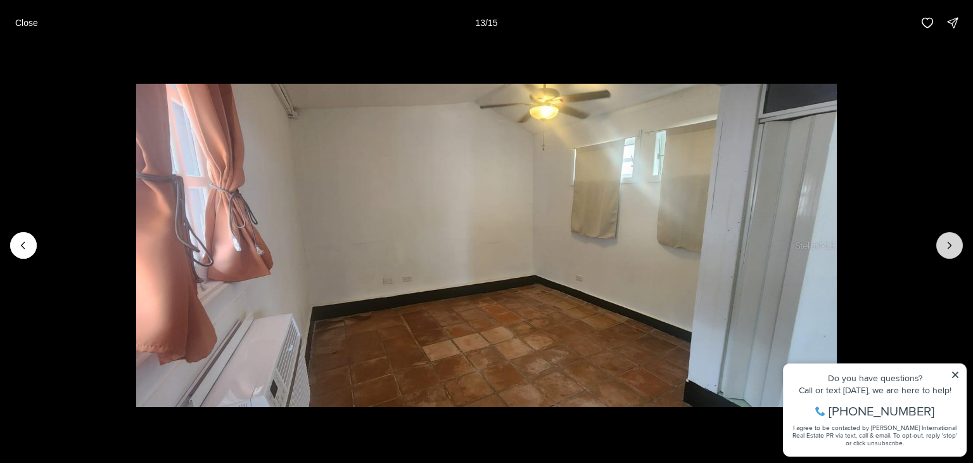
click at [948, 246] on icon "Next slide" at bounding box center [949, 245] width 13 height 13
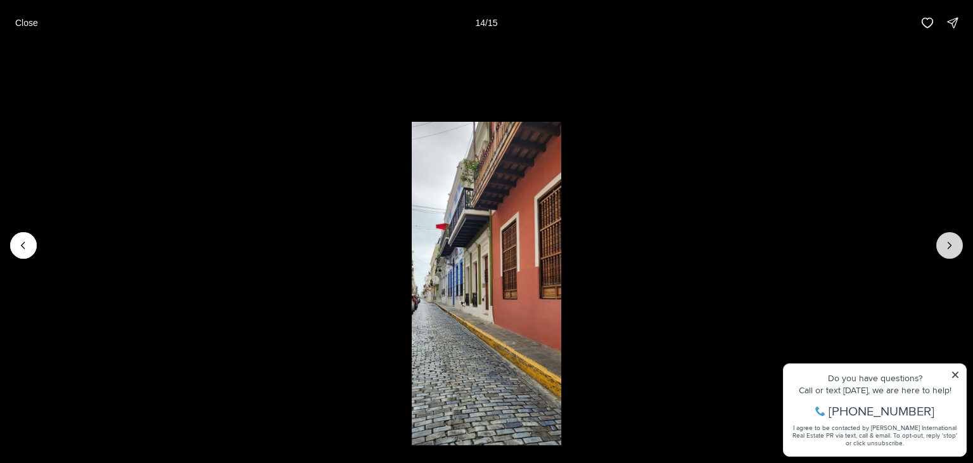
click at [948, 246] on icon "Next slide" at bounding box center [949, 245] width 13 height 13
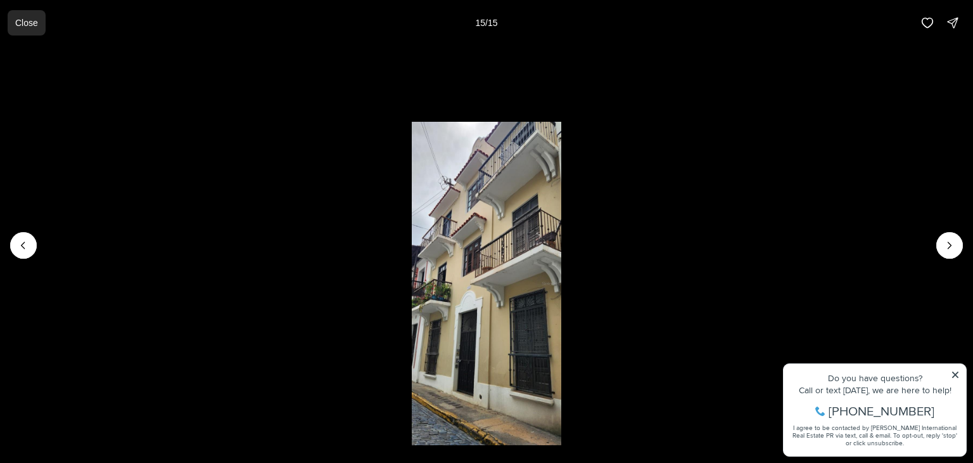
click at [35, 26] on p "Close" at bounding box center [26, 23] width 23 height 10
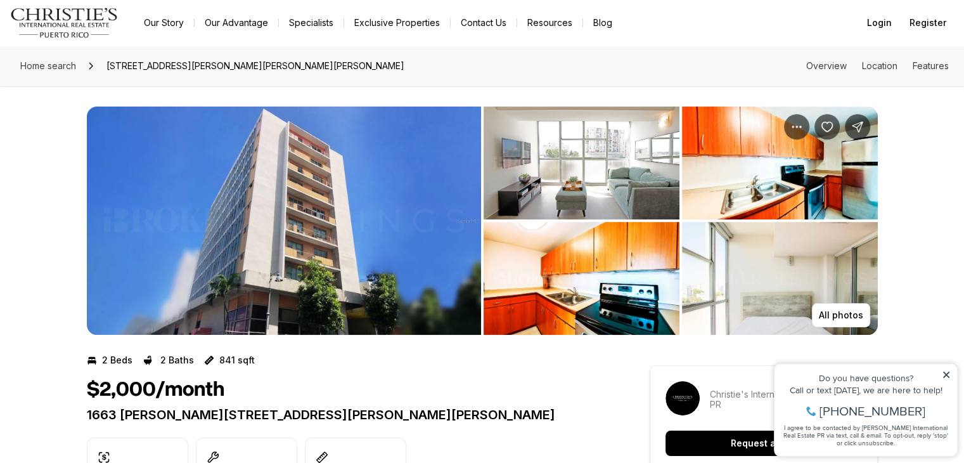
click at [371, 225] on img "View image gallery" at bounding box center [284, 220] width 394 height 228
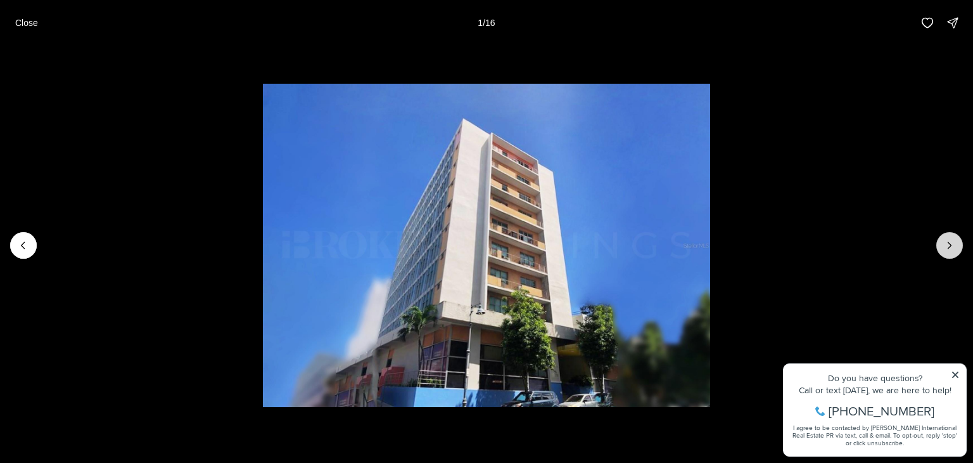
click at [945, 247] on icon "Next slide" at bounding box center [949, 245] width 13 height 13
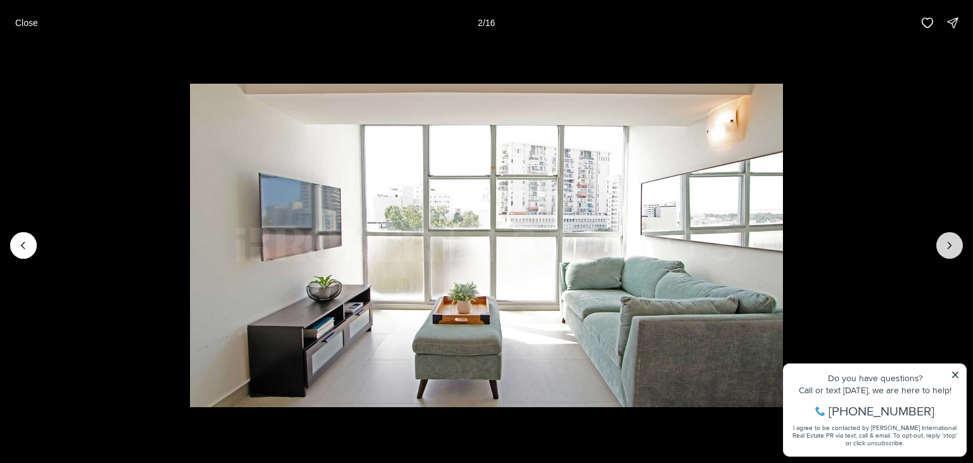
click at [945, 247] on icon "Next slide" at bounding box center [949, 245] width 13 height 13
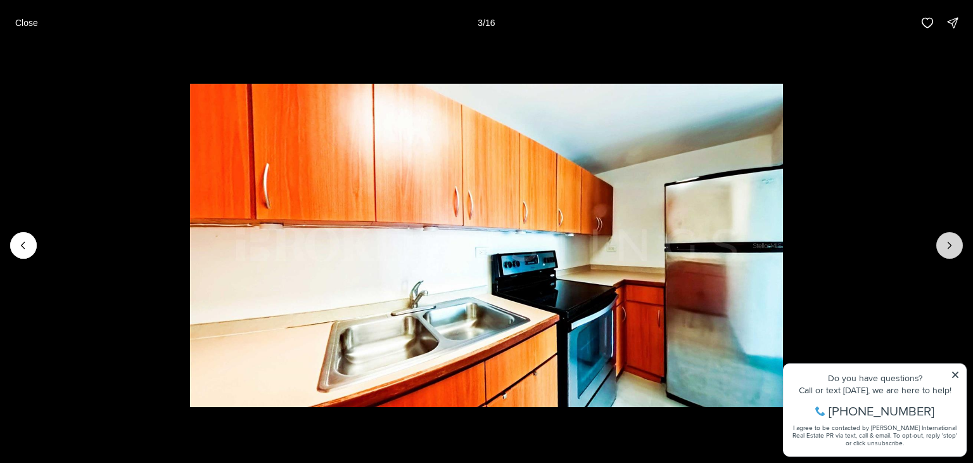
click at [945, 247] on icon "Next slide" at bounding box center [949, 245] width 13 height 13
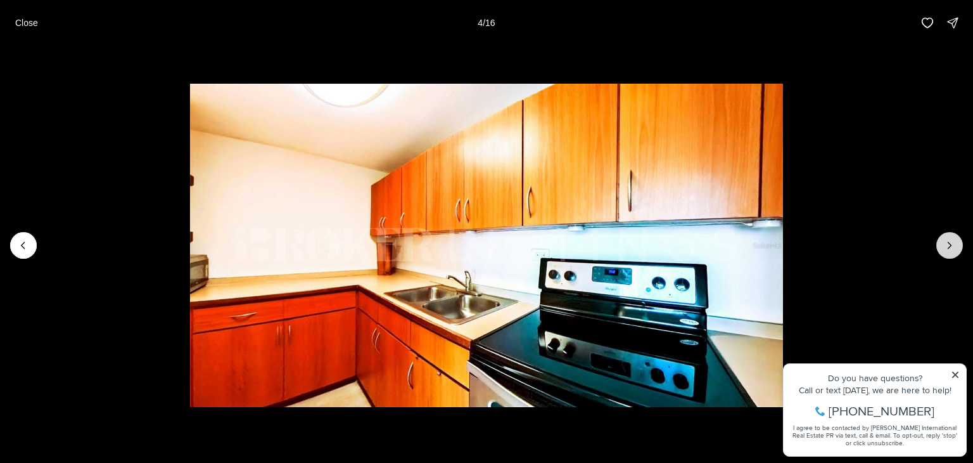
click at [945, 247] on icon "Next slide" at bounding box center [949, 245] width 13 height 13
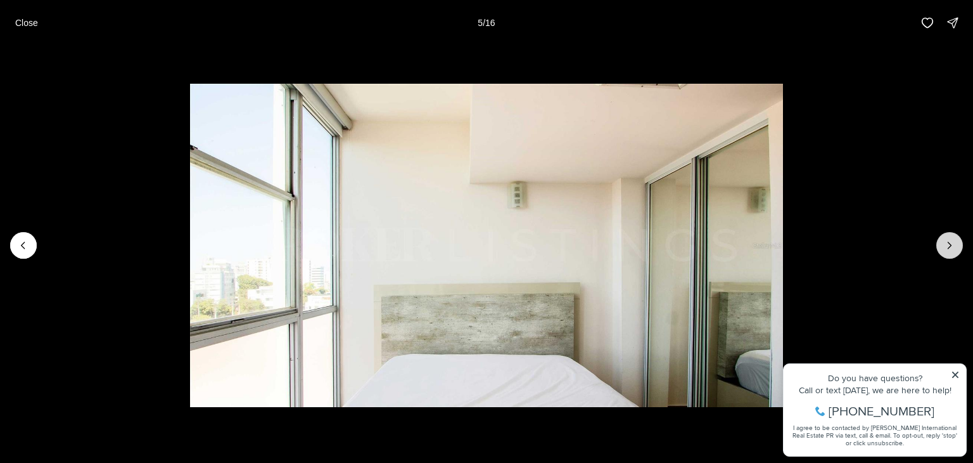
click at [945, 247] on icon "Next slide" at bounding box center [949, 245] width 13 height 13
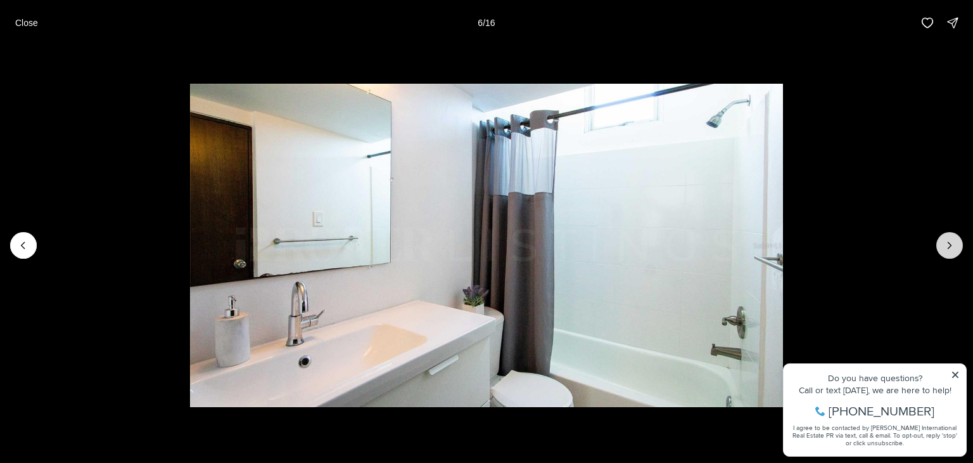
click at [945, 247] on icon "Next slide" at bounding box center [949, 245] width 13 height 13
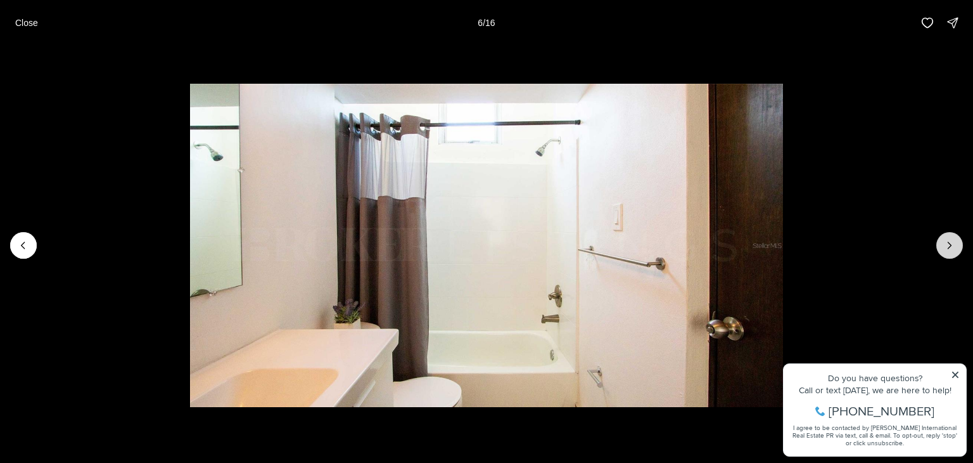
click at [945, 247] on icon "Next slide" at bounding box center [949, 245] width 13 height 13
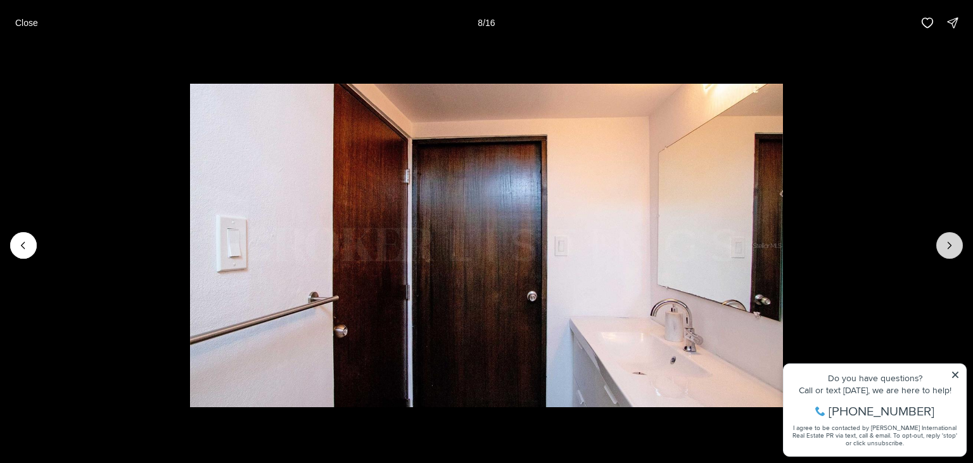
click at [945, 247] on icon "Next slide" at bounding box center [949, 245] width 13 height 13
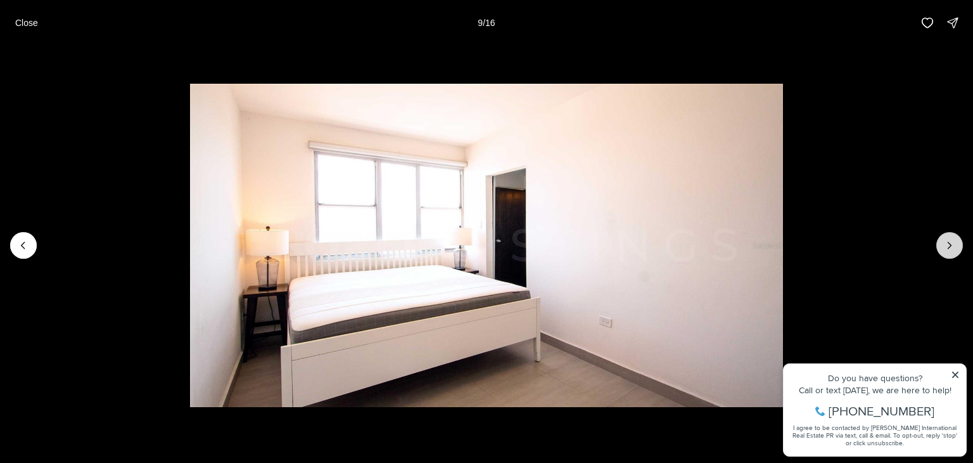
click at [945, 247] on icon "Next slide" at bounding box center [949, 245] width 13 height 13
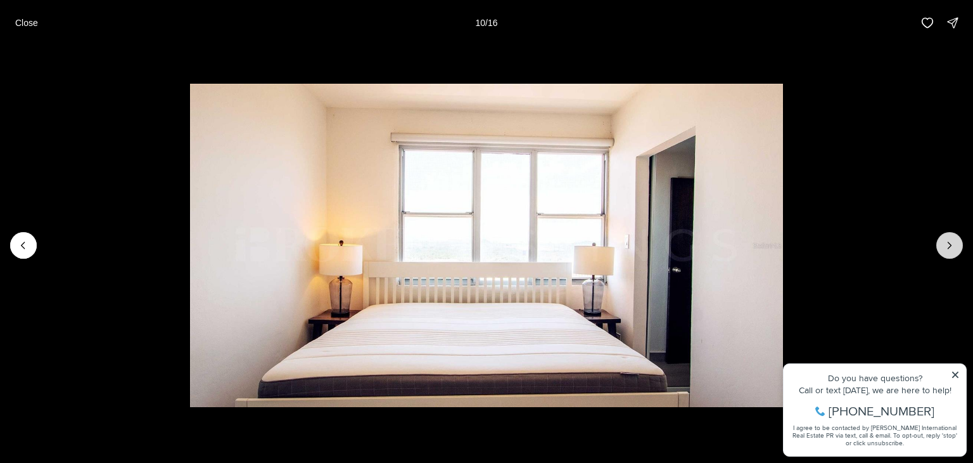
click at [945, 247] on icon "Next slide" at bounding box center [949, 245] width 13 height 13
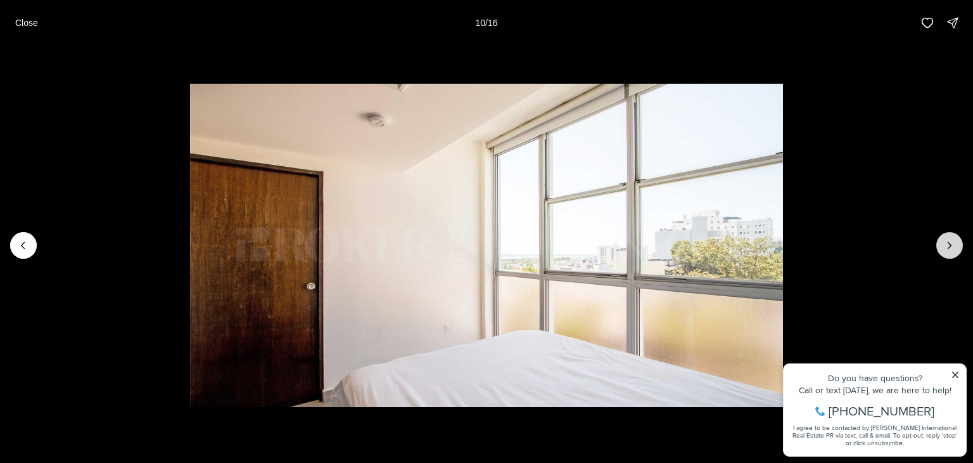
click at [945, 247] on icon "Next slide" at bounding box center [949, 245] width 13 height 13
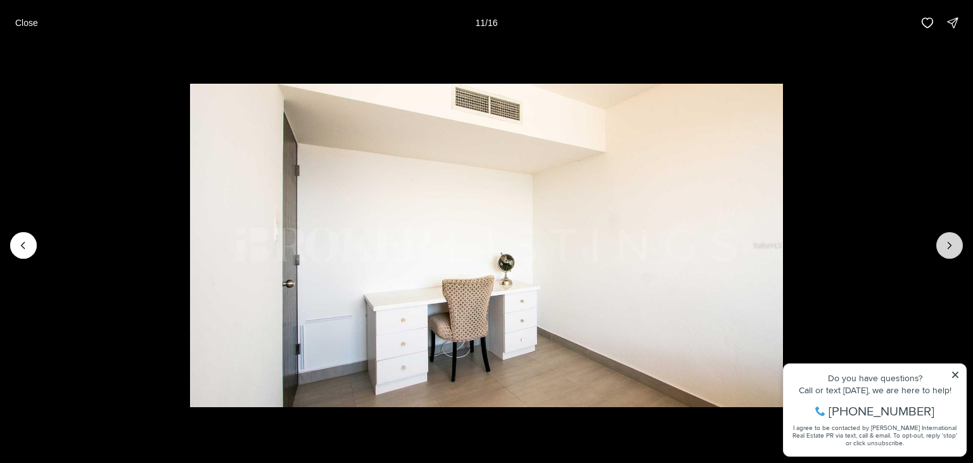
click at [945, 247] on icon "Next slide" at bounding box center [949, 245] width 13 height 13
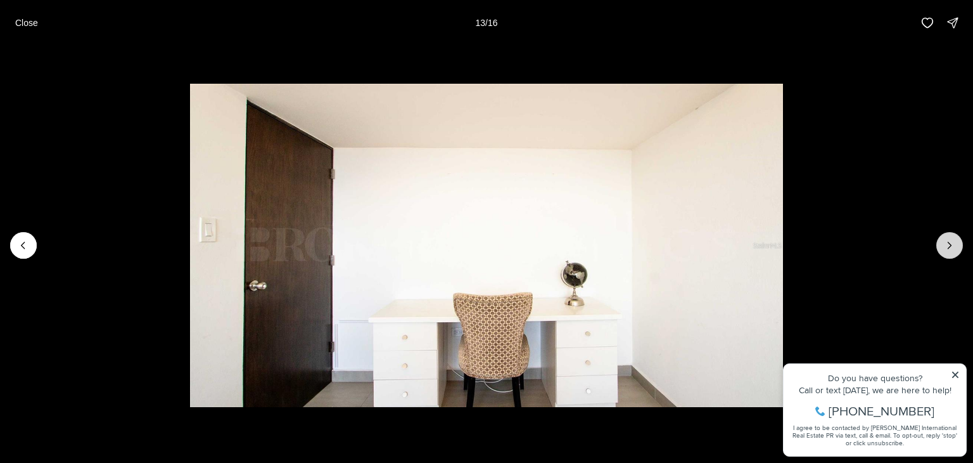
click at [945, 247] on icon "Next slide" at bounding box center [949, 245] width 13 height 13
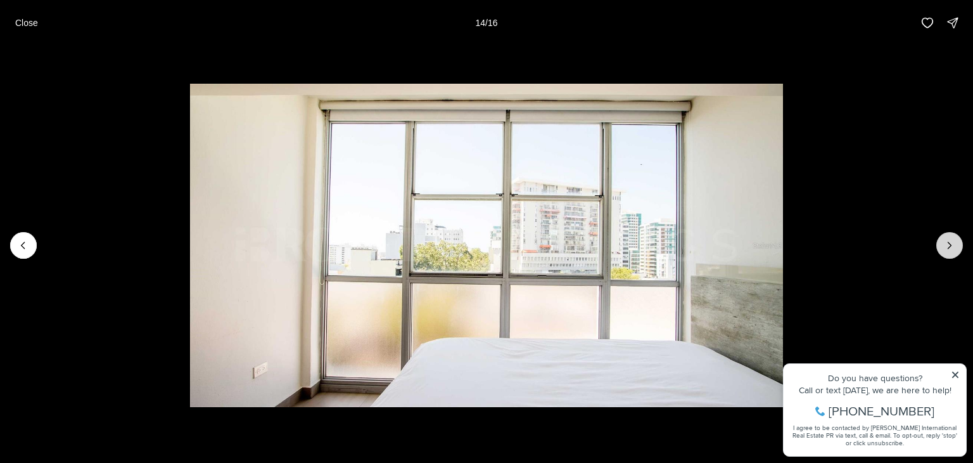
click at [945, 247] on icon "Next slide" at bounding box center [949, 245] width 13 height 13
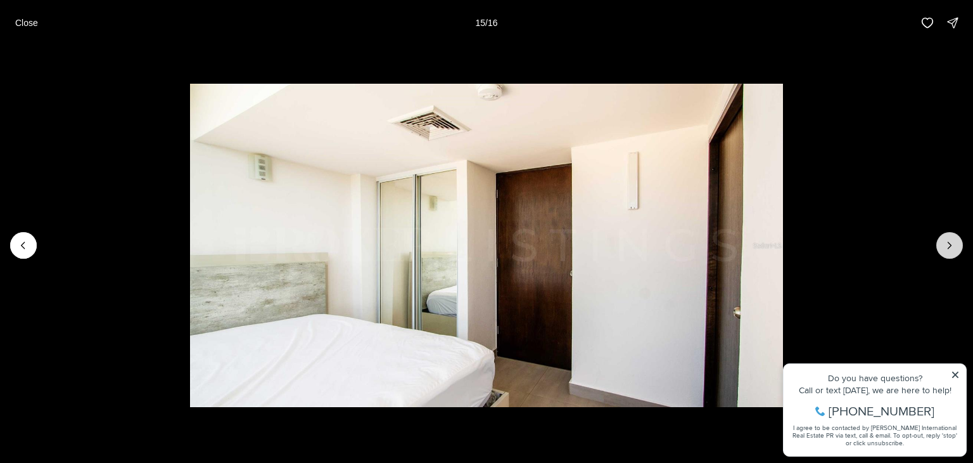
click at [945, 247] on icon "Next slide" at bounding box center [949, 245] width 13 height 13
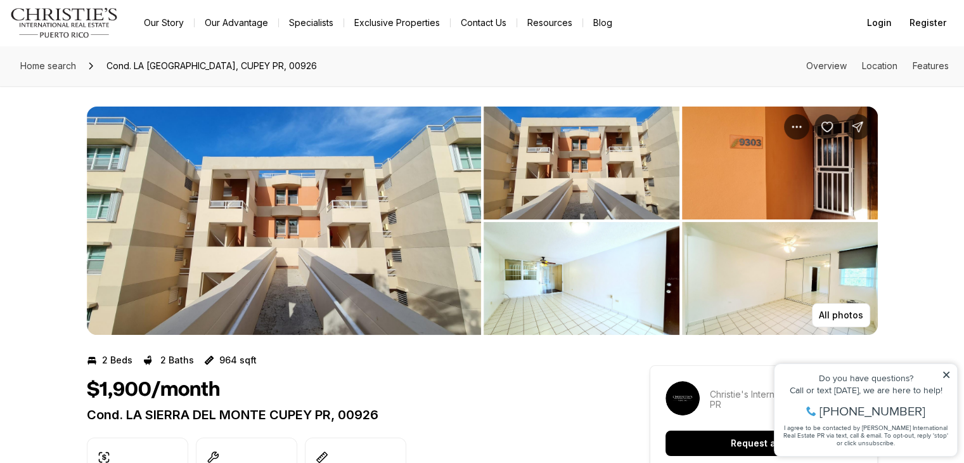
click at [388, 146] on img "View image gallery" at bounding box center [284, 220] width 394 height 228
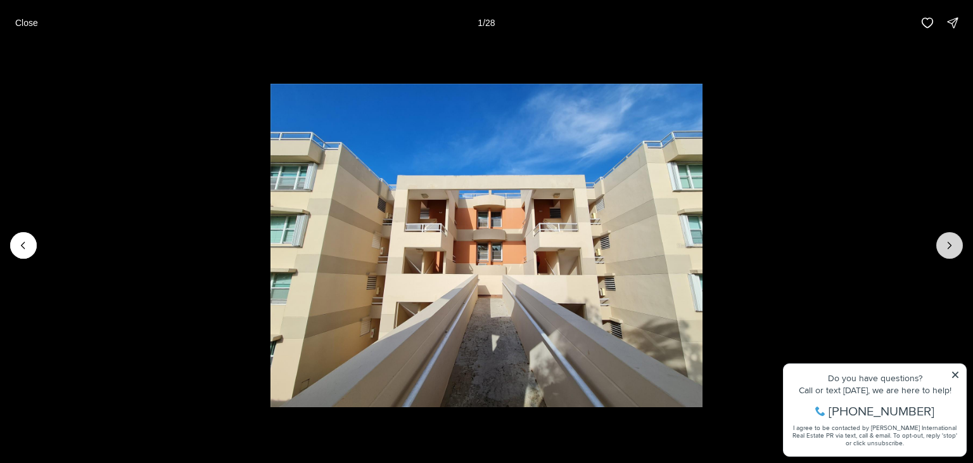
click at [945, 250] on icon "Next slide" at bounding box center [949, 245] width 13 height 13
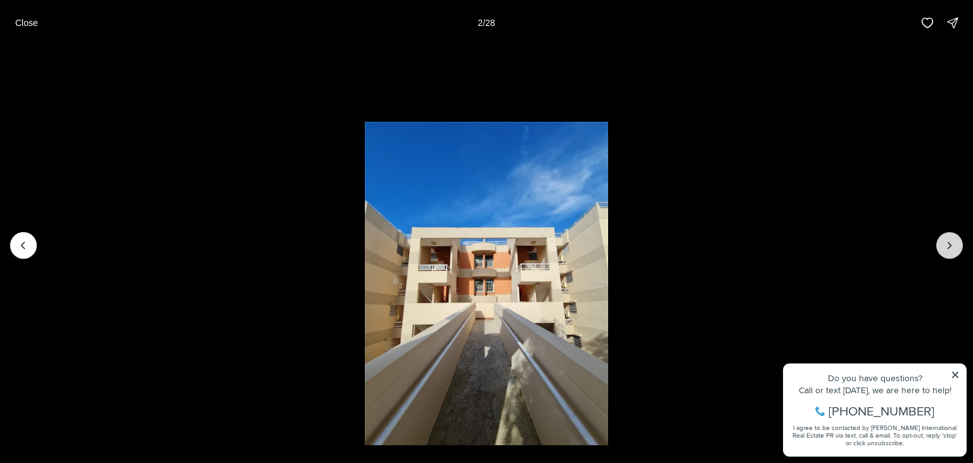
click at [945, 250] on icon "Next slide" at bounding box center [949, 245] width 13 height 13
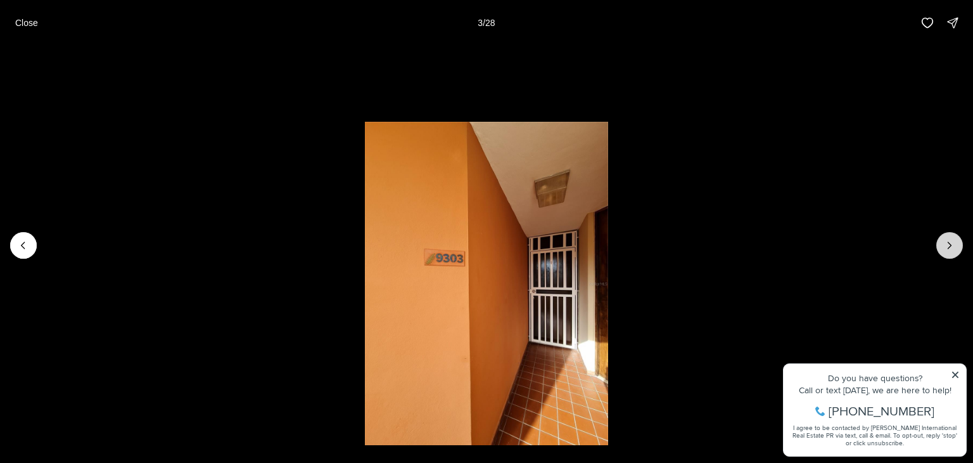
click at [945, 250] on icon "Next slide" at bounding box center [949, 245] width 13 height 13
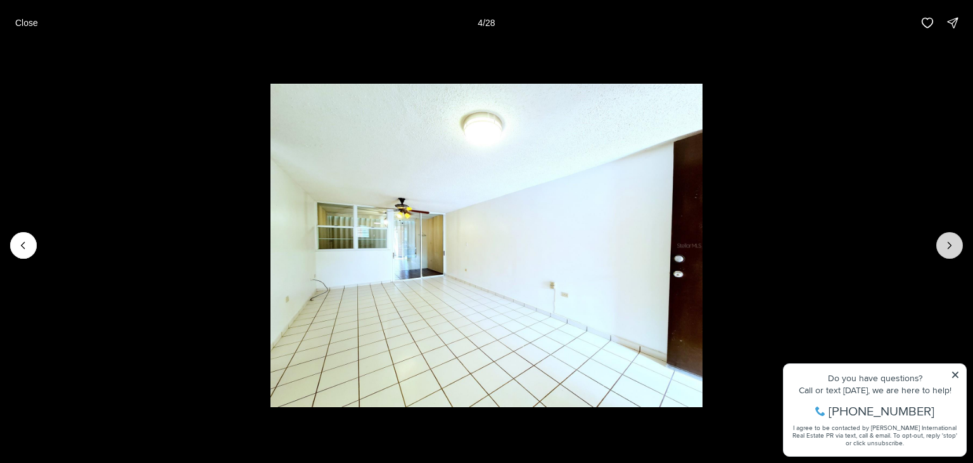
click at [945, 250] on icon "Next slide" at bounding box center [949, 245] width 13 height 13
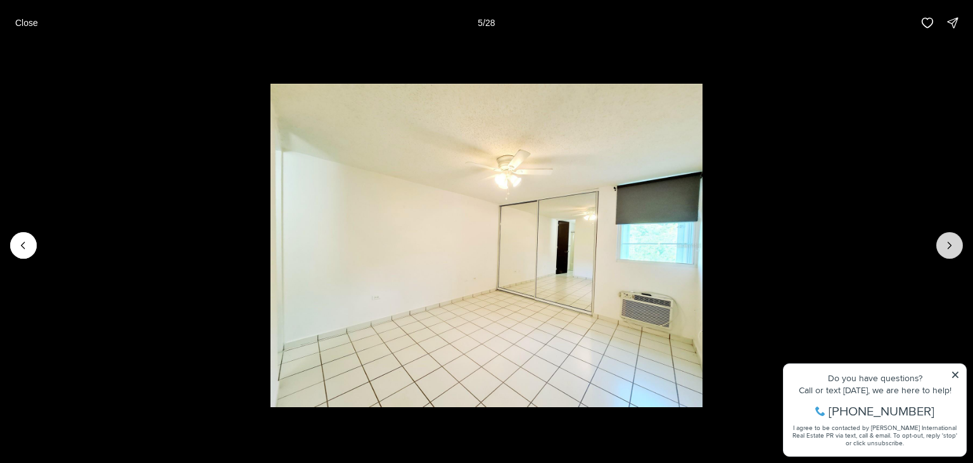
click at [945, 250] on icon "Next slide" at bounding box center [949, 245] width 13 height 13
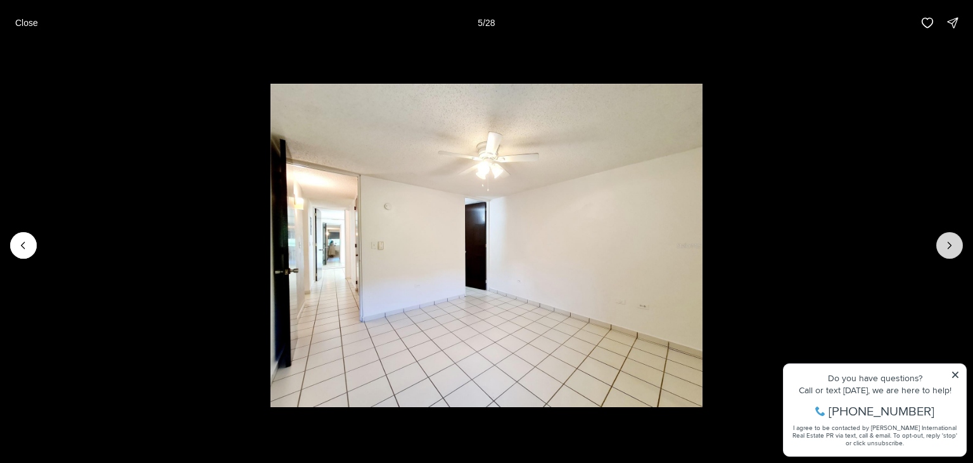
click at [945, 250] on icon "Next slide" at bounding box center [949, 245] width 13 height 13
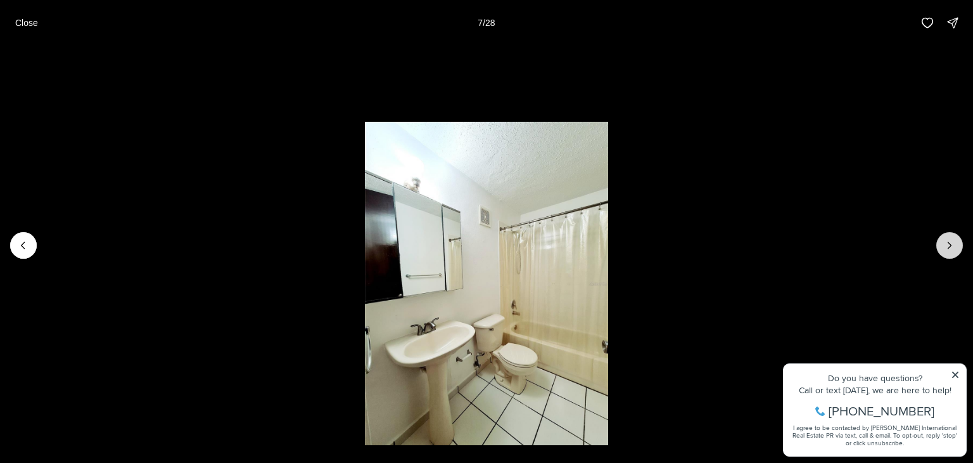
click at [945, 250] on icon "Next slide" at bounding box center [949, 245] width 13 height 13
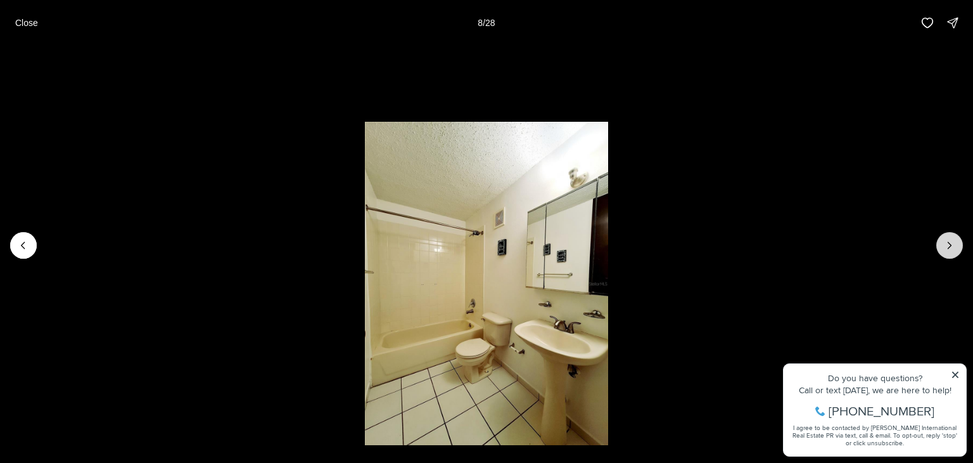
click at [945, 250] on icon "Next slide" at bounding box center [949, 245] width 13 height 13
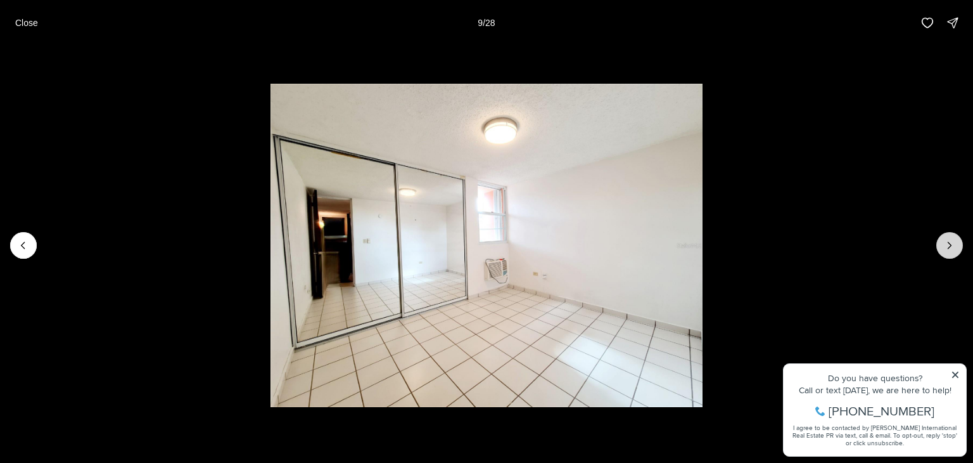
click at [945, 250] on icon "Next slide" at bounding box center [949, 245] width 13 height 13
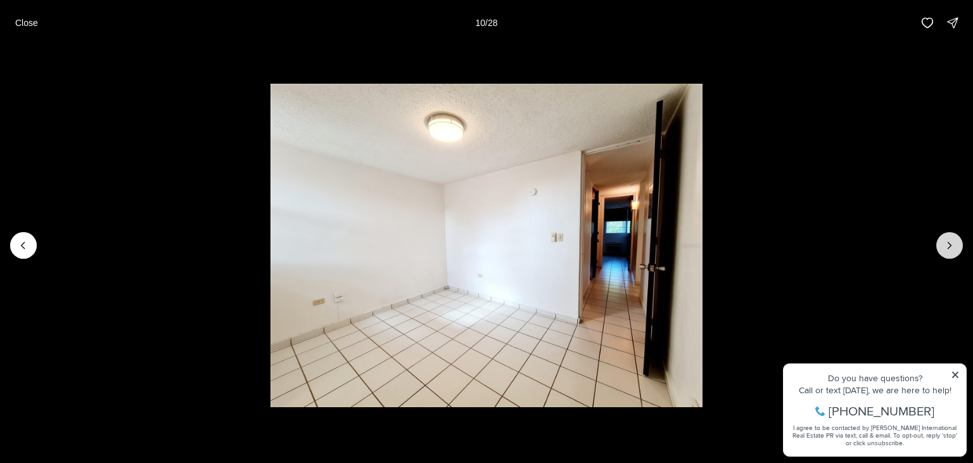
click at [945, 250] on icon "Next slide" at bounding box center [949, 245] width 13 height 13
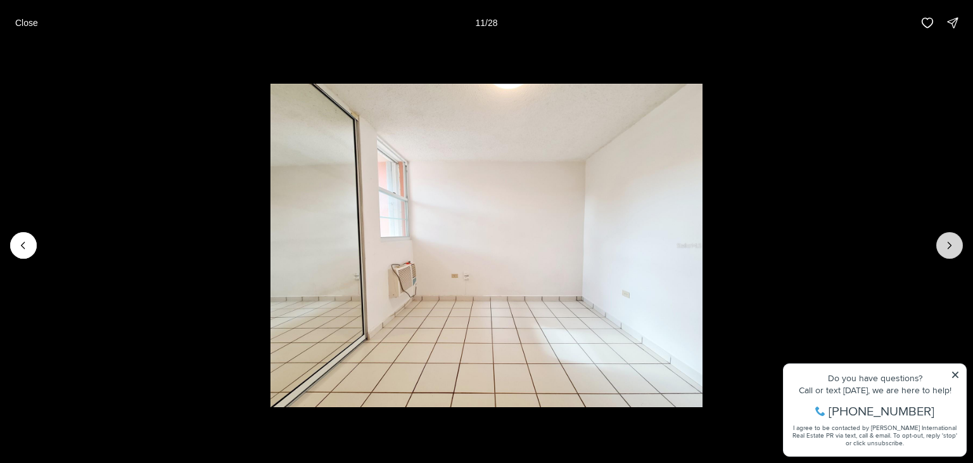
click at [945, 250] on icon "Next slide" at bounding box center [949, 245] width 13 height 13
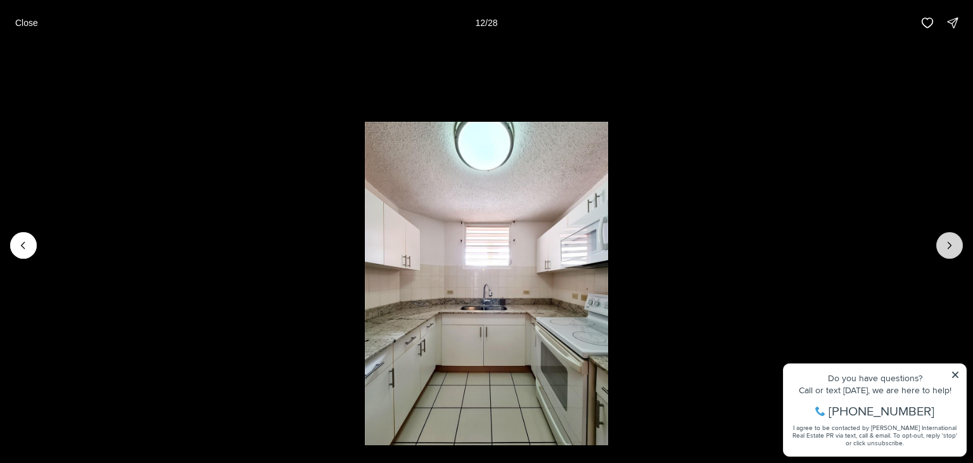
click at [945, 250] on icon "Next slide" at bounding box center [949, 245] width 13 height 13
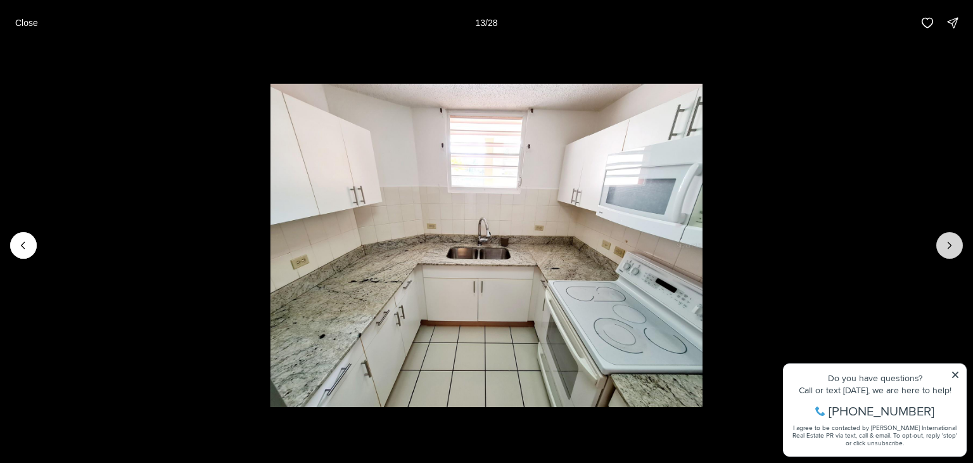
click at [945, 250] on icon "Next slide" at bounding box center [949, 245] width 13 height 13
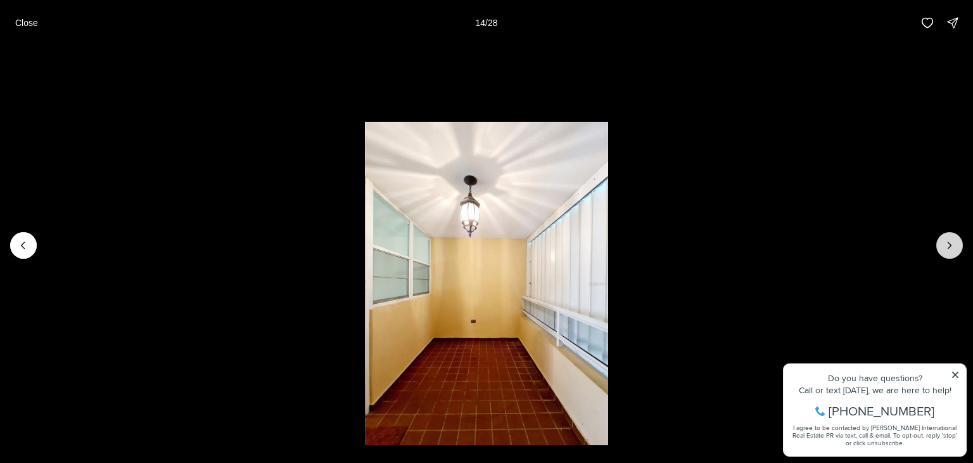
click at [945, 250] on icon "Next slide" at bounding box center [949, 245] width 13 height 13
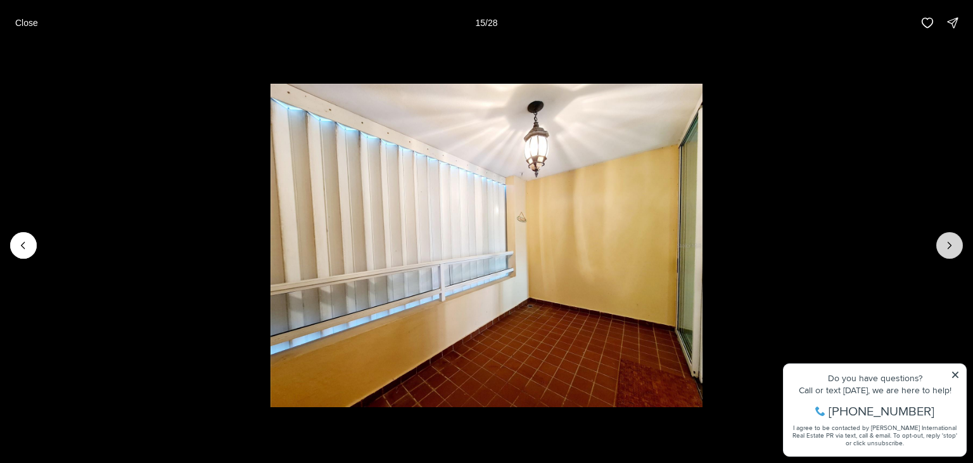
click at [945, 250] on icon "Next slide" at bounding box center [949, 245] width 13 height 13
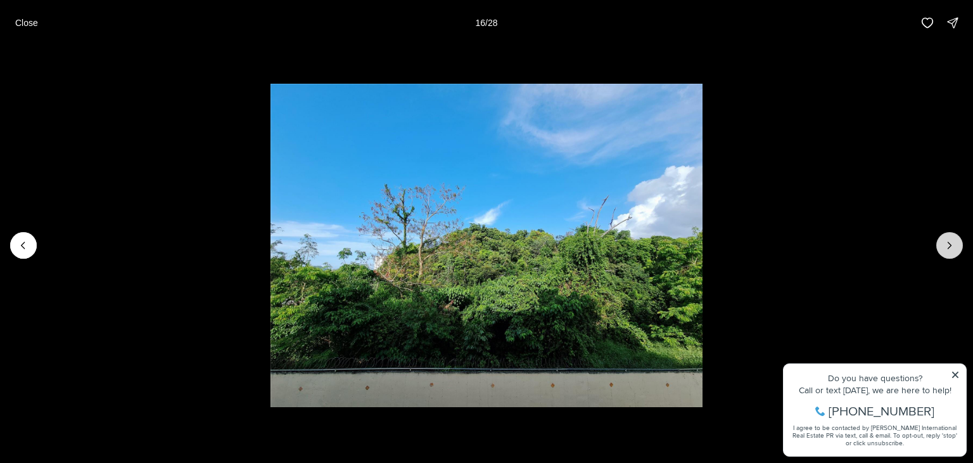
click at [945, 250] on icon "Next slide" at bounding box center [949, 245] width 13 height 13
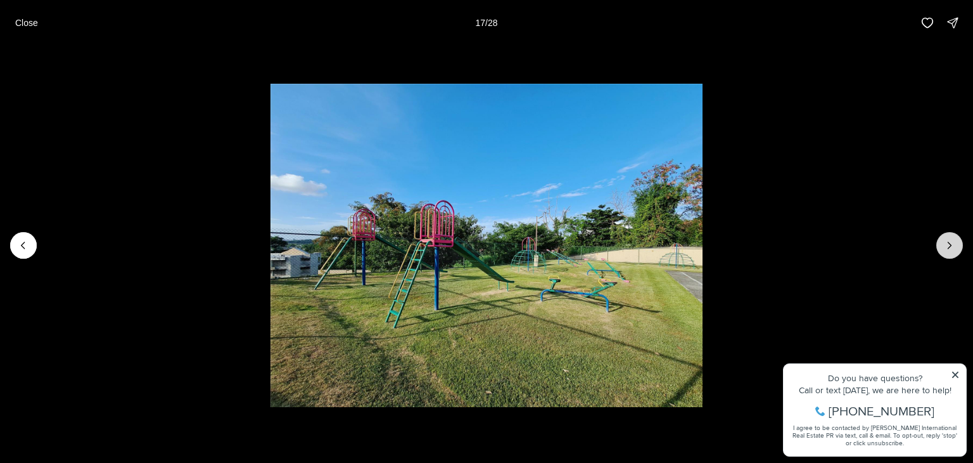
click at [945, 250] on icon "Next slide" at bounding box center [949, 245] width 13 height 13
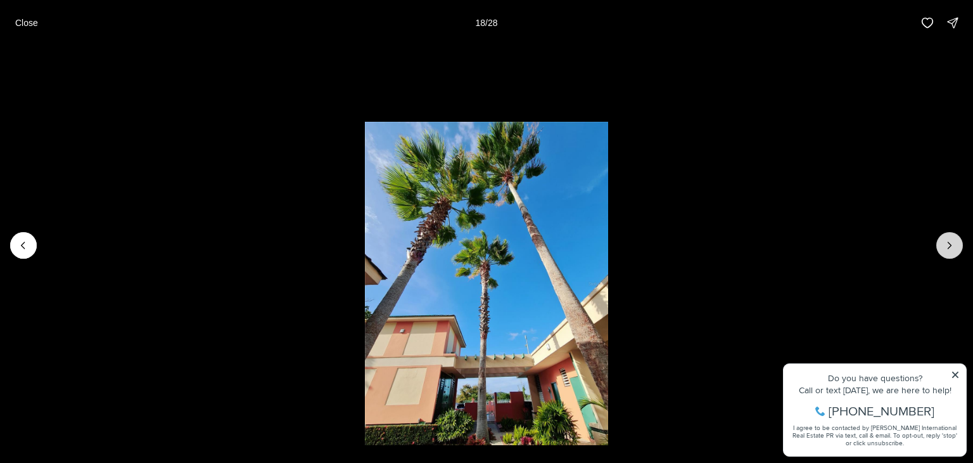
click at [945, 250] on icon "Next slide" at bounding box center [949, 245] width 13 height 13
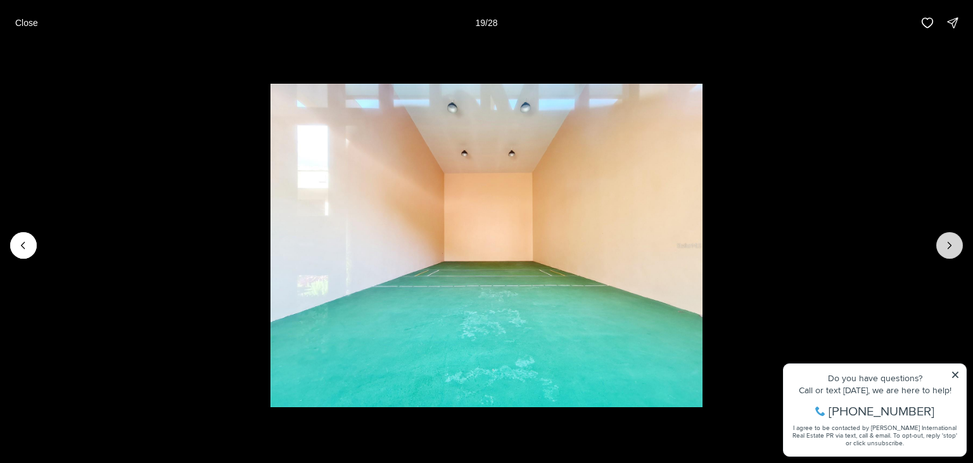
click at [945, 250] on icon "Next slide" at bounding box center [949, 245] width 13 height 13
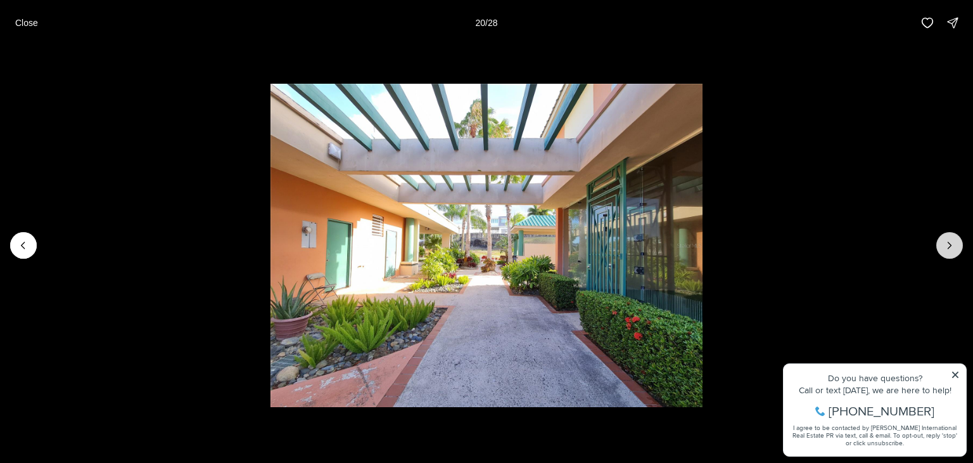
click at [945, 250] on icon "Next slide" at bounding box center [949, 245] width 13 height 13
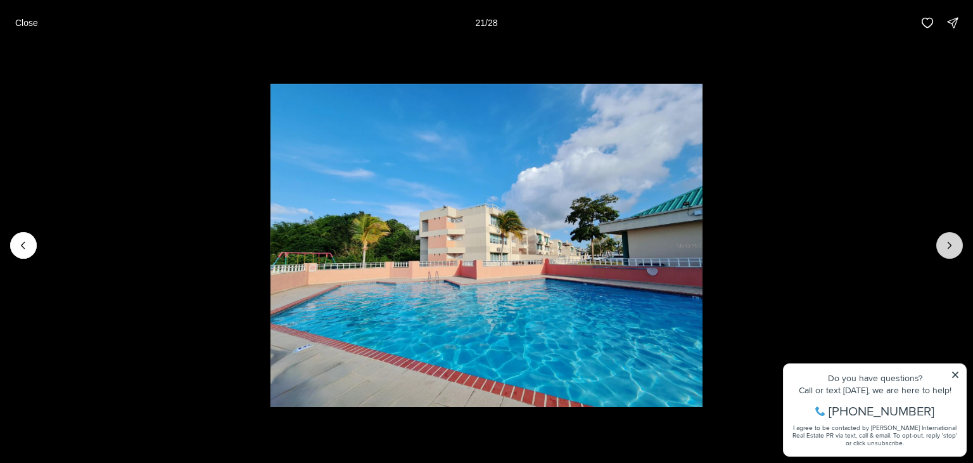
click at [945, 250] on icon "Next slide" at bounding box center [949, 245] width 13 height 13
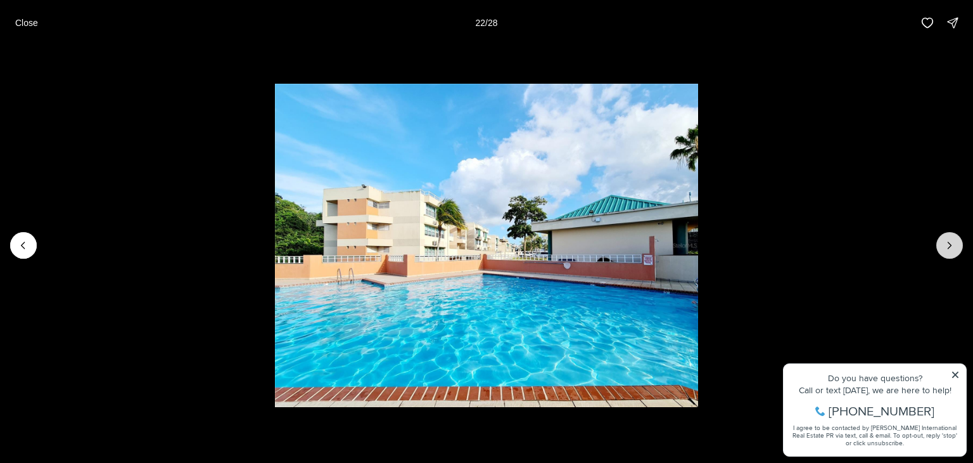
click at [945, 250] on icon "Next slide" at bounding box center [949, 245] width 13 height 13
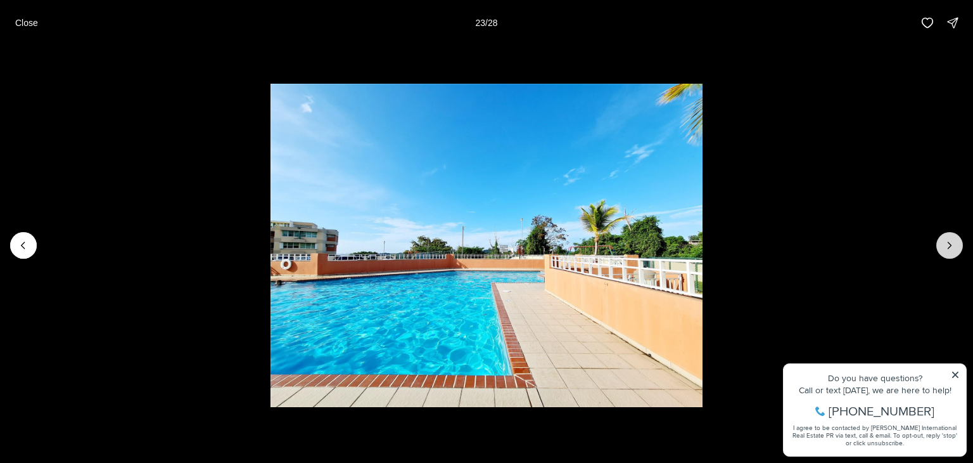
click at [945, 250] on icon "Next slide" at bounding box center [949, 245] width 13 height 13
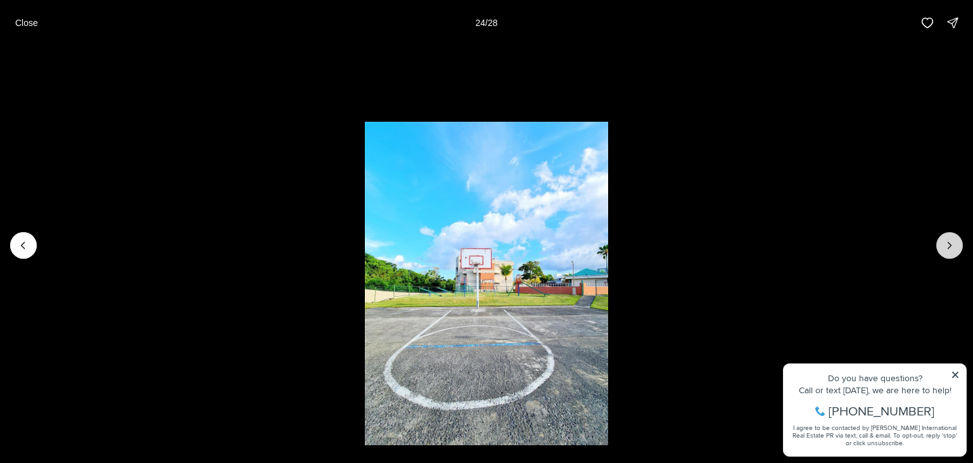
click at [945, 250] on icon "Next slide" at bounding box center [949, 245] width 13 height 13
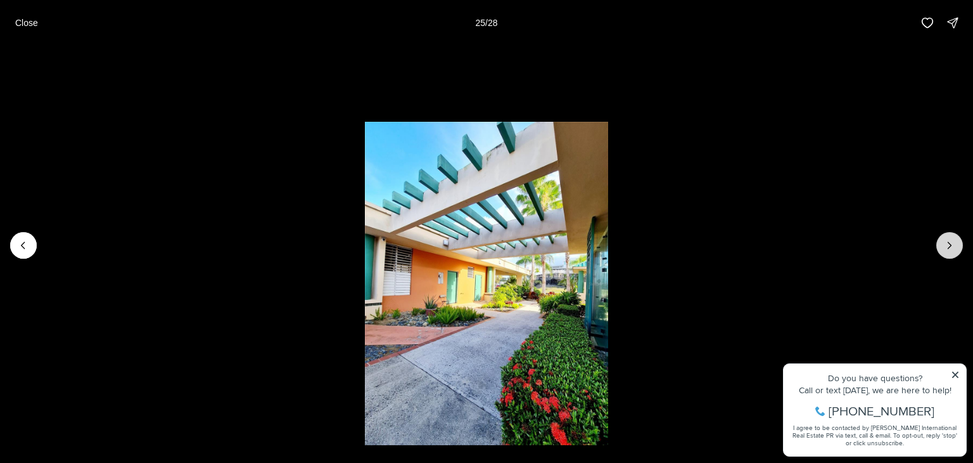
click at [945, 250] on icon "Next slide" at bounding box center [949, 245] width 13 height 13
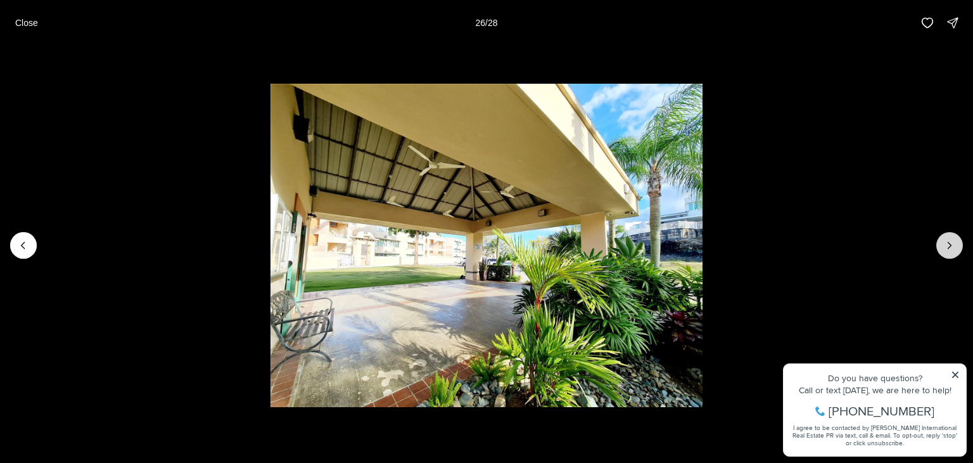
click at [945, 250] on icon "Next slide" at bounding box center [949, 245] width 13 height 13
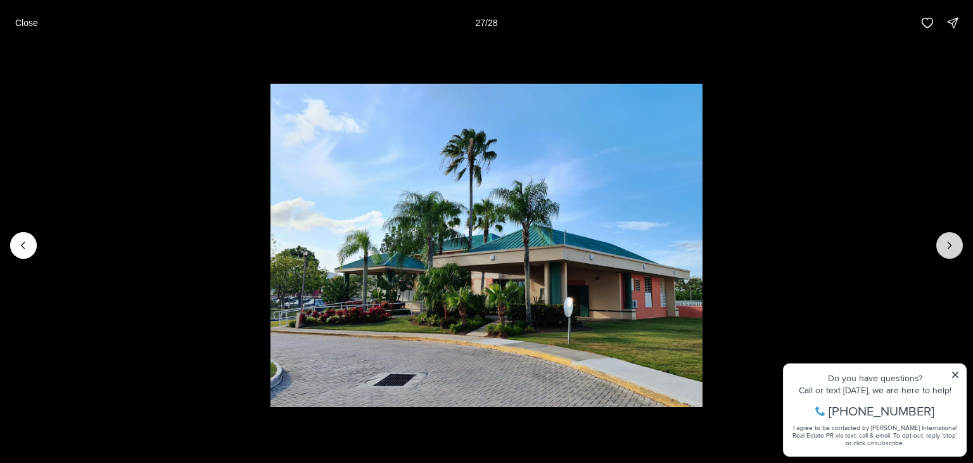
click at [945, 250] on icon "Next slide" at bounding box center [949, 245] width 13 height 13
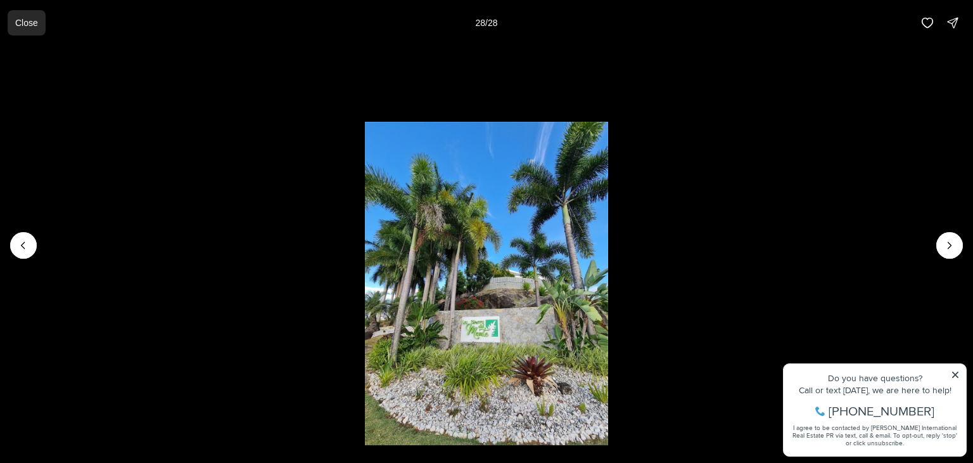
click at [30, 18] on p "Close" at bounding box center [26, 23] width 23 height 10
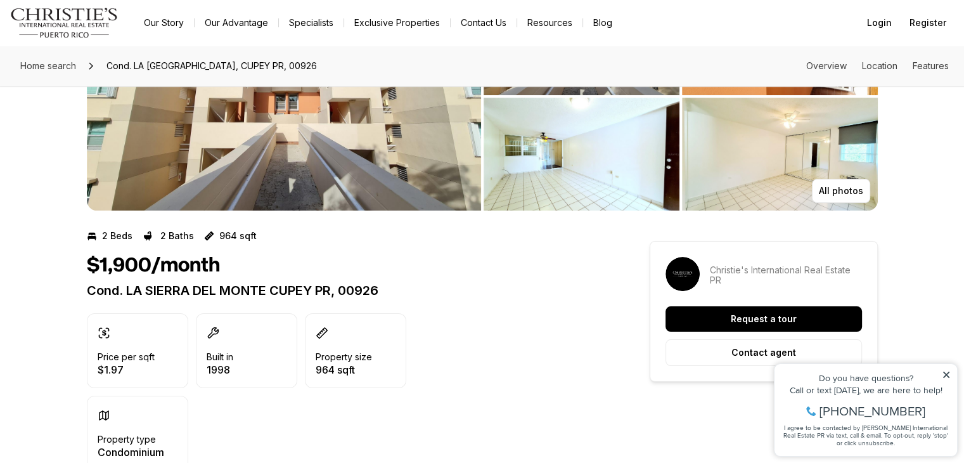
scroll to position [127, 0]
